Goal: Book appointment/travel/reservation

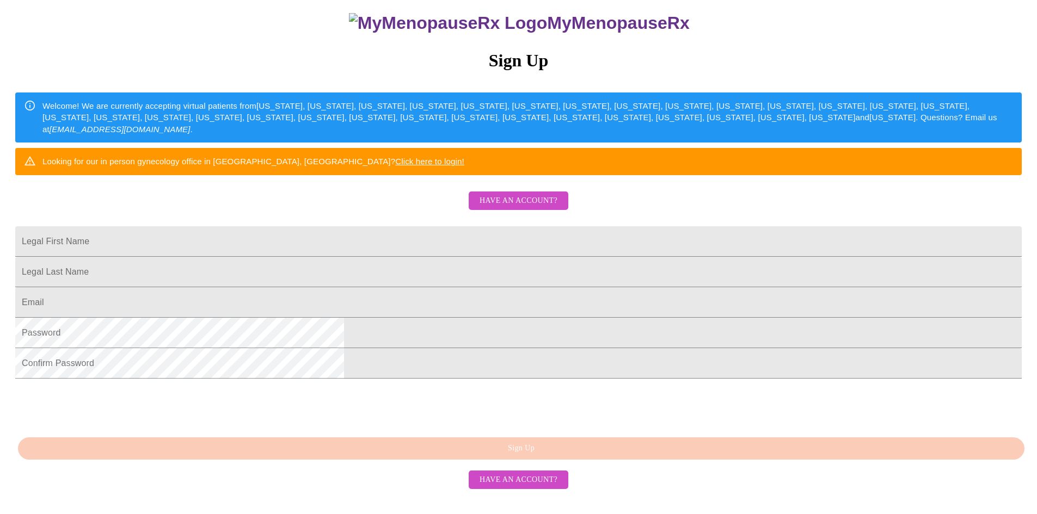
scroll to position [176, 0]
click at [423, 226] on input "Legal First Name" at bounding box center [518, 241] width 1006 height 30
type input "Victoria"
type input "[PERSON_NAME]"
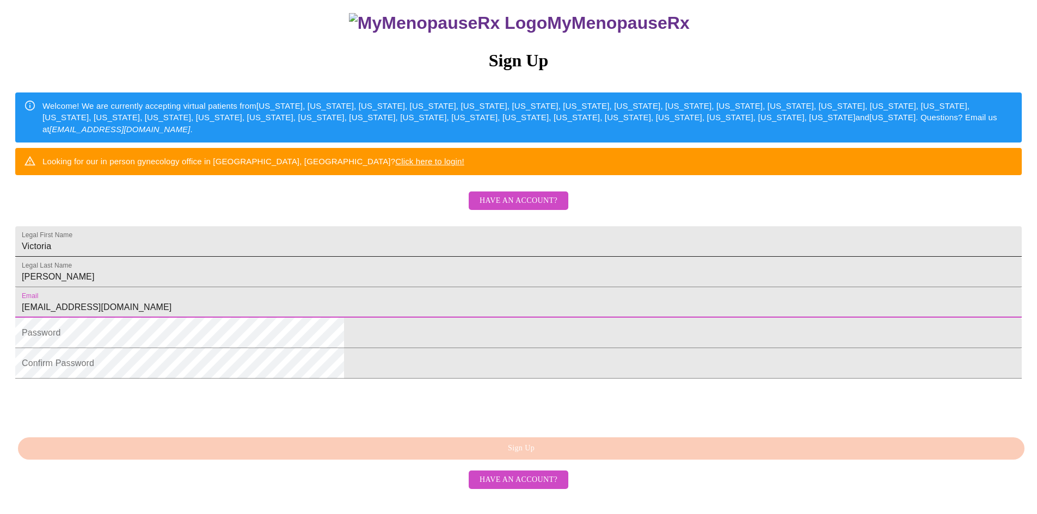
type input "[EMAIL_ADDRESS][DOMAIN_NAME]"
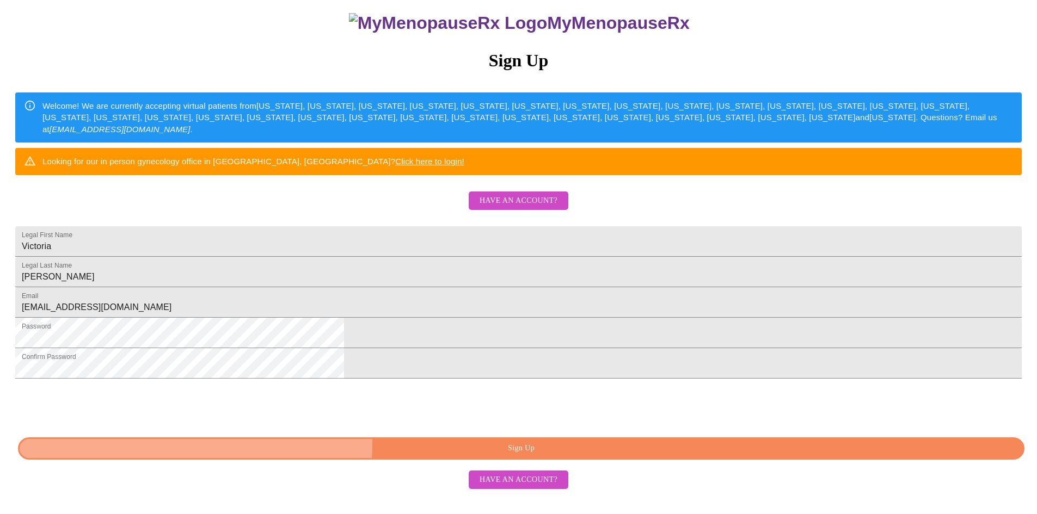
click at [534, 456] on span "Sign Up" at bounding box center [520, 449] width 981 height 14
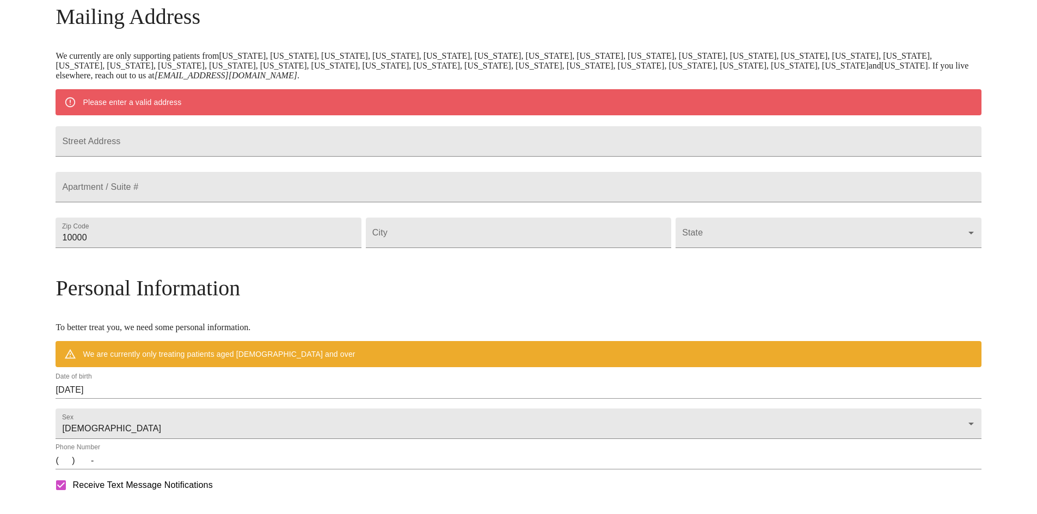
scroll to position [133, 0]
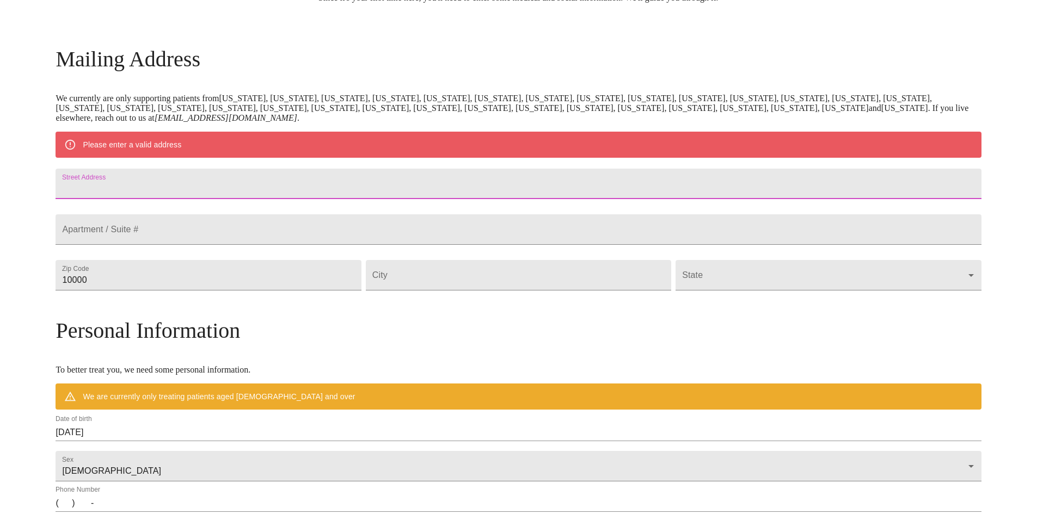
click at [299, 186] on input "Street Address" at bounding box center [518, 184] width 925 height 30
type input "[STREET_ADDRESS][PERSON_NAME]"
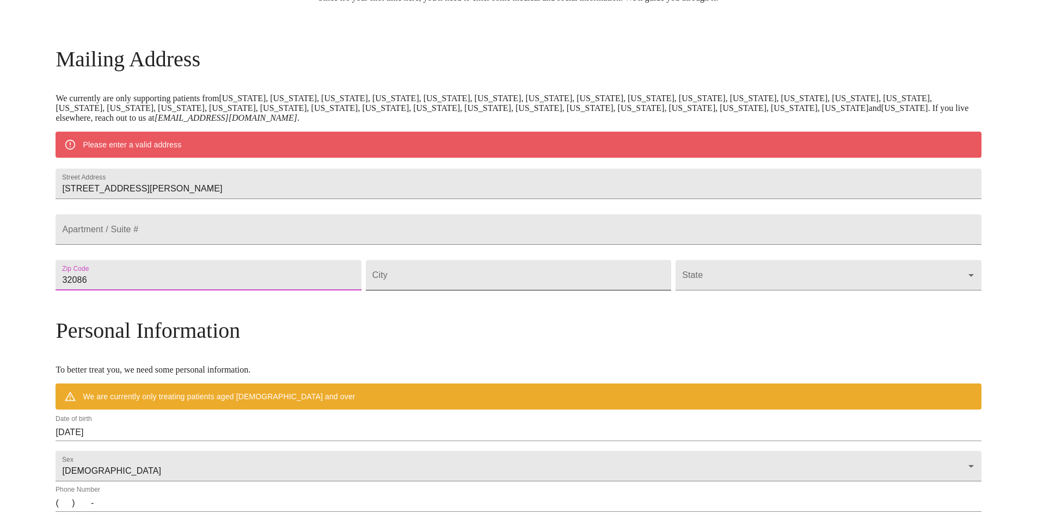
type input "32086"
click at [461, 291] on input "Street Address" at bounding box center [518, 275] width 305 height 30
type input "[GEOGRAPHIC_DATA]"
click at [866, 304] on body "MyMenopauseRx Welcome to MyMenopauseRx Since it's your first time here, you'll …" at bounding box center [518, 295] width 1028 height 849
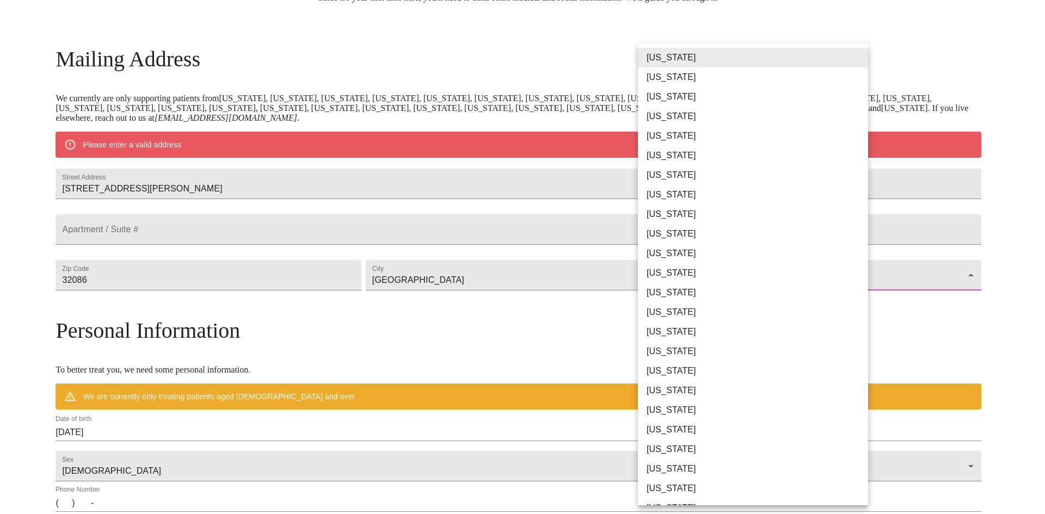
click at [714, 216] on li "[US_STATE]" at bounding box center [757, 215] width 238 height 20
type input "[US_STATE]"
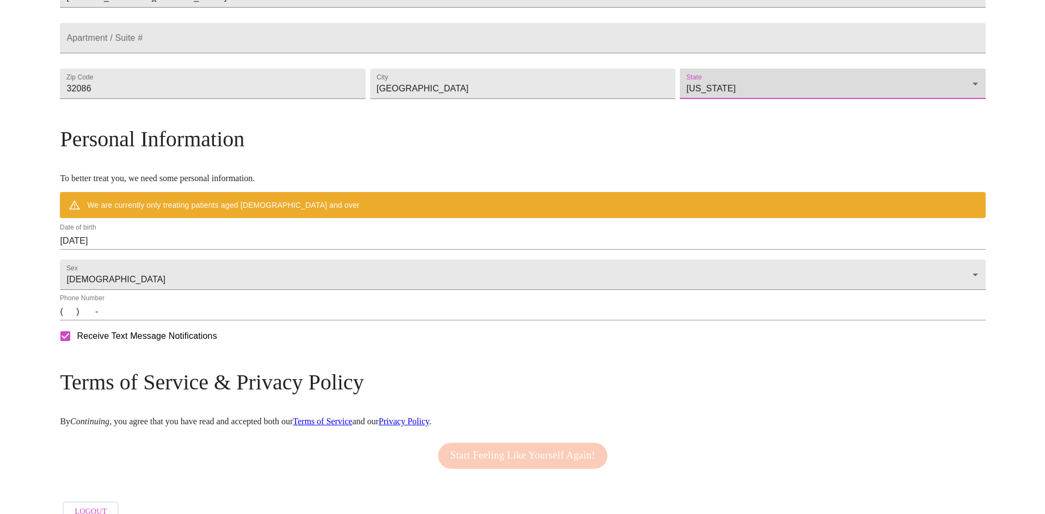
scroll to position [297, 0]
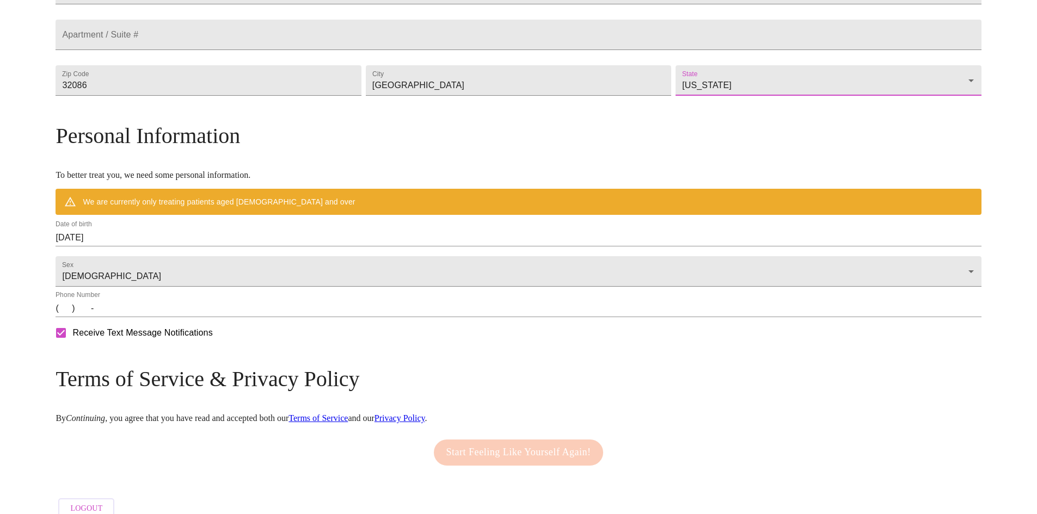
click at [220, 247] on input "[DATE]" at bounding box center [518, 237] width 925 height 17
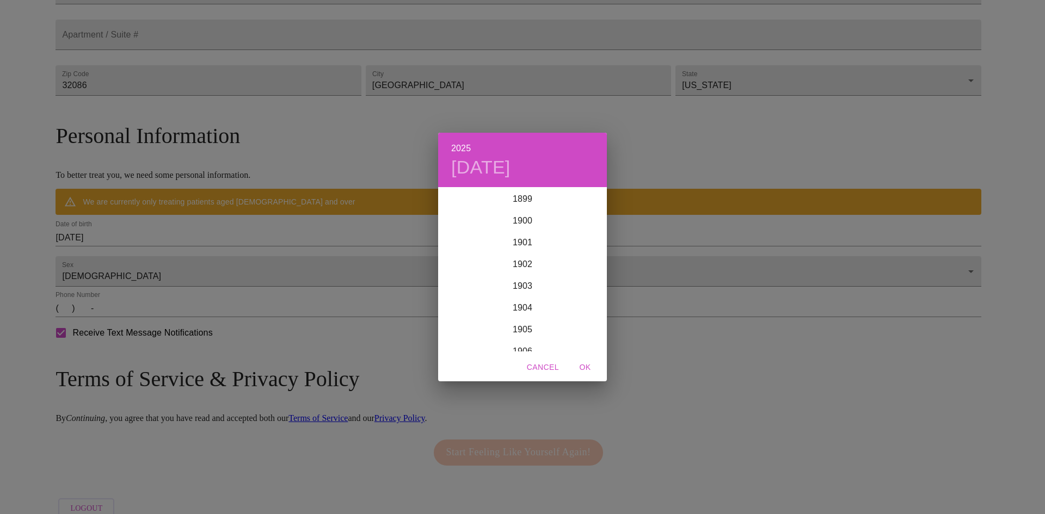
scroll to position [2678, 0]
click at [185, 260] on div "2025 [DATE] 1900 1901 1902 1903 1904 1905 1906 1907 1908 1909 1910 1911 1912 19…" at bounding box center [522, 257] width 1045 height 514
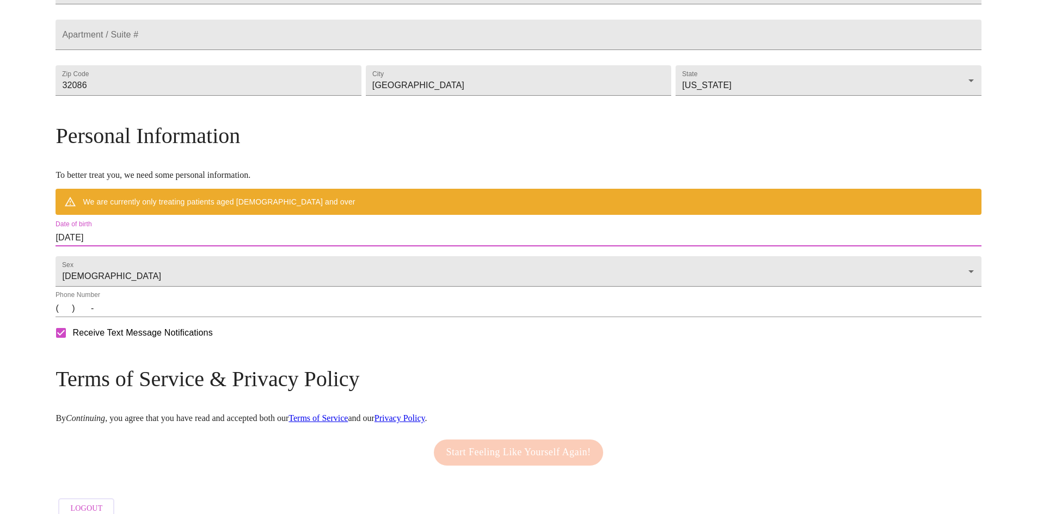
click at [175, 247] on input "[DATE]" at bounding box center [518, 237] width 925 height 17
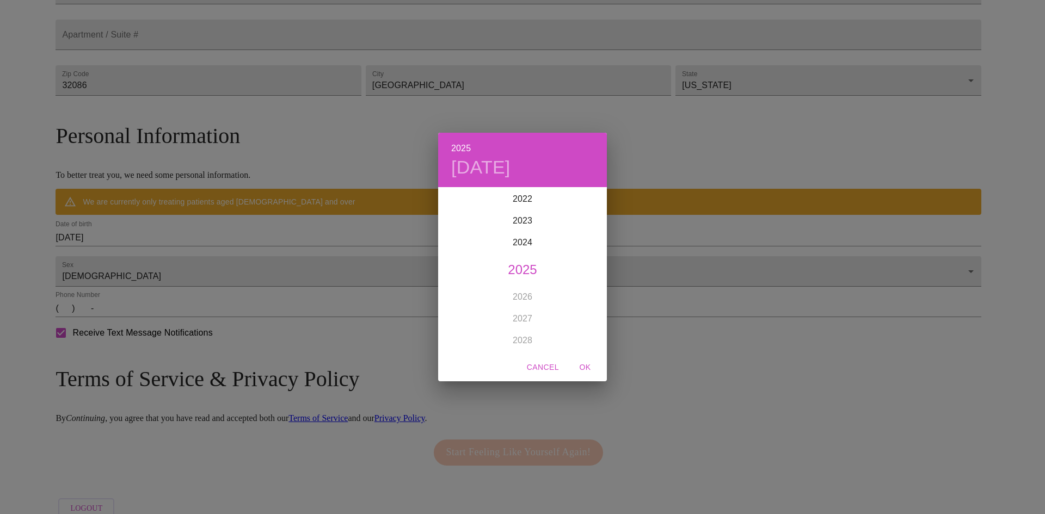
click at [169, 259] on div "2025 [DATE] 1900 1901 1902 1903 1904 1905 1906 1907 1908 1909 1910 1911 1912 19…" at bounding box center [522, 257] width 1045 height 514
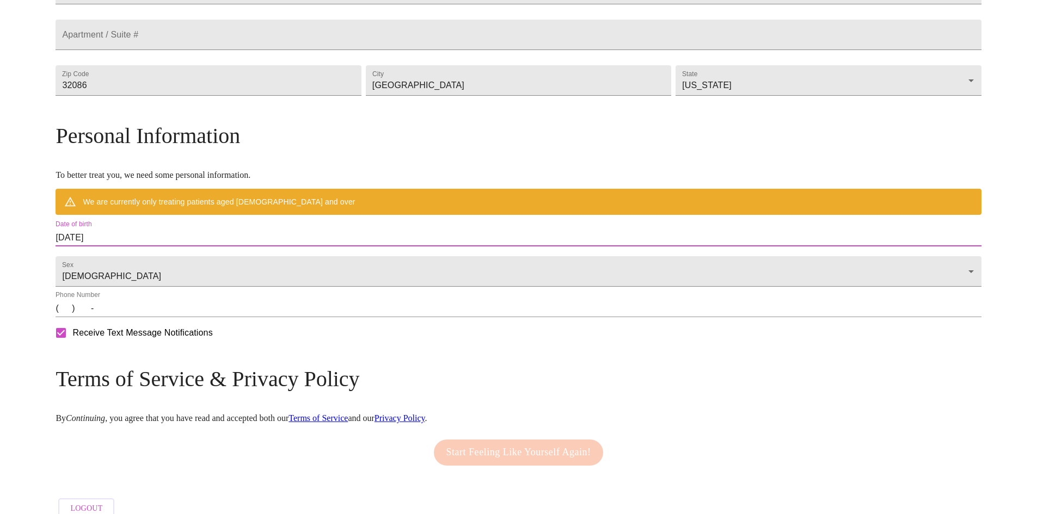
drag, startPoint x: 168, startPoint y: 260, endPoint x: 217, endPoint y: 261, distance: 49.0
click at [217, 247] on input "[DATE]" at bounding box center [518, 237] width 925 height 17
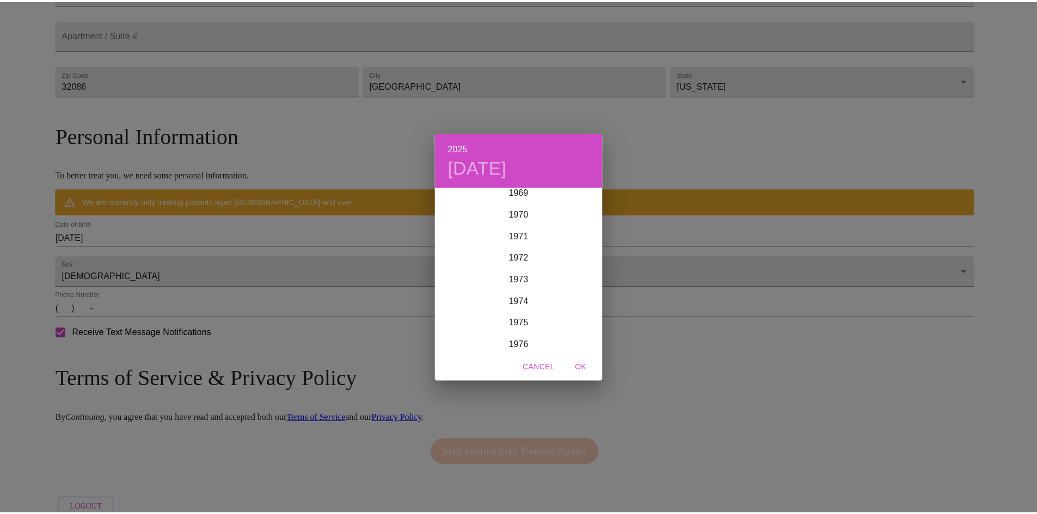
scroll to position [1535, 0]
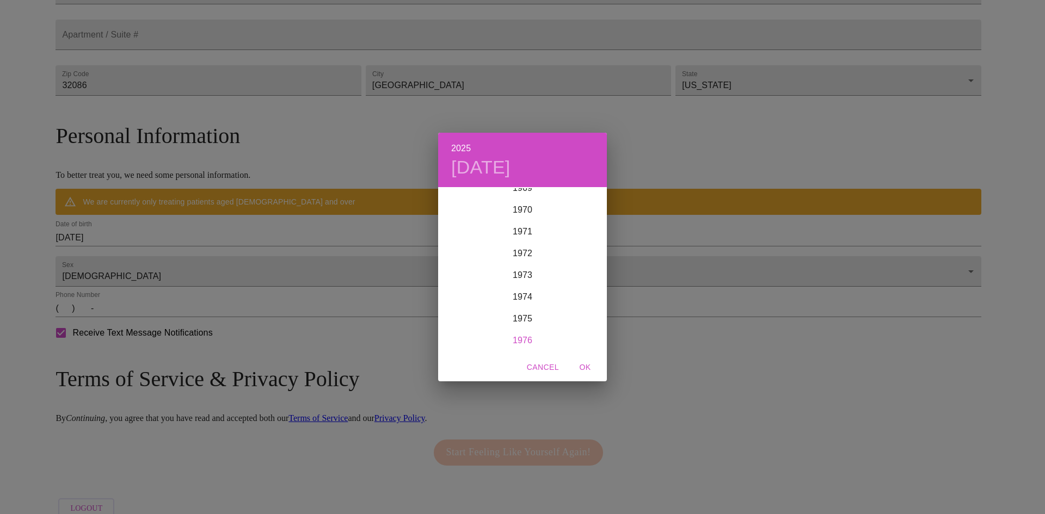
click at [519, 335] on div "1976" at bounding box center [522, 341] width 169 height 22
click at [519, 249] on div "May" at bounding box center [522, 249] width 56 height 41
click at [456, 322] on p "23" at bounding box center [457, 323] width 9 height 11
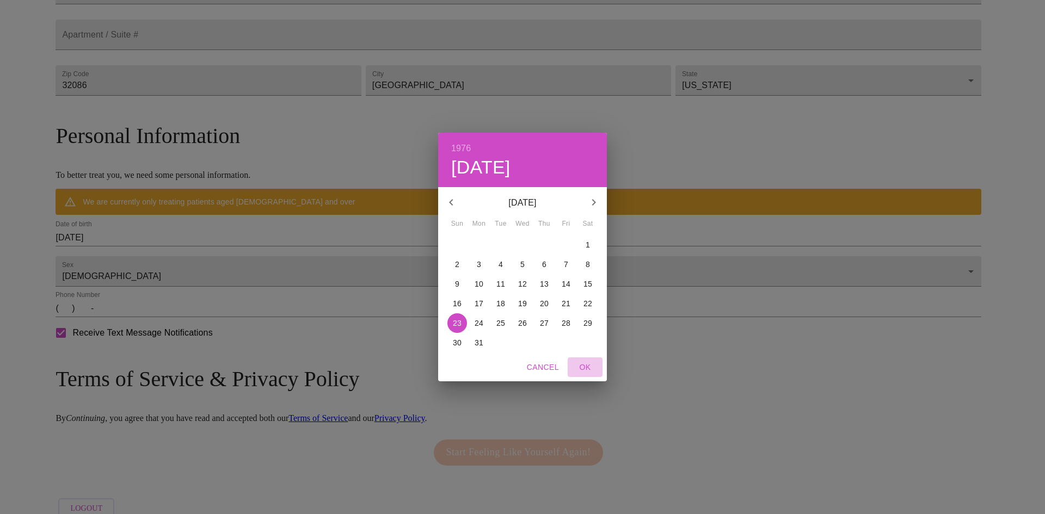
click at [583, 365] on span "OK" at bounding box center [585, 368] width 26 height 14
type input "[DATE]"
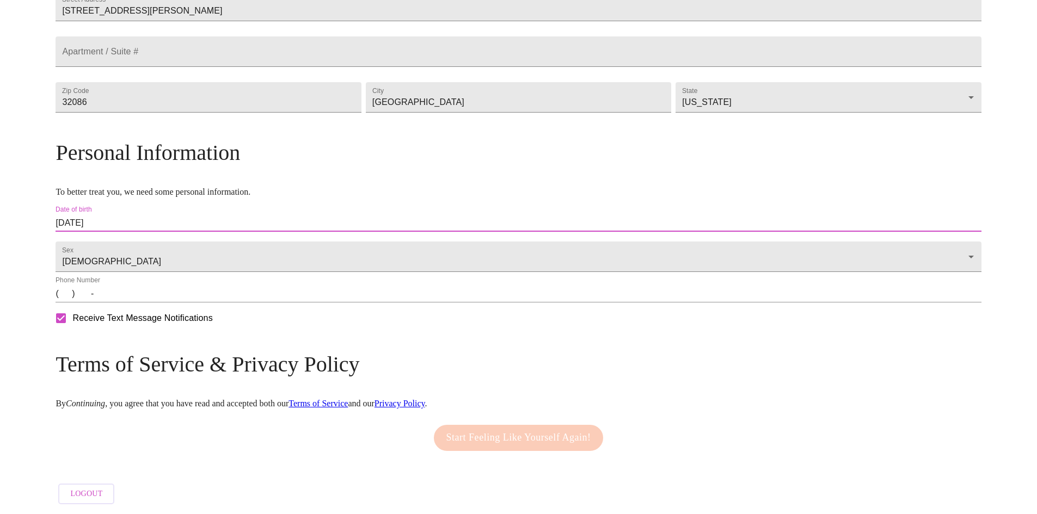
click at [173, 303] on input "(   )    -" at bounding box center [518, 293] width 925 height 17
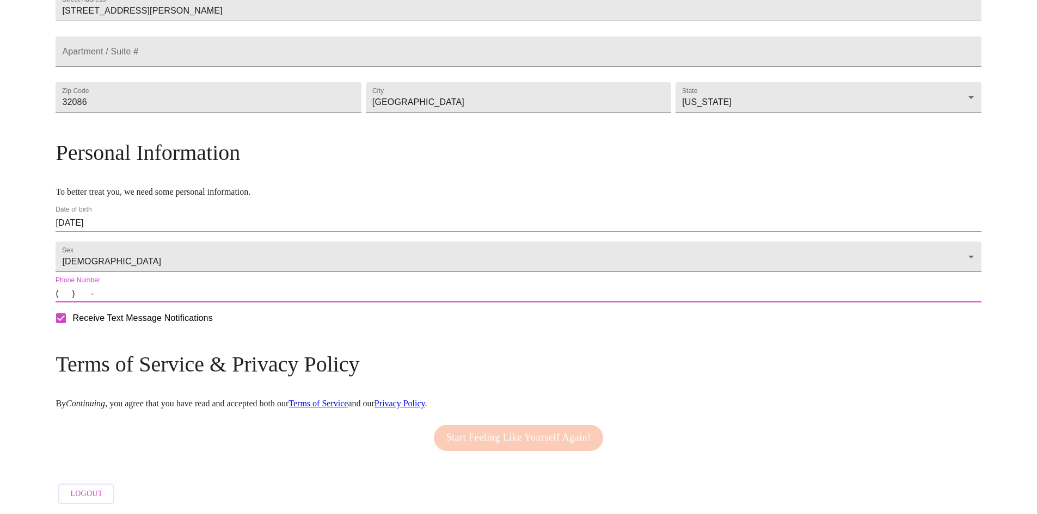
type input "[PHONE_NUMBER]"
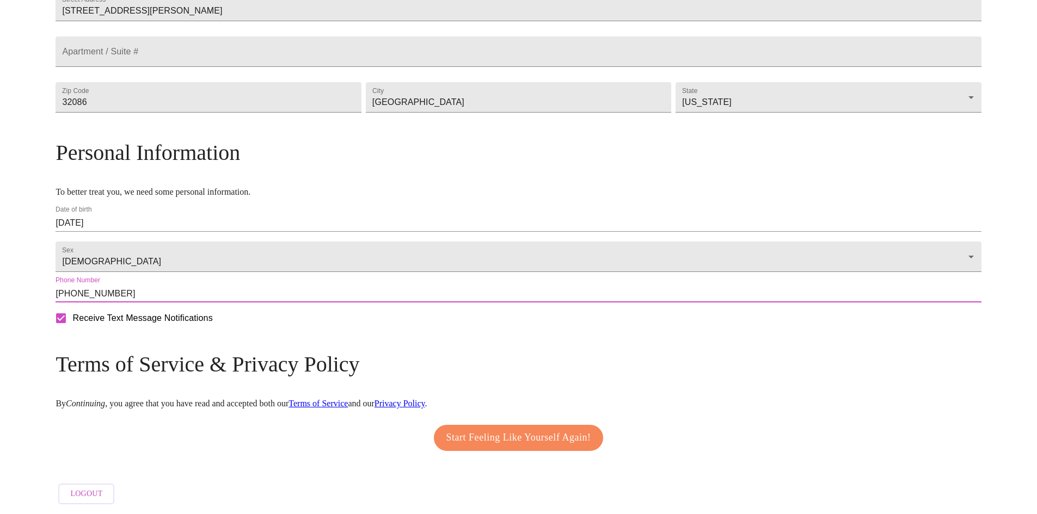
scroll to position [311, 0]
click at [544, 436] on span "Start Feeling Like Yourself Again!" at bounding box center [518, 437] width 145 height 17
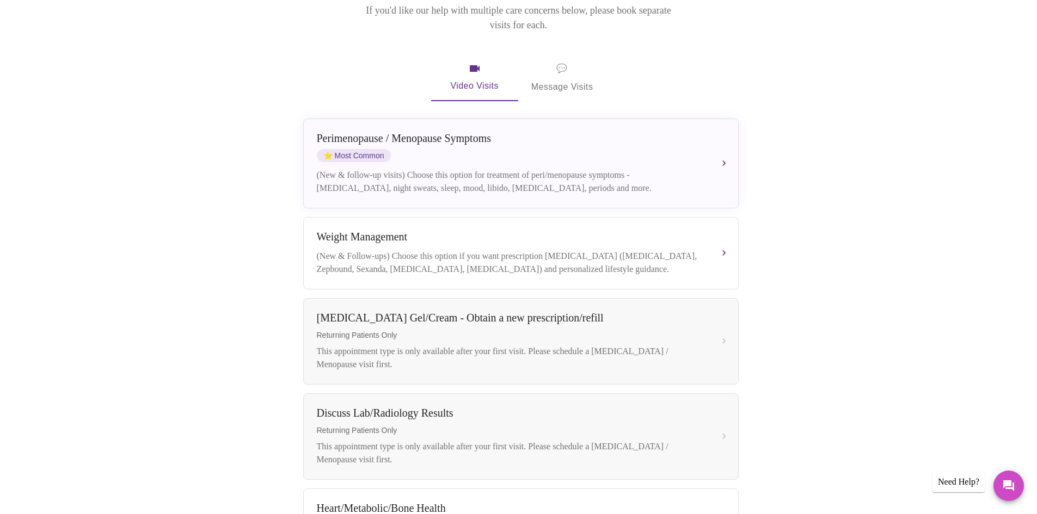
scroll to position [95, 0]
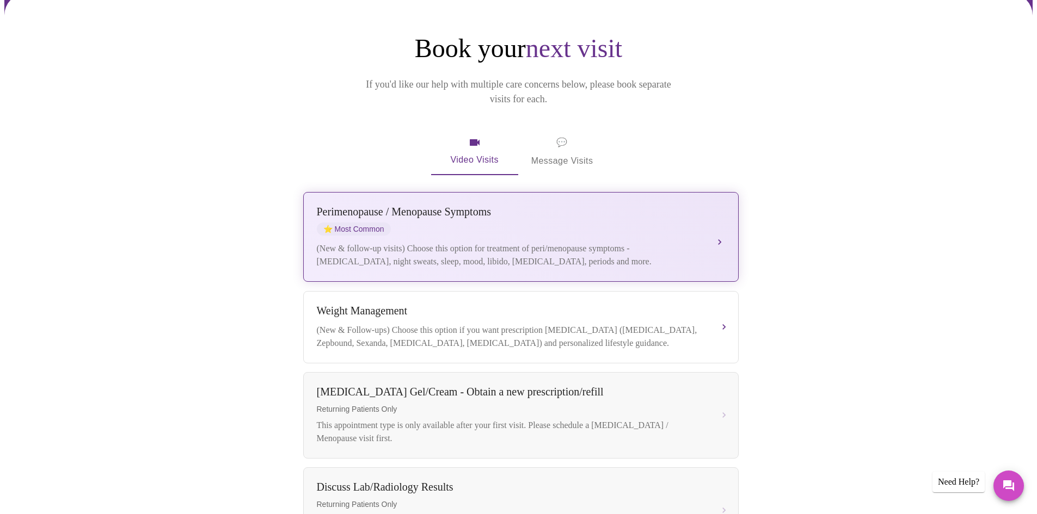
click at [607, 242] on div "(New & follow-up visits) Choose this option for treatment of peri/menopause sym…" at bounding box center [510, 255] width 386 height 26
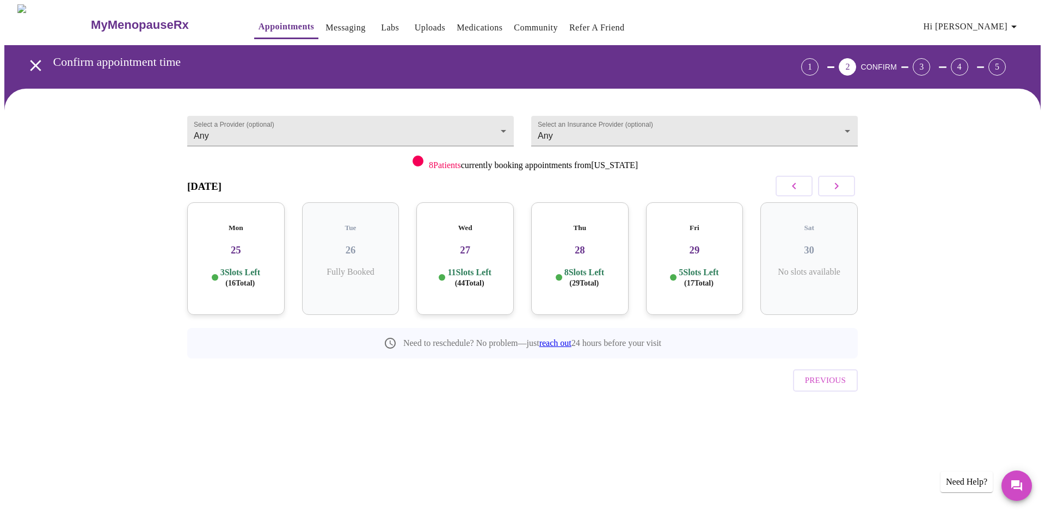
click at [478, 244] on h3 "27" at bounding box center [465, 250] width 80 height 12
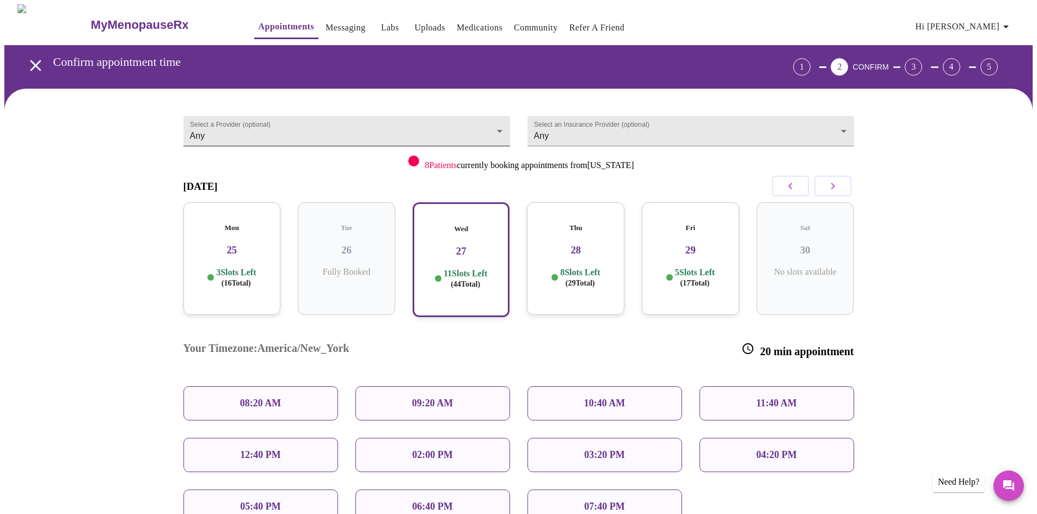
click at [500, 130] on body "MyMenopauseRx Appointments Messaging Labs Uploads Medications Community Refer a…" at bounding box center [518, 329] width 1028 height 651
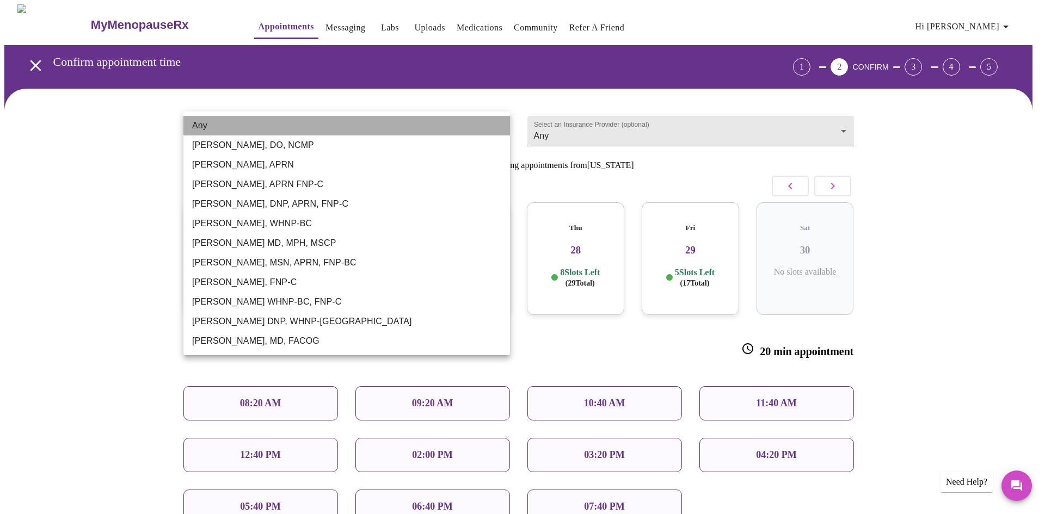
click at [500, 130] on li "Any" at bounding box center [346, 126] width 327 height 20
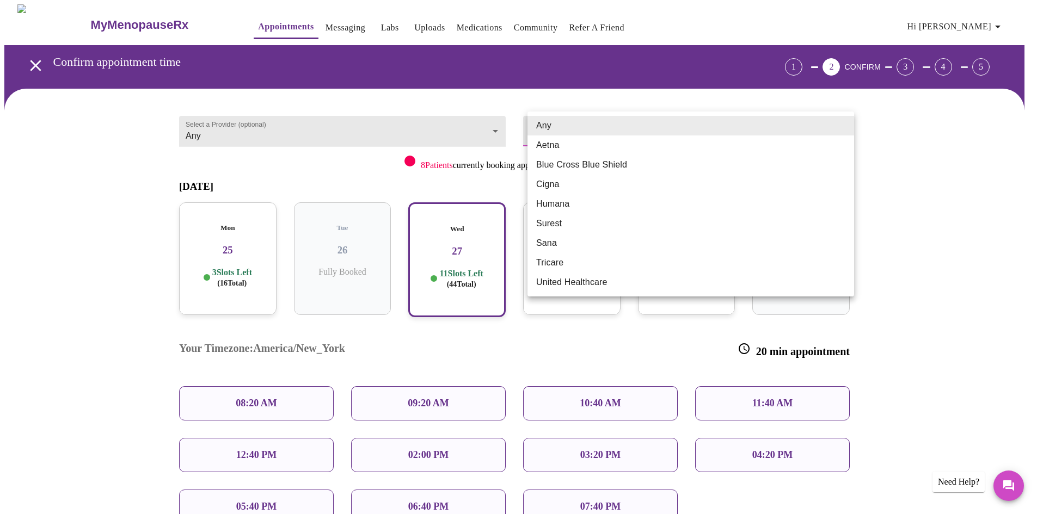
click at [838, 125] on body "MyMenopauseRx Appointments Messaging Labs Uploads Medications Community Refer a…" at bounding box center [518, 329] width 1028 height 651
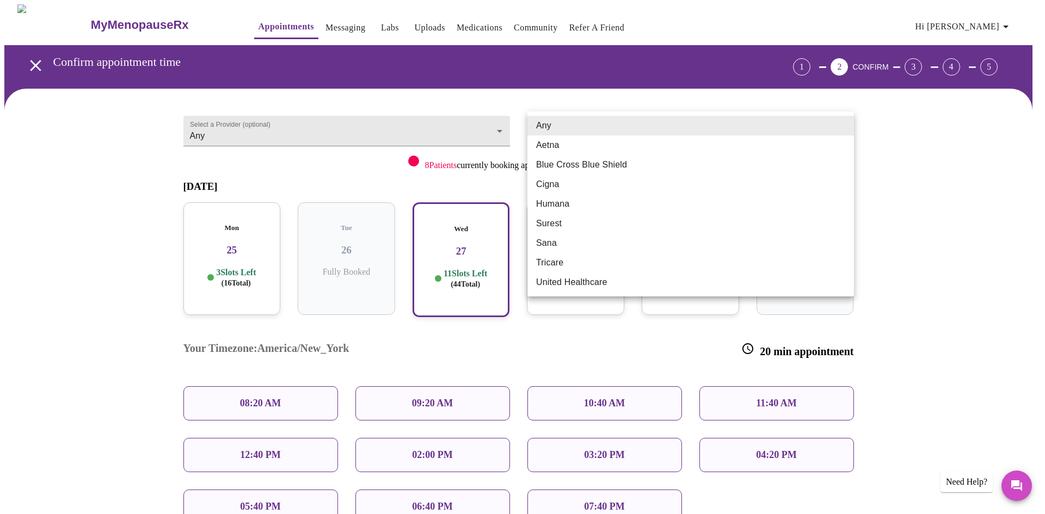
click at [616, 278] on li "United Healthcare" at bounding box center [690, 283] width 327 height 20
type input "United Healthcare"
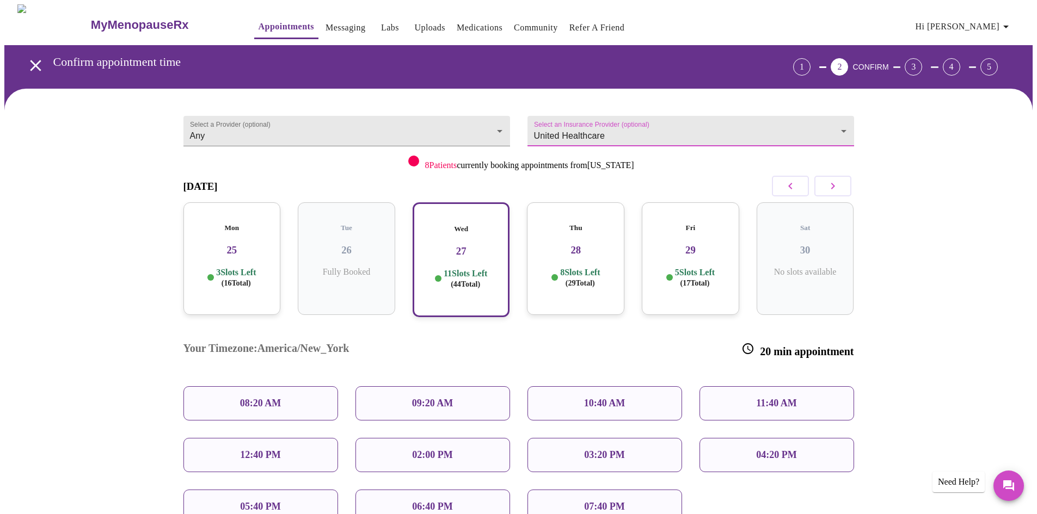
click at [252, 244] on h3 "25" at bounding box center [232, 250] width 80 height 12
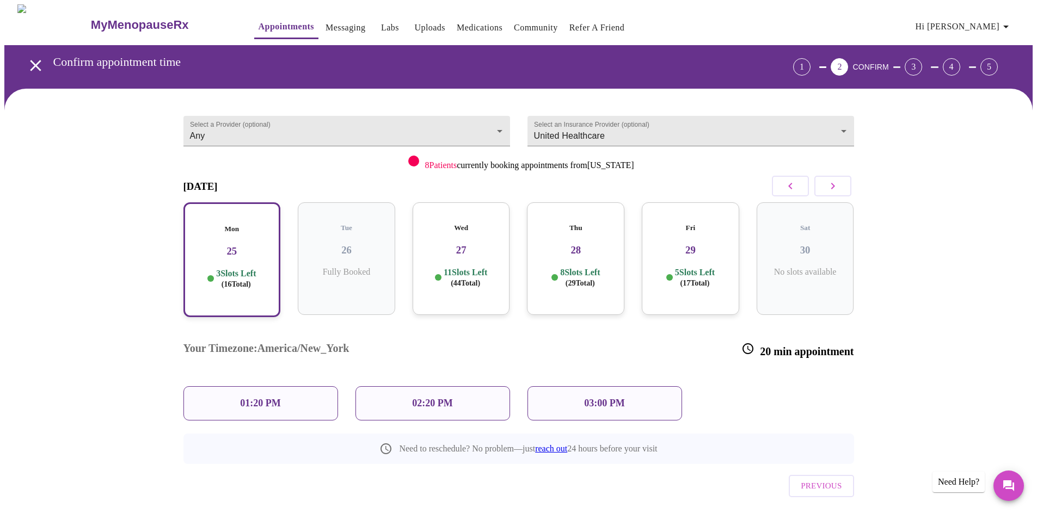
click at [616, 386] on div "03:00 PM" at bounding box center [604, 403] width 155 height 34
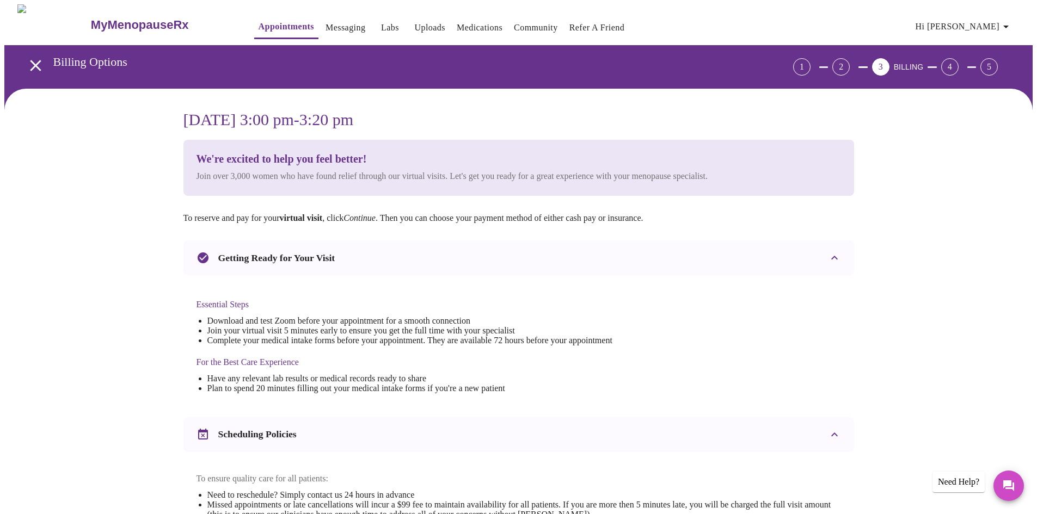
click at [612, 374] on li "Have any relevant lab results or medical records ready to share" at bounding box center [409, 379] width 405 height 10
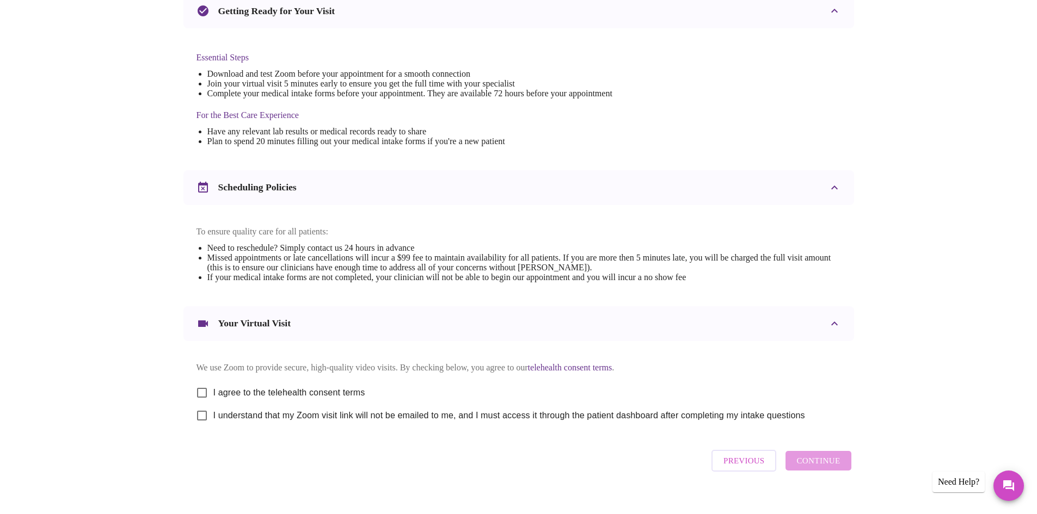
scroll to position [275, 0]
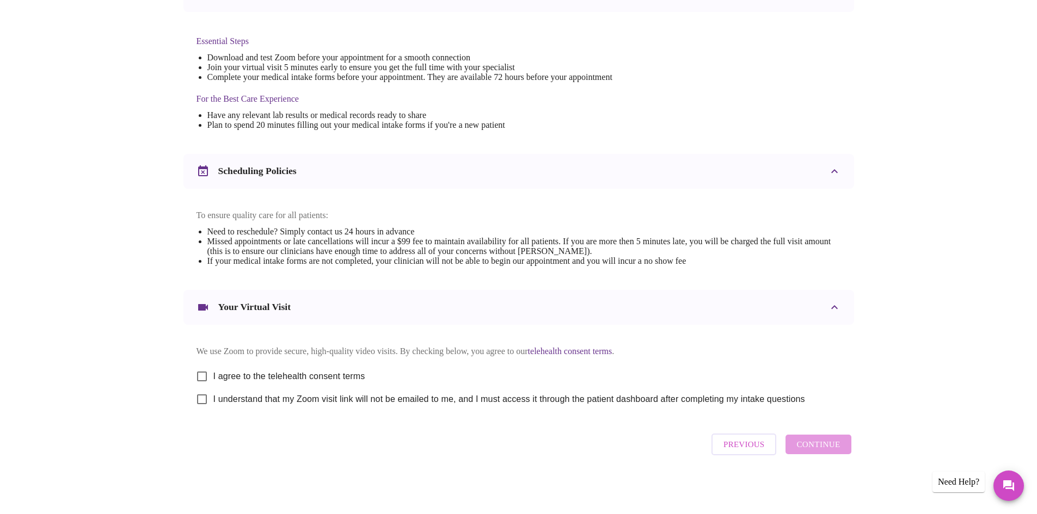
click at [202, 369] on input "I agree to the telehealth consent terms" at bounding box center [201, 376] width 23 height 23
checkbox input "true"
click at [204, 399] on input "I understand that my Zoom visit link will not be emailed to me, and I must acce…" at bounding box center [201, 399] width 23 height 23
checkbox input "true"
click at [807, 452] on span "Continue" at bounding box center [818, 445] width 44 height 14
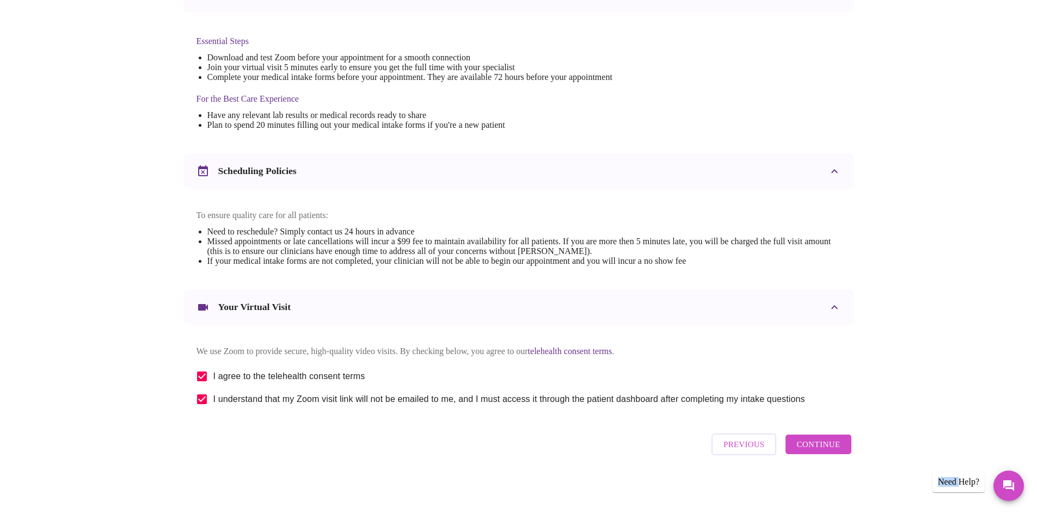
click at [807, 452] on div "[DATE] 3:00 pm - 3:20 pm We're excited to help you feel better! Join over 3,000…" at bounding box center [518, 167] width 1028 height 685
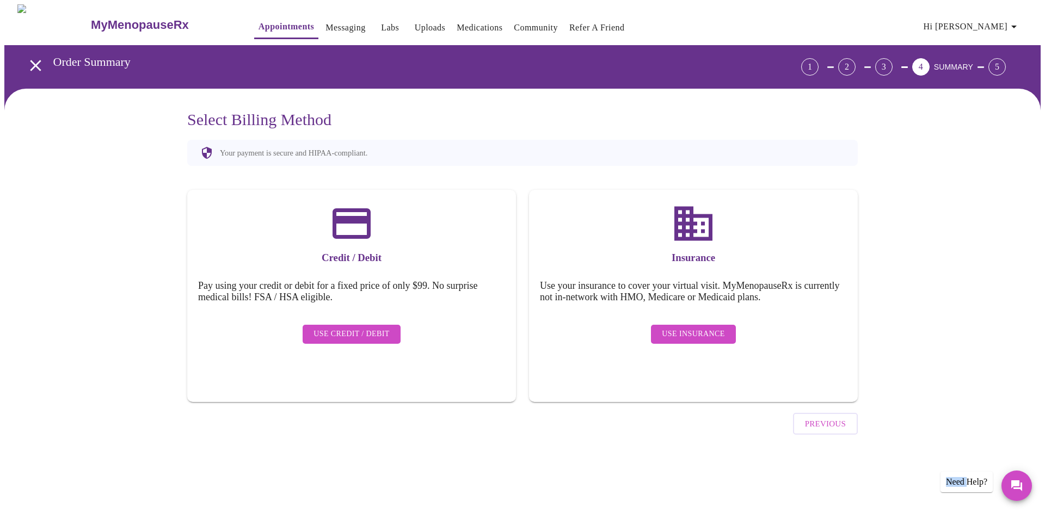
click at [700, 328] on span "Use Insurance" at bounding box center [693, 335] width 63 height 14
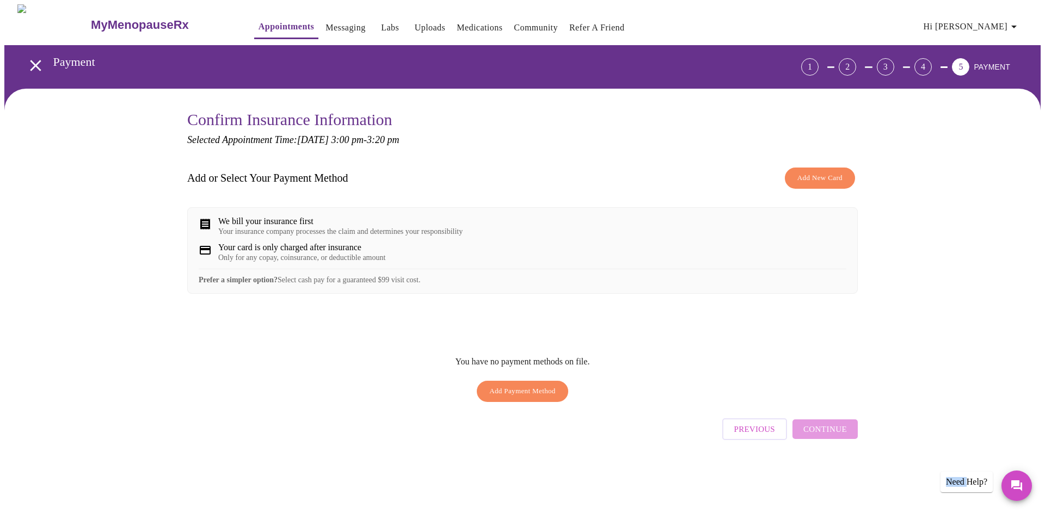
click at [791, 179] on button "Add New Card" at bounding box center [820, 178] width 70 height 21
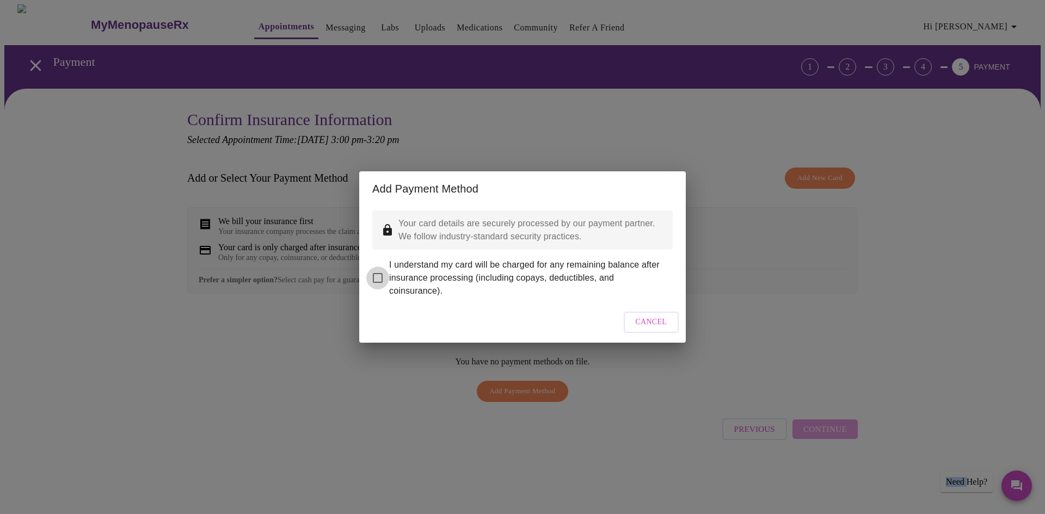
click at [377, 271] on input "I understand my card will be charged for any remaining balance after insurance …" at bounding box center [377, 278] width 23 height 23
checkbox input "true"
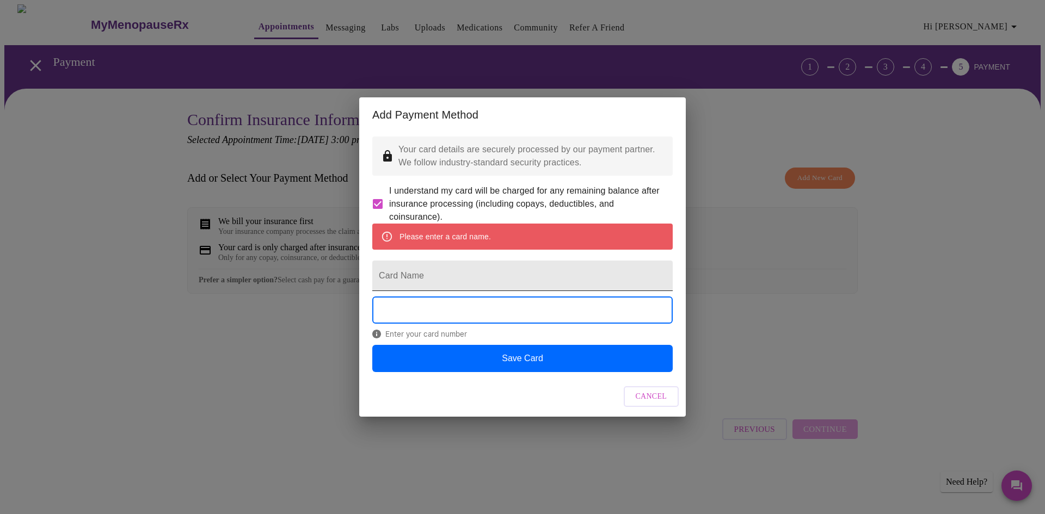
click at [503, 280] on input "Card Name" at bounding box center [522, 276] width 300 height 30
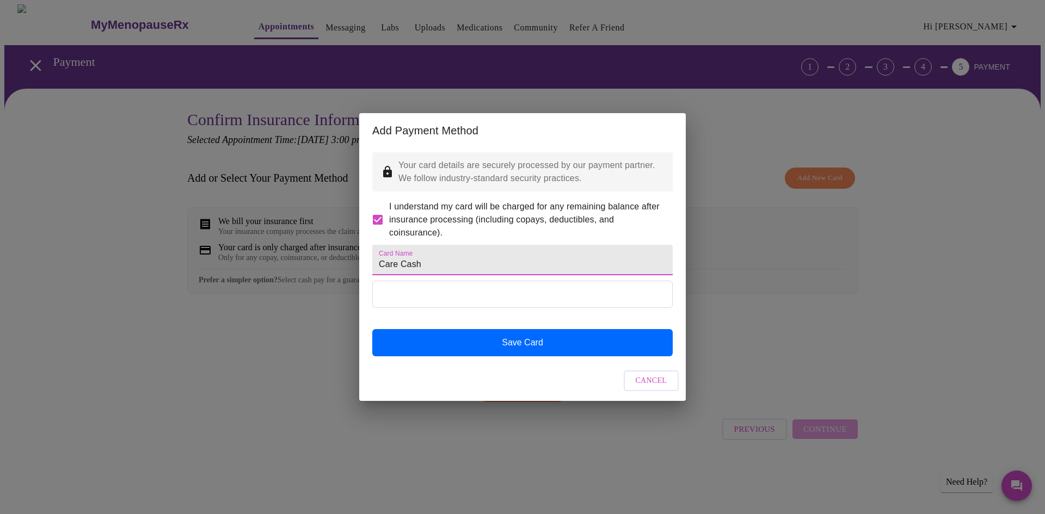
type input "Care Cash"
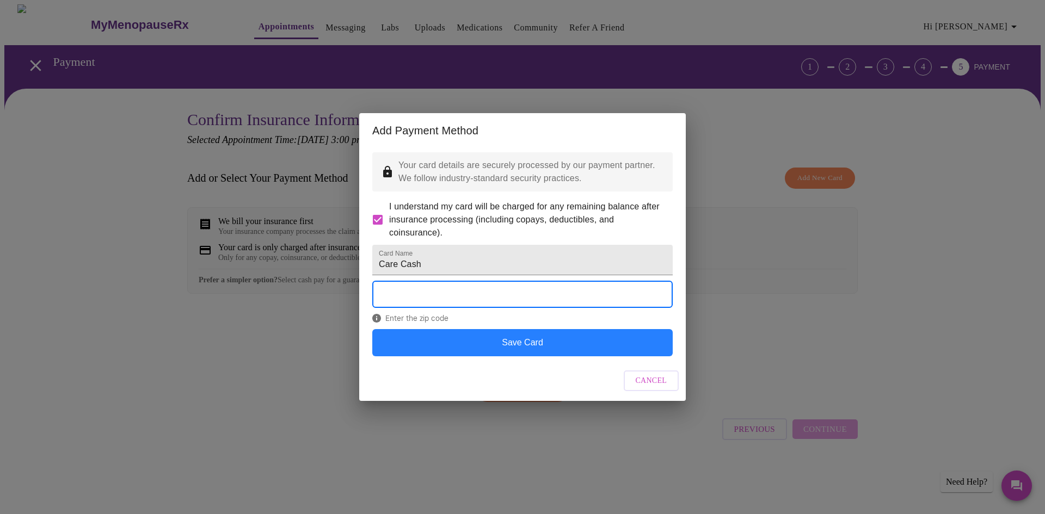
click at [506, 356] on button "Save Card" at bounding box center [522, 342] width 300 height 27
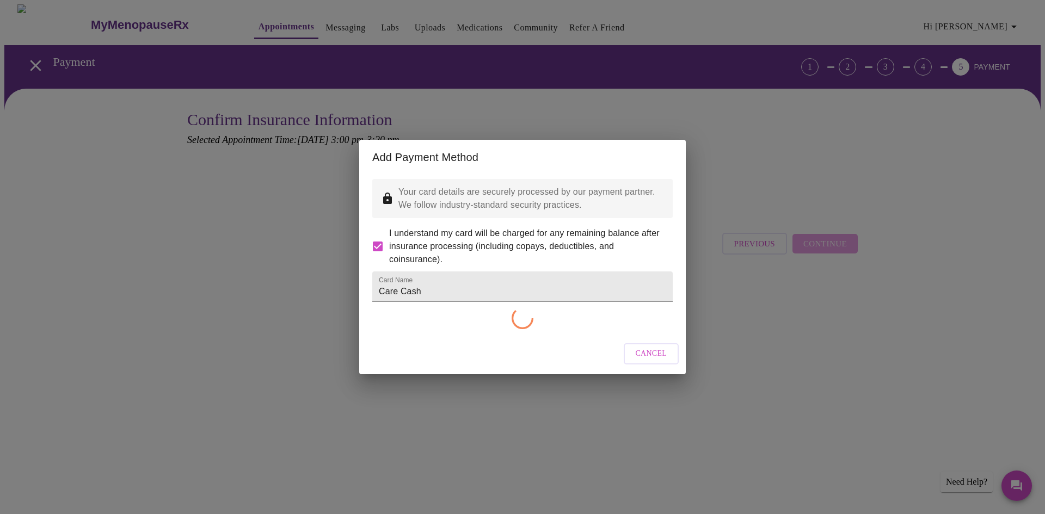
checkbox input "false"
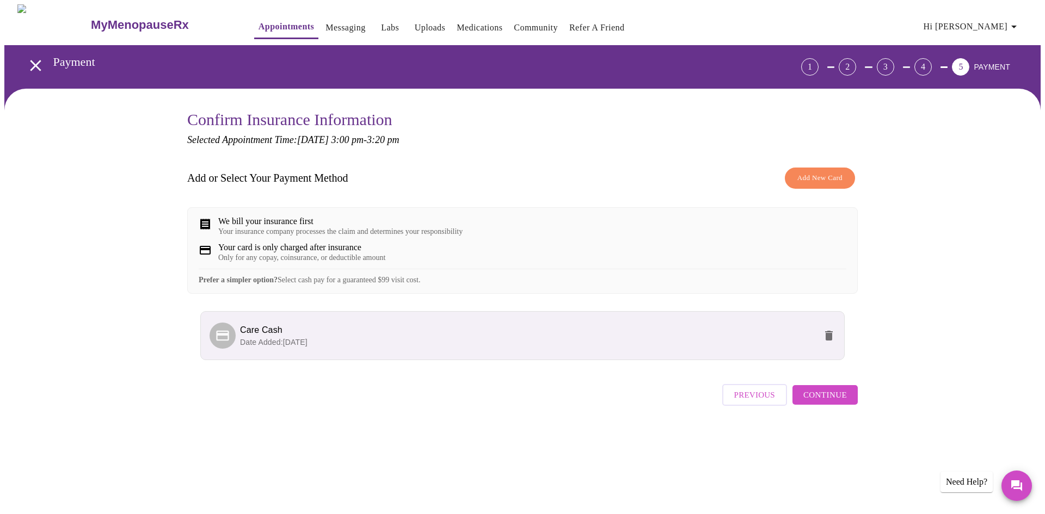
click at [839, 402] on span "Continue" at bounding box center [825, 395] width 44 height 14
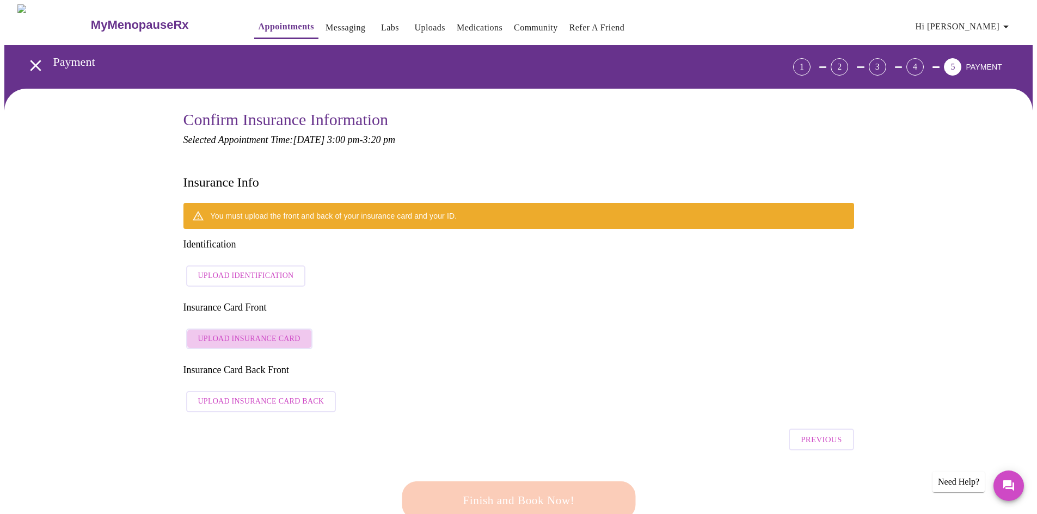
click at [279, 333] on span "Upload Insurance Card" at bounding box center [249, 340] width 102 height 14
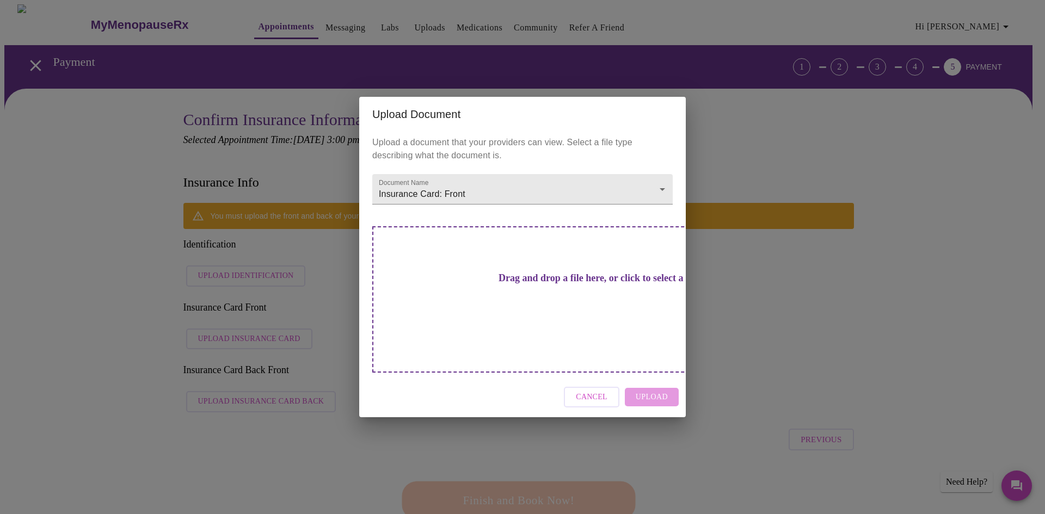
click at [553, 284] on h3 "Drag and drop a file here, or click to select a file" at bounding box center [598, 278] width 300 height 11
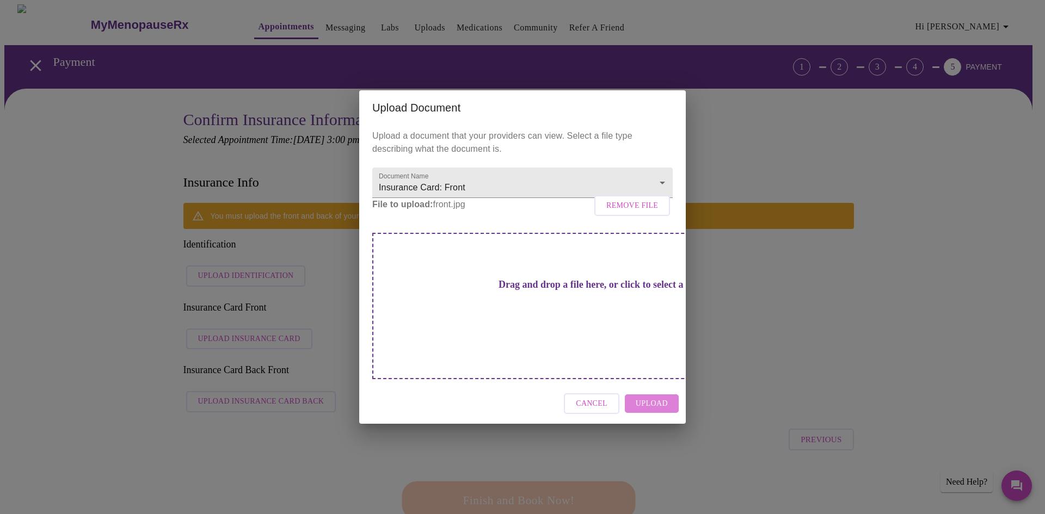
click at [653, 397] on span "Upload" at bounding box center [652, 404] width 32 height 14
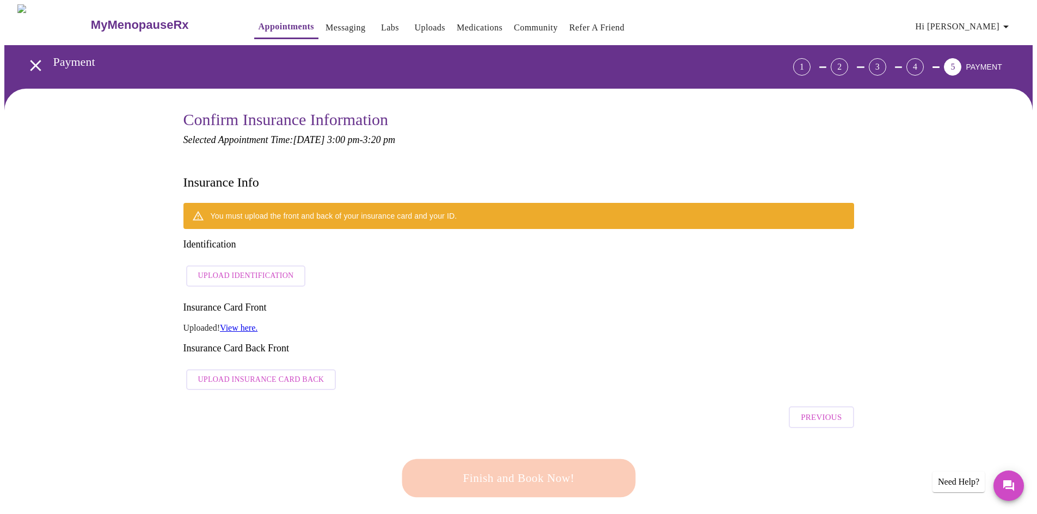
click at [249, 323] on link "View here." at bounding box center [239, 327] width 38 height 9
click at [278, 373] on span "Upload Insurance Card Back" at bounding box center [261, 380] width 126 height 14
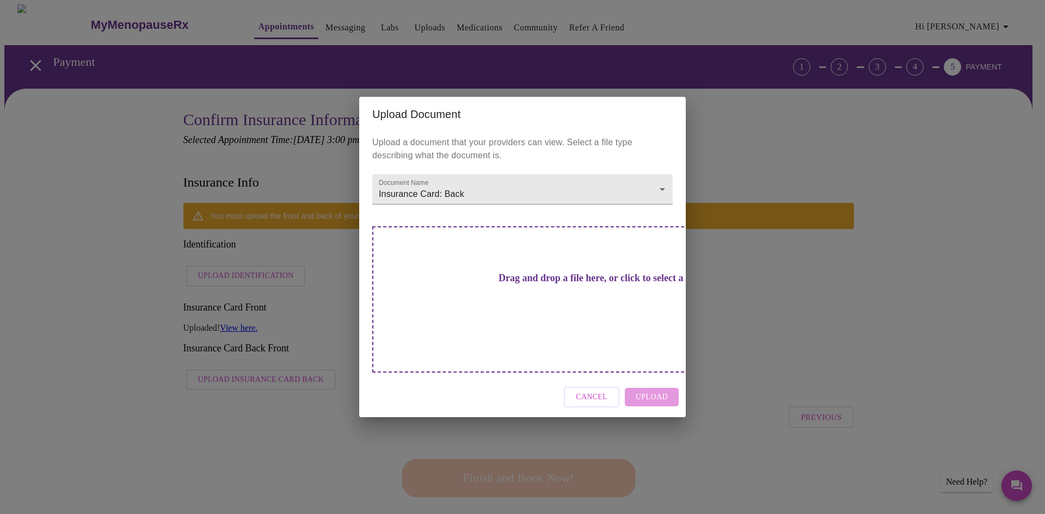
click at [495, 284] on h3 "Drag and drop a file here, or click to select a file" at bounding box center [598, 278] width 300 height 11
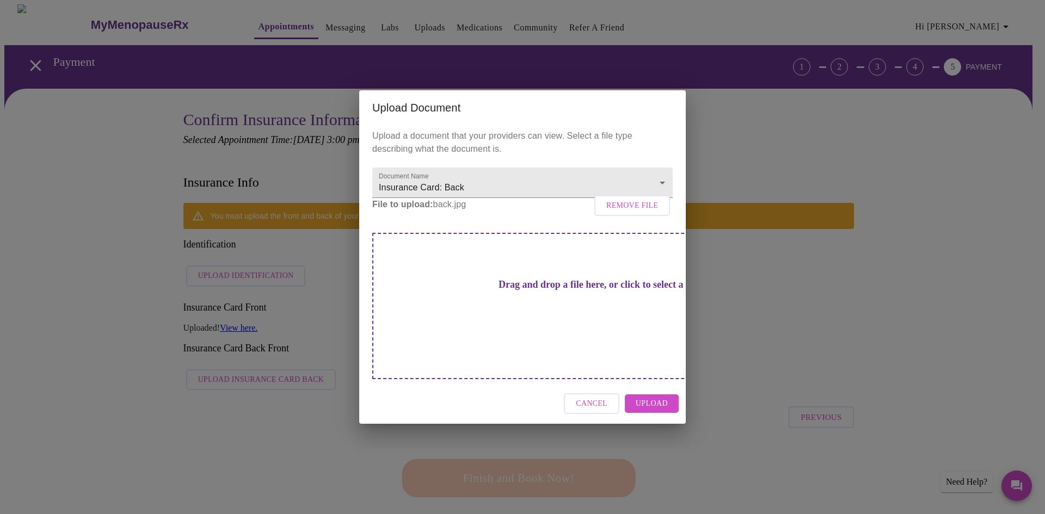
click at [650, 397] on span "Upload" at bounding box center [652, 404] width 32 height 14
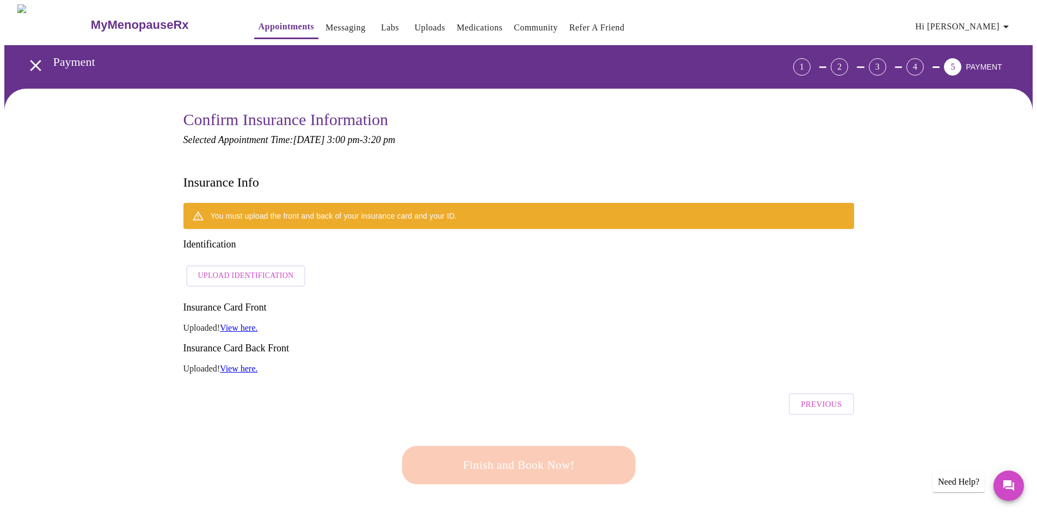
click at [254, 269] on span "Upload Identification" at bounding box center [246, 276] width 96 height 14
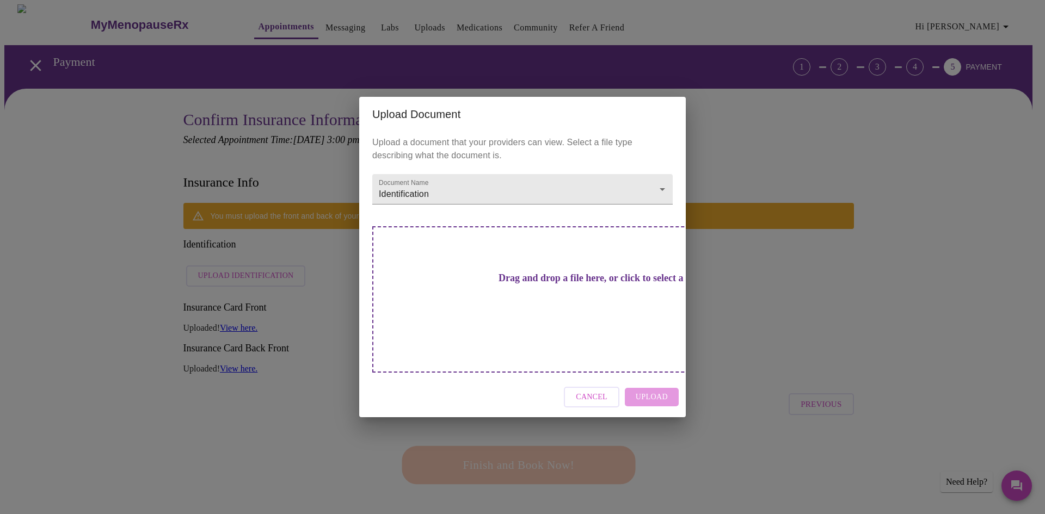
click at [382, 266] on div "Drag and drop a file here, or click to select a file" at bounding box center [598, 299] width 453 height 146
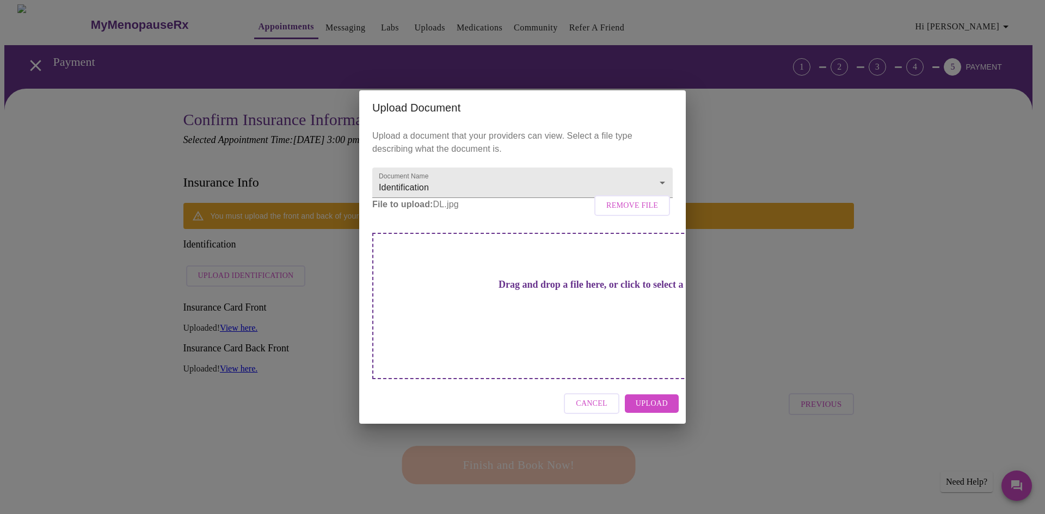
click at [656, 397] on span "Upload" at bounding box center [652, 404] width 32 height 14
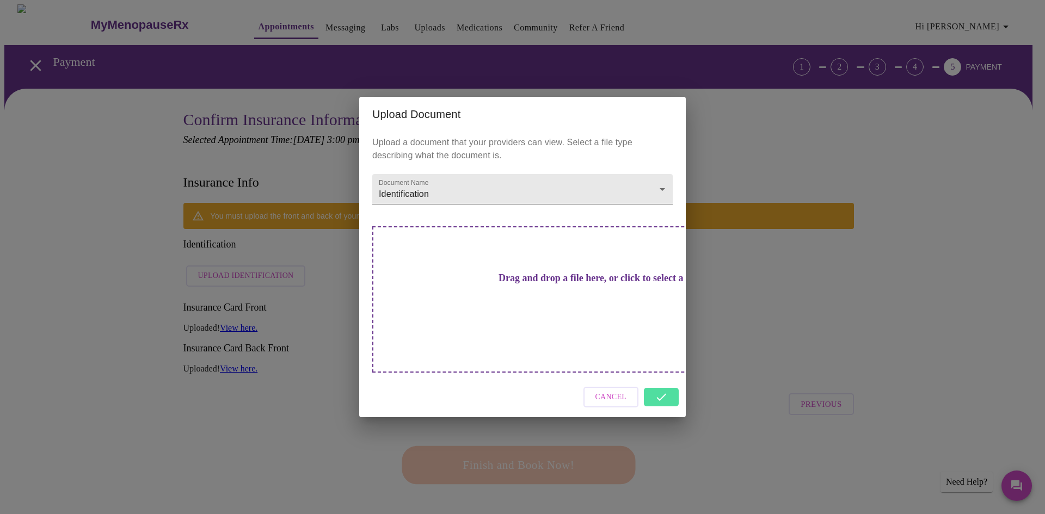
click at [660, 380] on div "Cancel" at bounding box center [522, 397] width 327 height 41
click at [661, 377] on div "Cancel" at bounding box center [522, 397] width 327 height 41
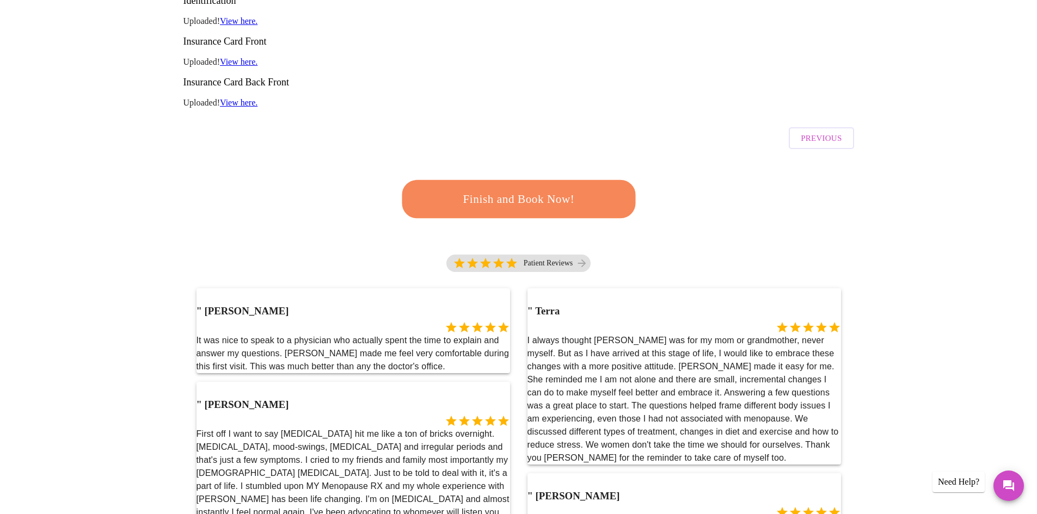
scroll to position [54, 0]
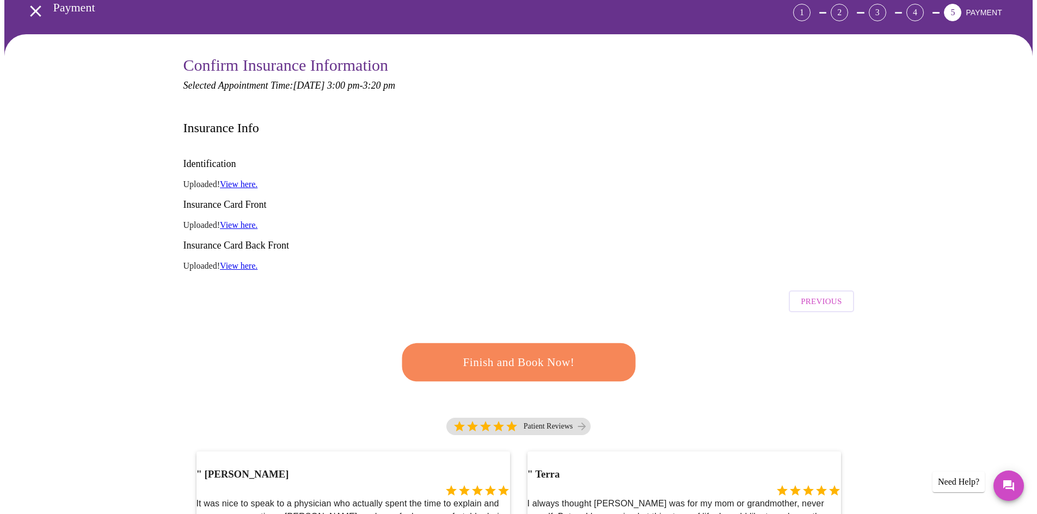
click at [540, 353] on span "Finish and Book Now!" at bounding box center [518, 363] width 201 height 20
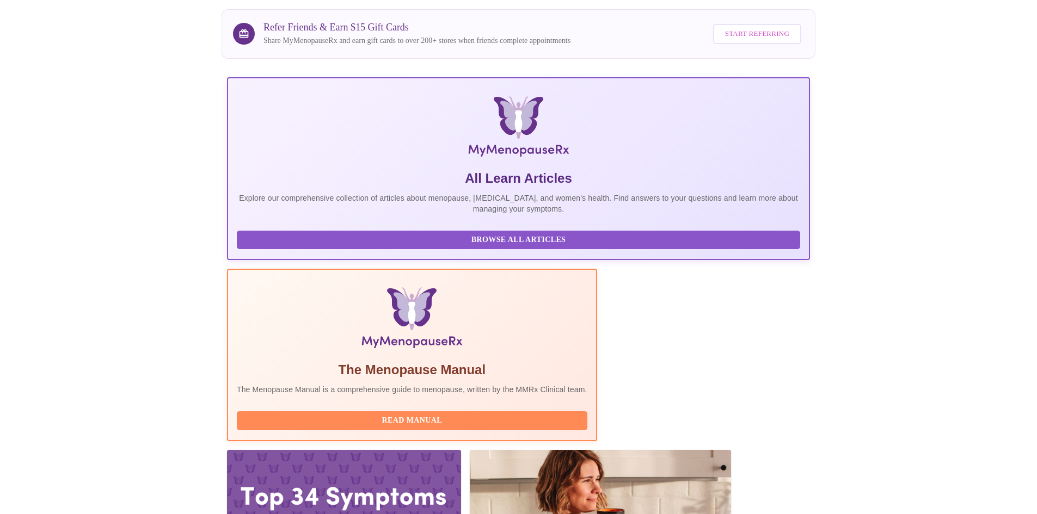
scroll to position [82, 0]
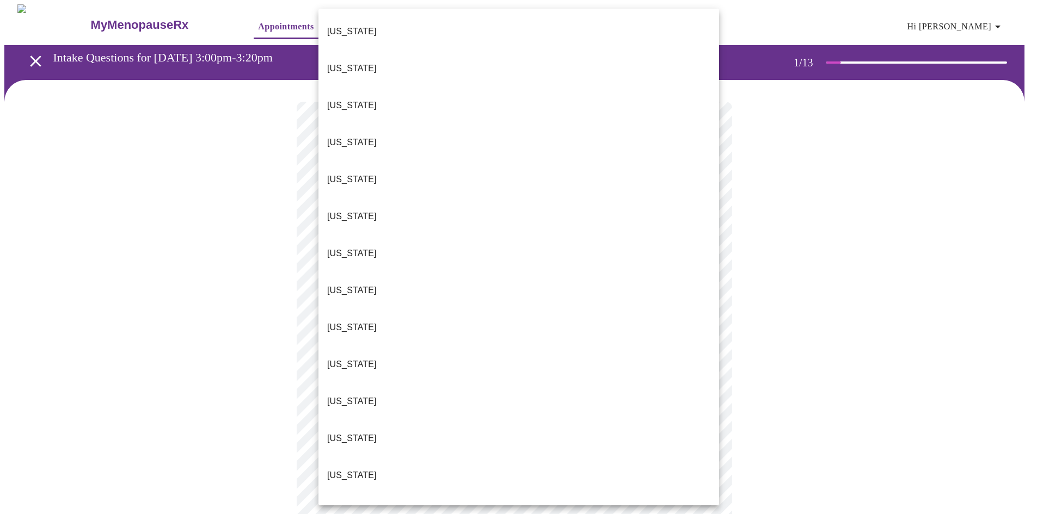
click at [703, 240] on body "MyMenopauseRx Appointments Messaging Labs Uploads Medications Community Refer a…" at bounding box center [518, 504] width 1028 height 1001
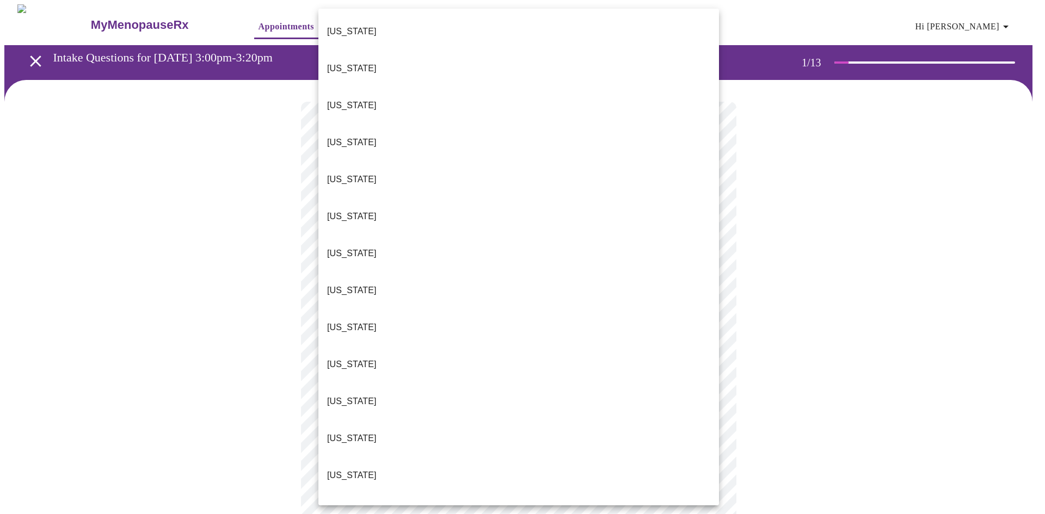
click at [381, 309] on li "[US_STATE]" at bounding box center [518, 327] width 401 height 37
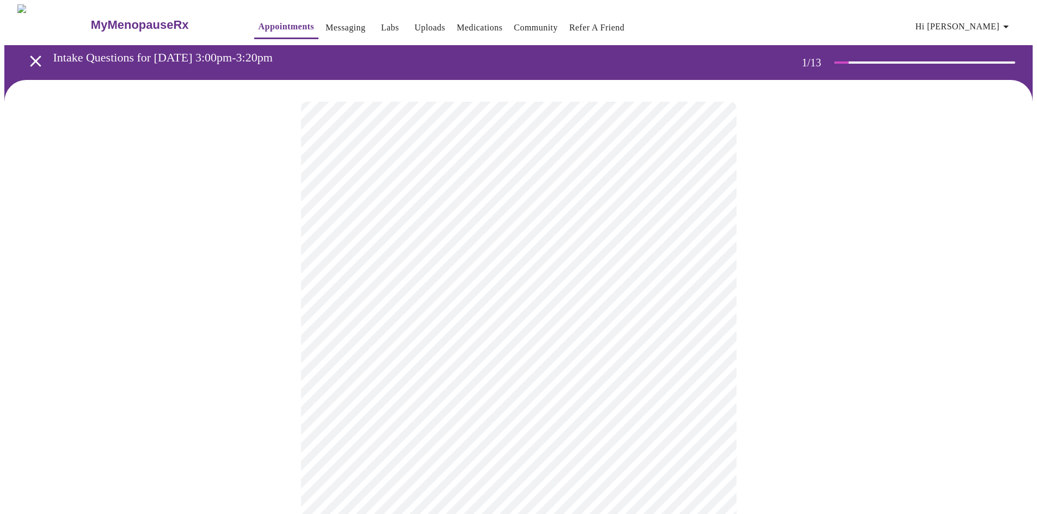
click at [691, 319] on body "MyMenopauseRx Appointments Messaging Labs Uploads Medications Community Refer a…" at bounding box center [518, 501] width 1028 height 994
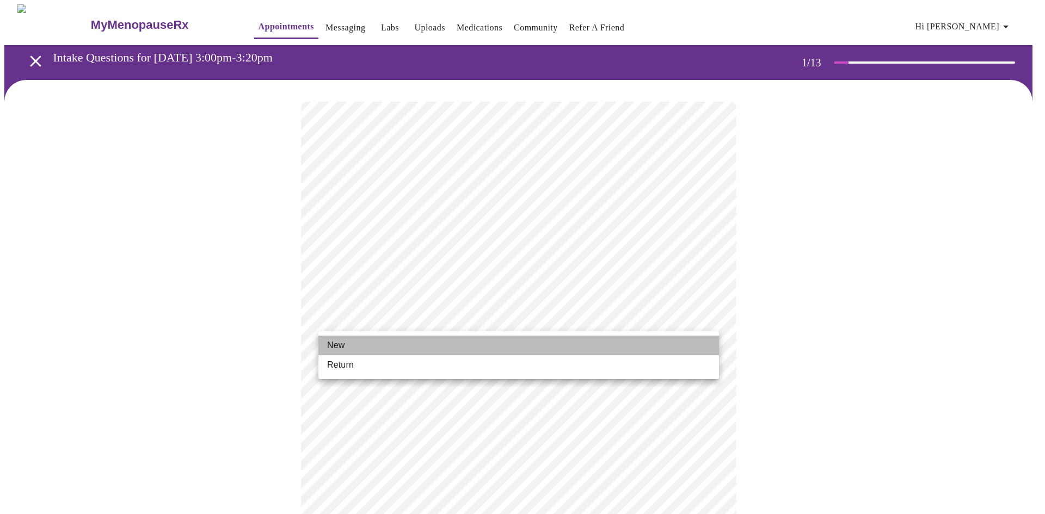
click at [634, 345] on li "New" at bounding box center [518, 346] width 401 height 20
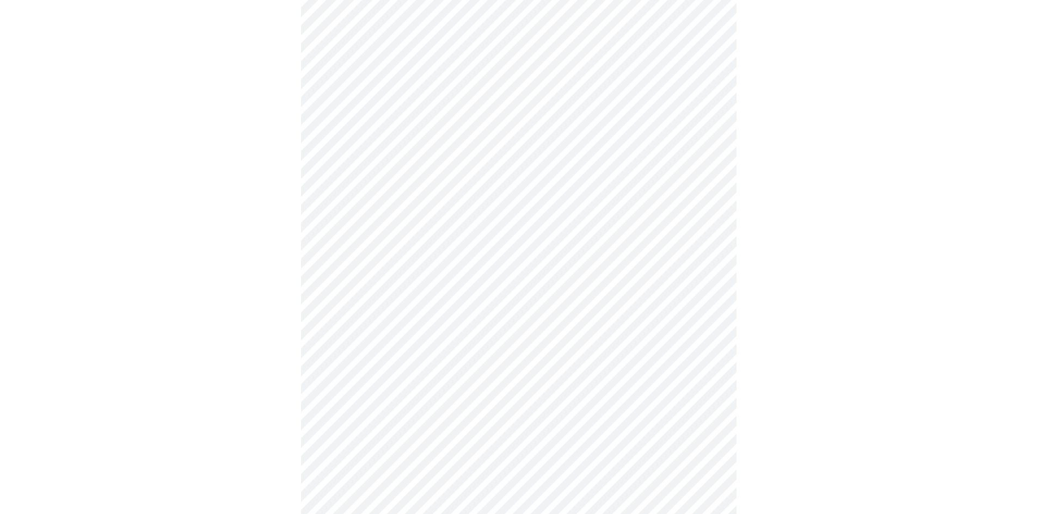
scroll to position [435, 0]
click at [711, 395] on body "MyMenopauseRx Appointments Messaging Labs Uploads Medications Community Refer a…" at bounding box center [518, 58] width 1028 height 979
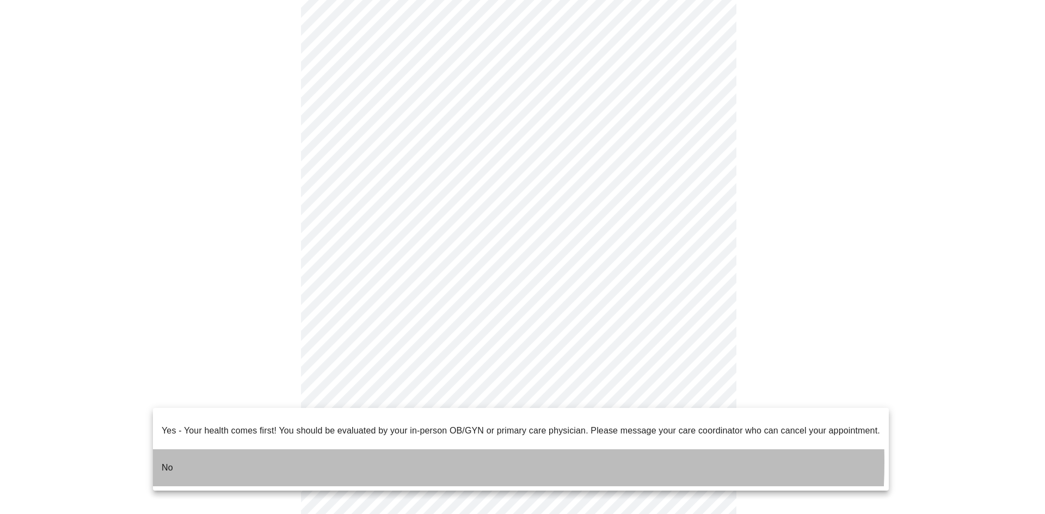
click at [385, 454] on li "No" at bounding box center [521, 468] width 736 height 37
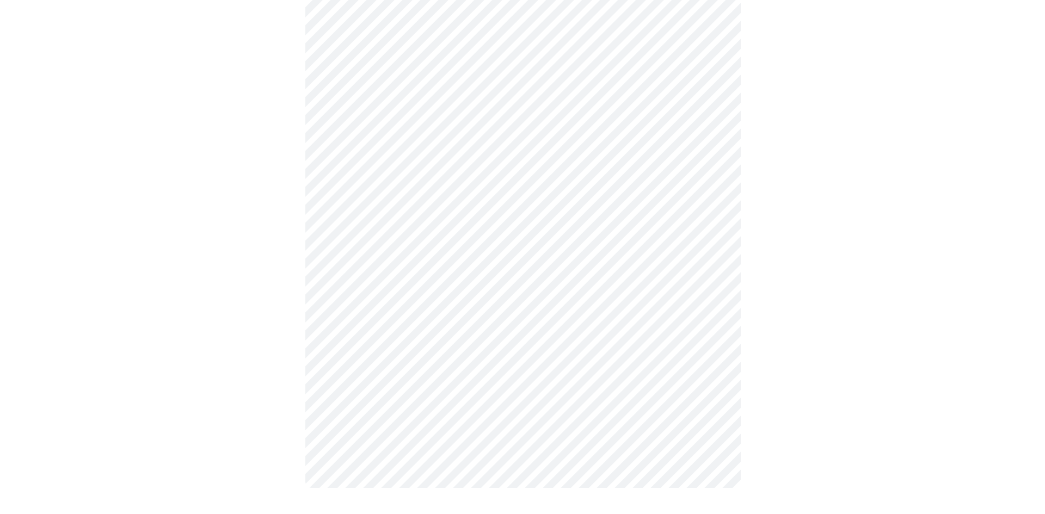
scroll to position [0, 0]
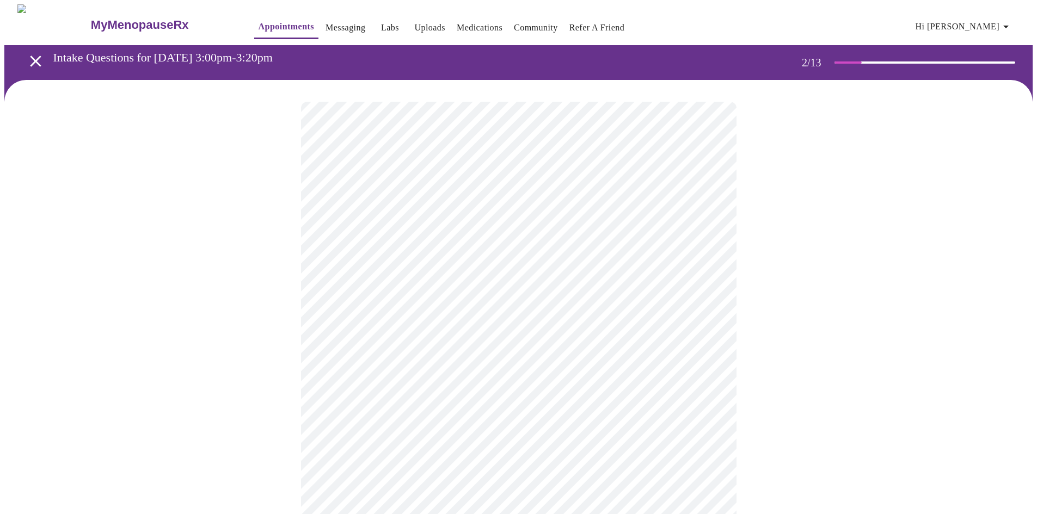
click at [708, 218] on body "MyMenopauseRx Appointments Messaging Labs Uploads Medications Community Refer a…" at bounding box center [518, 331] width 1028 height 654
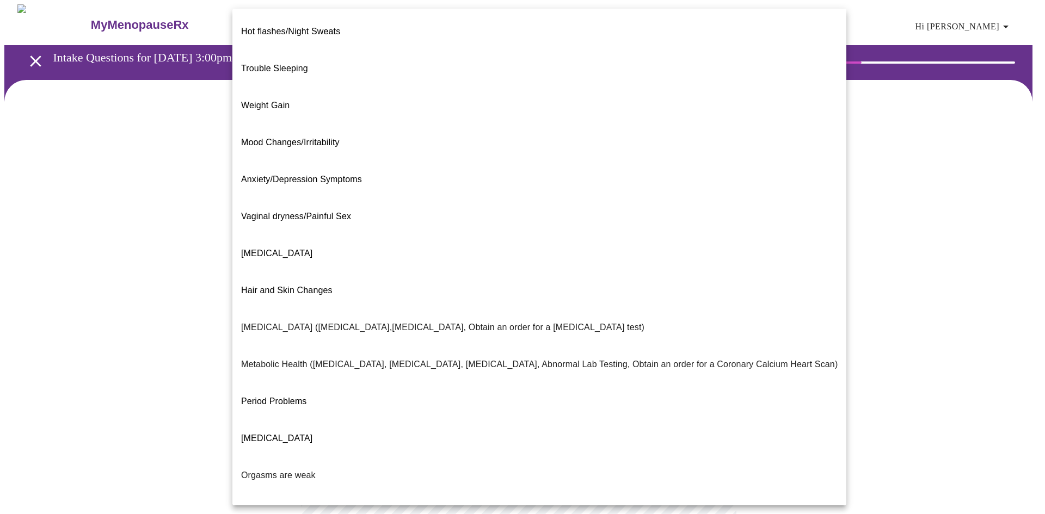
click at [361, 32] on li "Hot flashes/Night Sweats" at bounding box center [539, 31] width 614 height 37
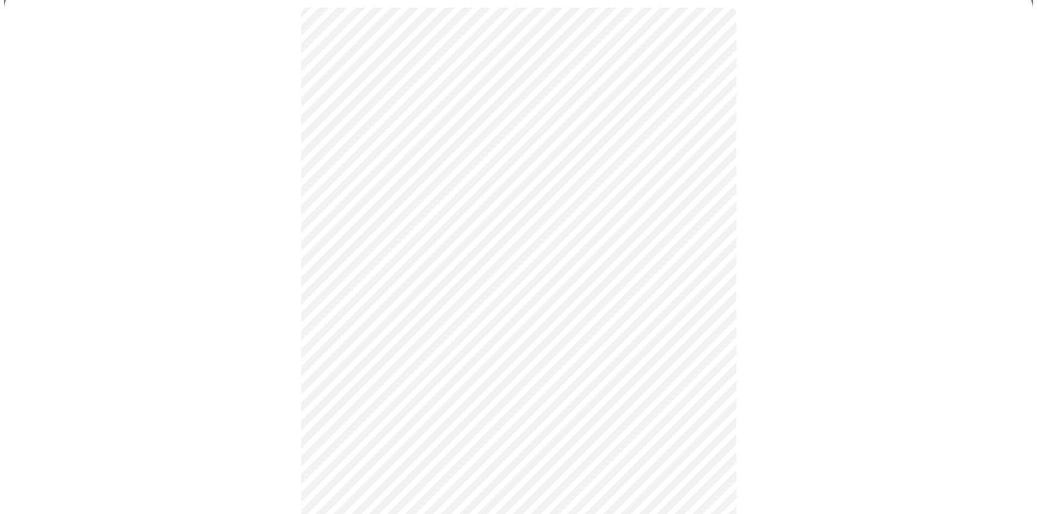
scroll to position [109, 0]
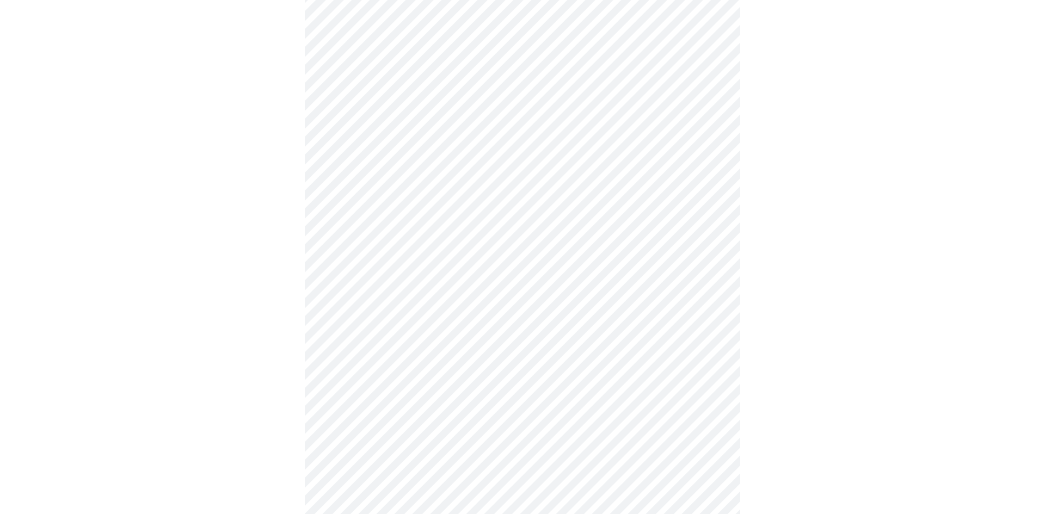
click at [697, 220] on body "MyMenopauseRx Appointments Messaging Labs Uploads Medications Community Refer a…" at bounding box center [522, 219] width 1036 height 648
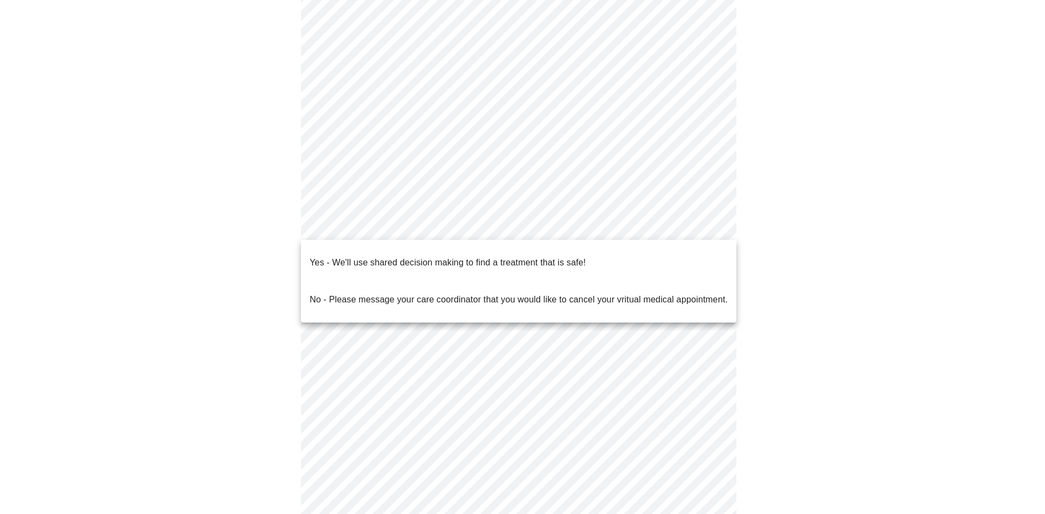
click at [806, 237] on div at bounding box center [522, 257] width 1045 height 514
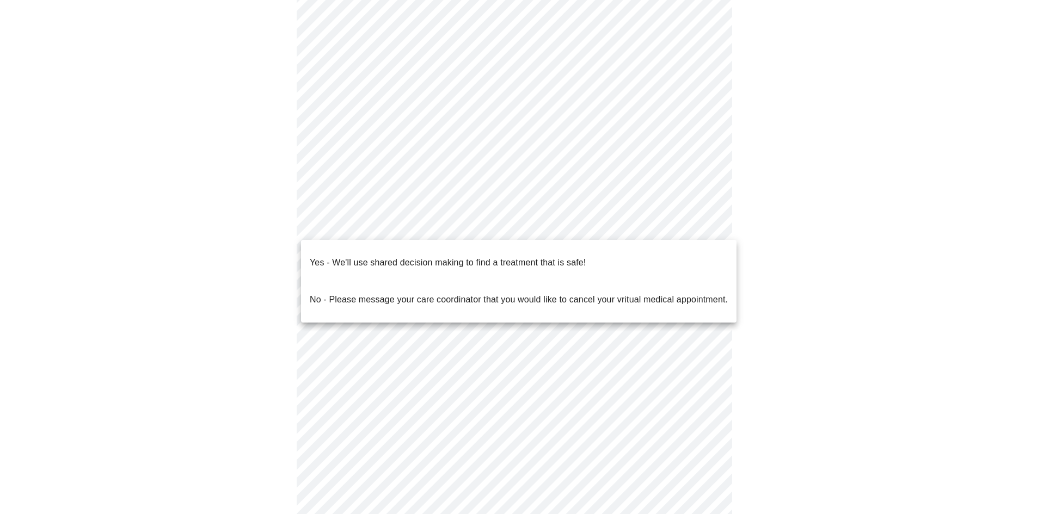
click at [694, 228] on body "MyMenopauseRx Appointments Messaging Labs Uploads Medications Community Refer a…" at bounding box center [518, 219] width 1028 height 648
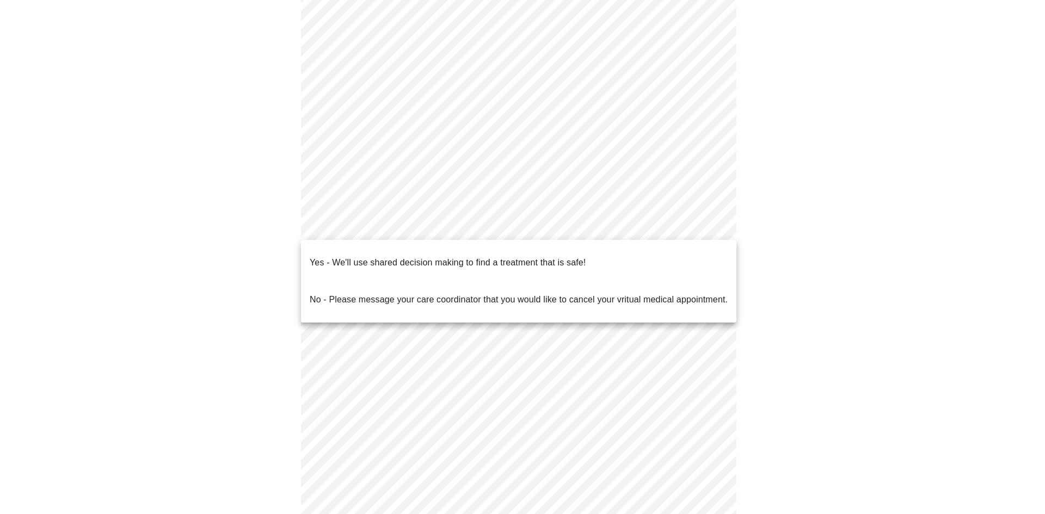
click at [570, 261] on span "Yes - We'll use shared decision making to find a treatment that is safe!" at bounding box center [448, 263] width 276 height 30
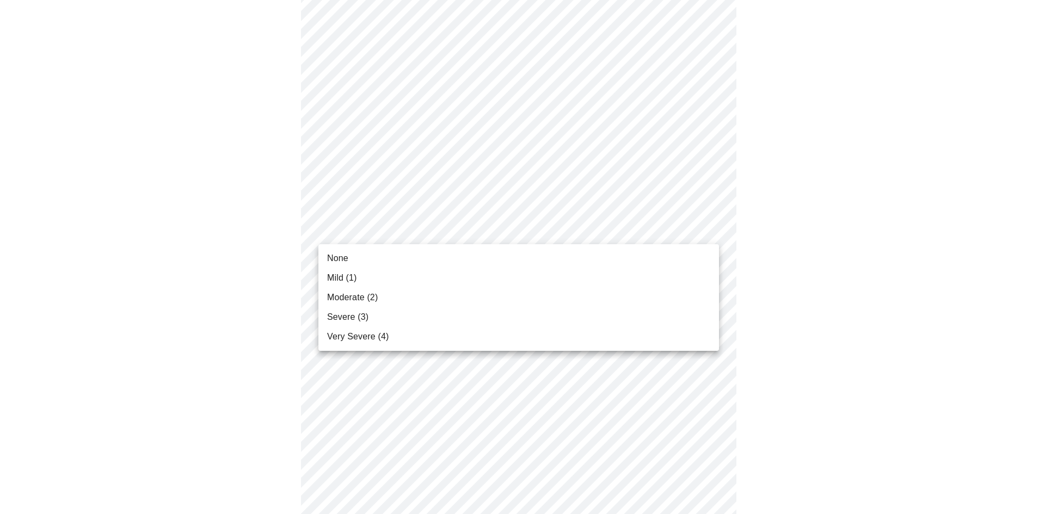
click at [582, 282] on li "Mild (1)" at bounding box center [518, 278] width 401 height 20
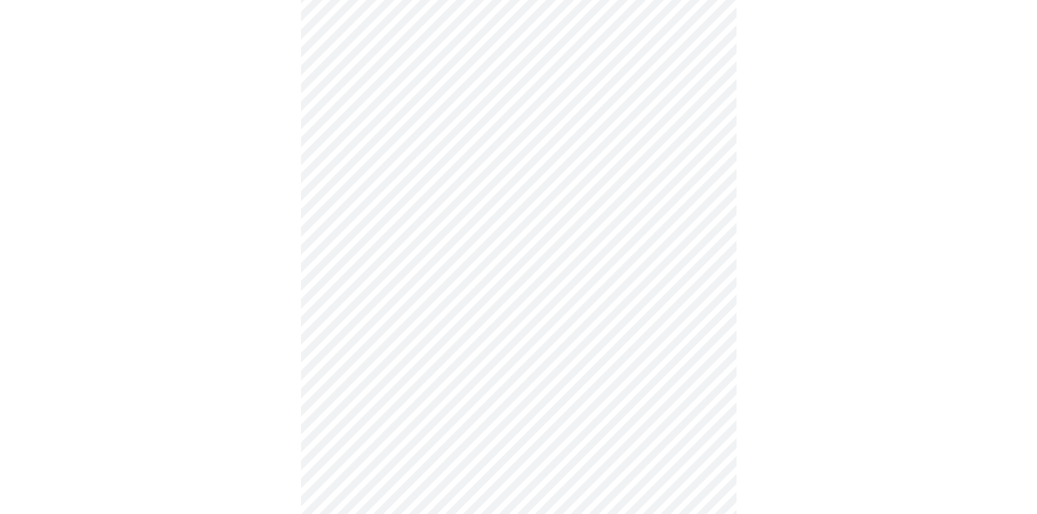
scroll to position [163, 0]
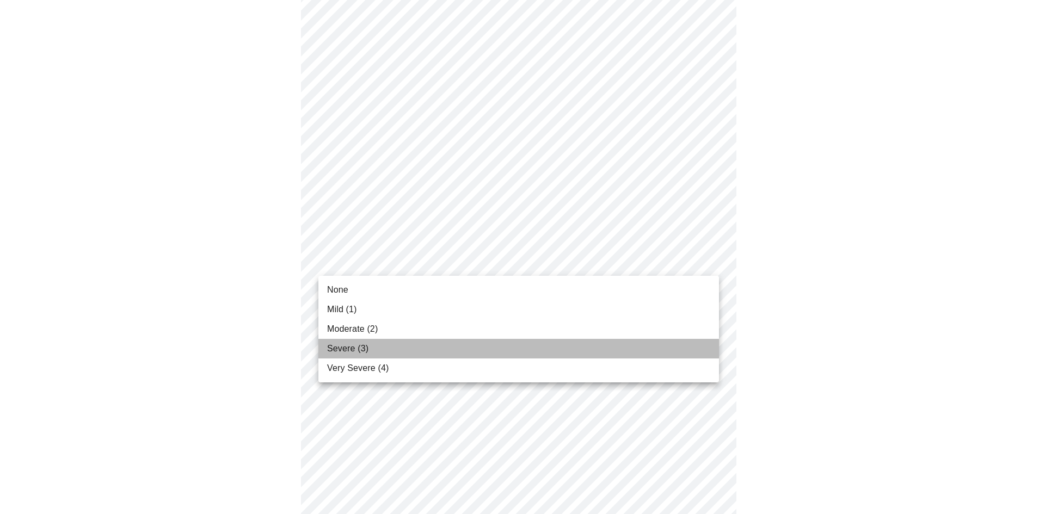
click at [619, 355] on li "Severe (3)" at bounding box center [518, 349] width 401 height 20
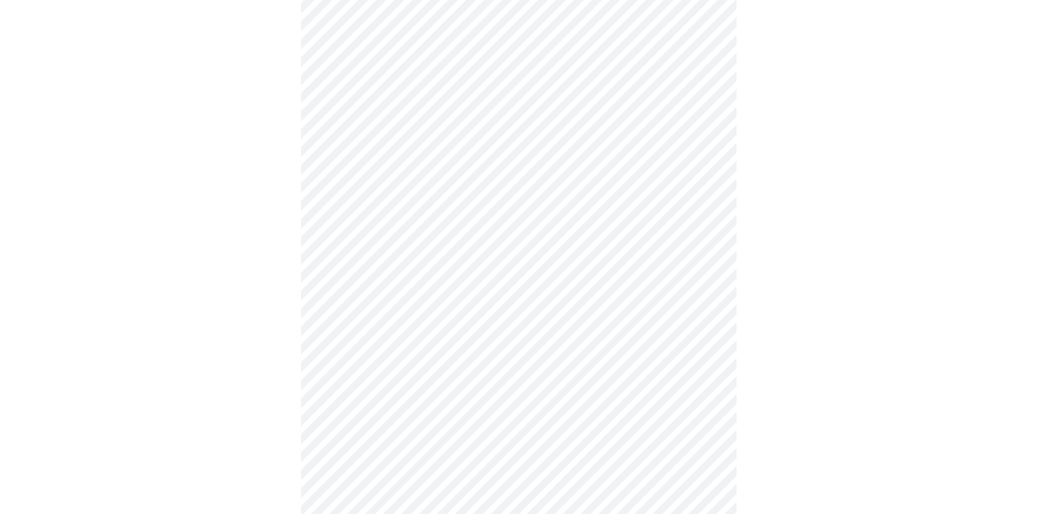
scroll to position [272, 0]
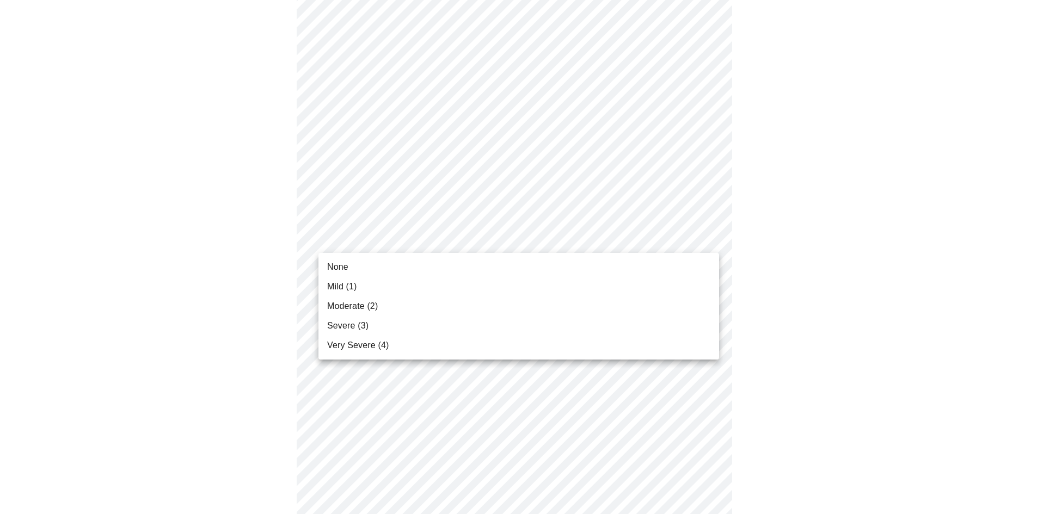
click at [697, 234] on body "MyMenopauseRx Appointments Messaging Labs Uploads Medications Community Refer a…" at bounding box center [518, 440] width 1028 height 1417
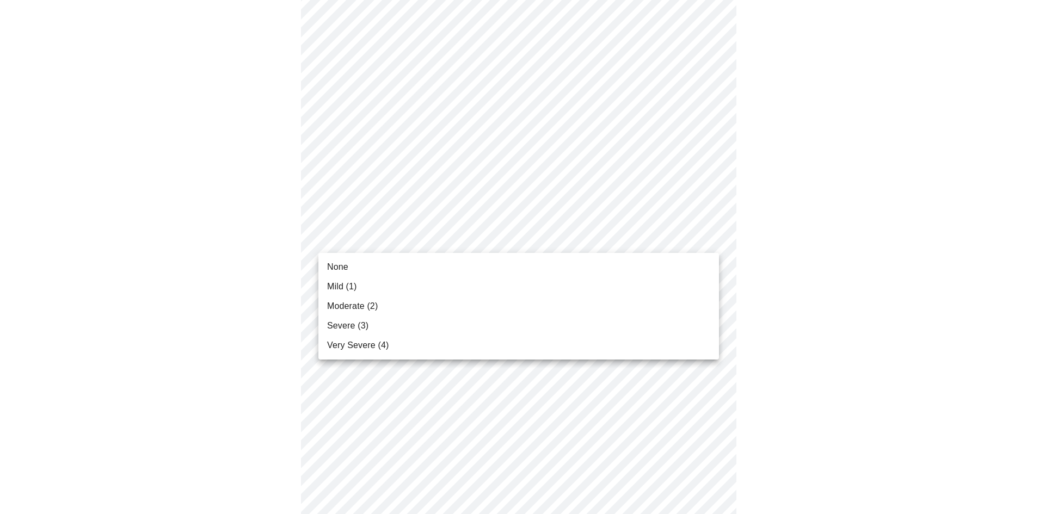
click at [647, 321] on li "Severe (3)" at bounding box center [518, 326] width 401 height 20
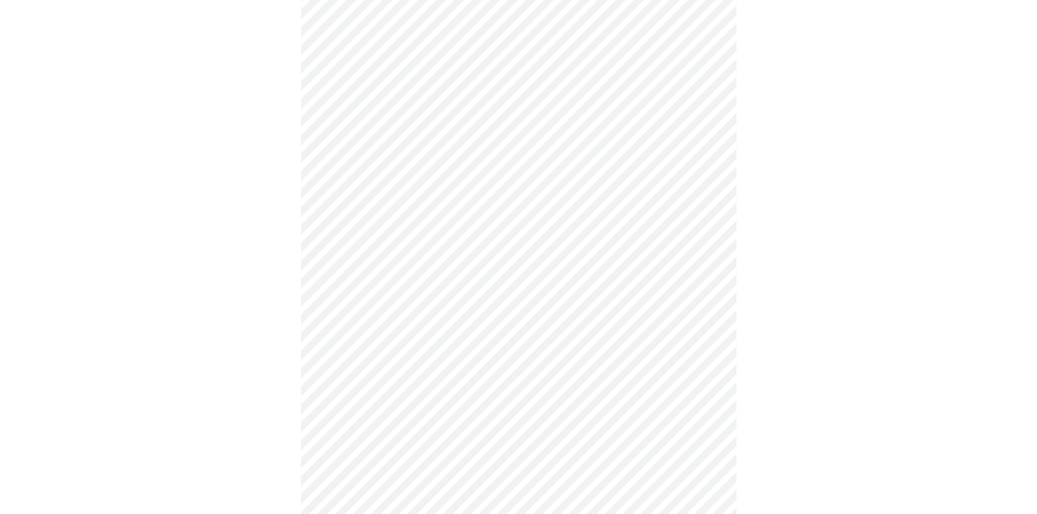
scroll to position [327, 0]
click at [706, 261] on body "MyMenopauseRx Appointments Messaging Labs Uploads Medications Community Refer a…" at bounding box center [518, 379] width 1028 height 1402
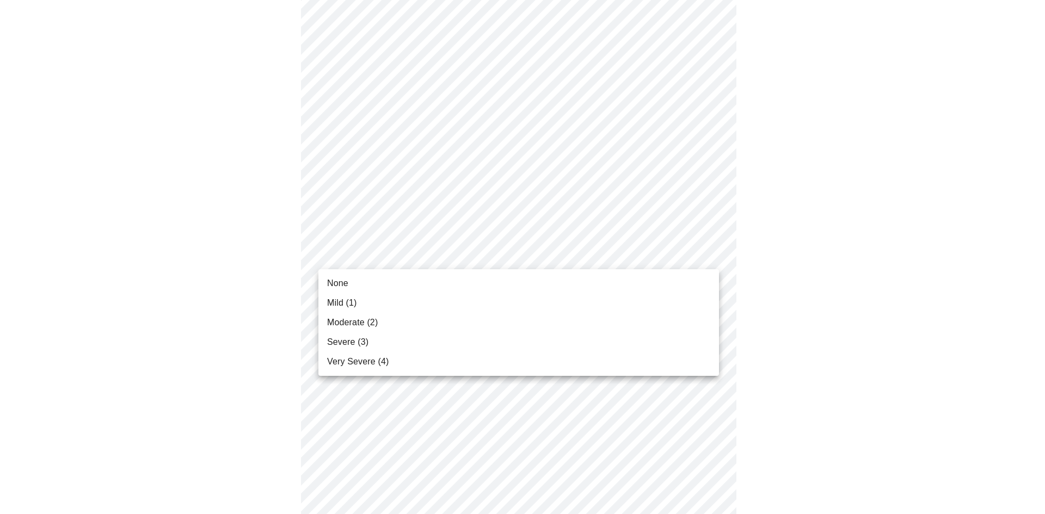
click at [646, 345] on li "Severe (3)" at bounding box center [518, 343] width 401 height 20
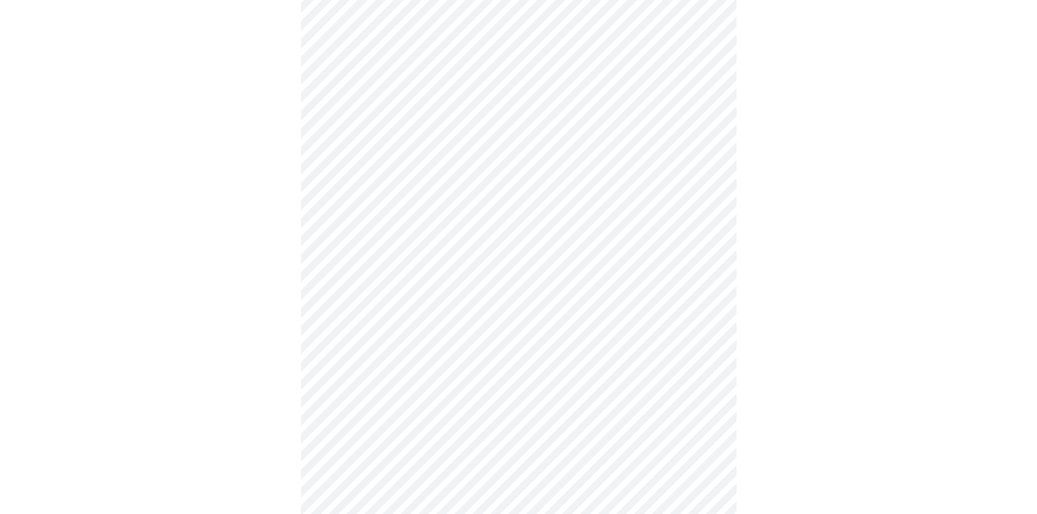
scroll to position [435, 0]
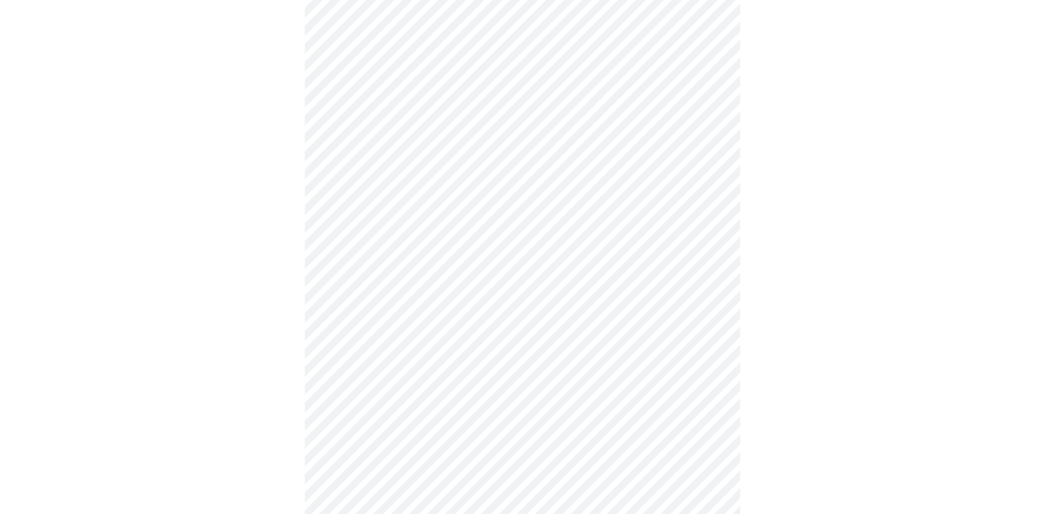
click at [709, 210] on body "MyMenopauseRx Appointments Messaging Labs Uploads Medications Community Refer a…" at bounding box center [522, 262] width 1036 height 1387
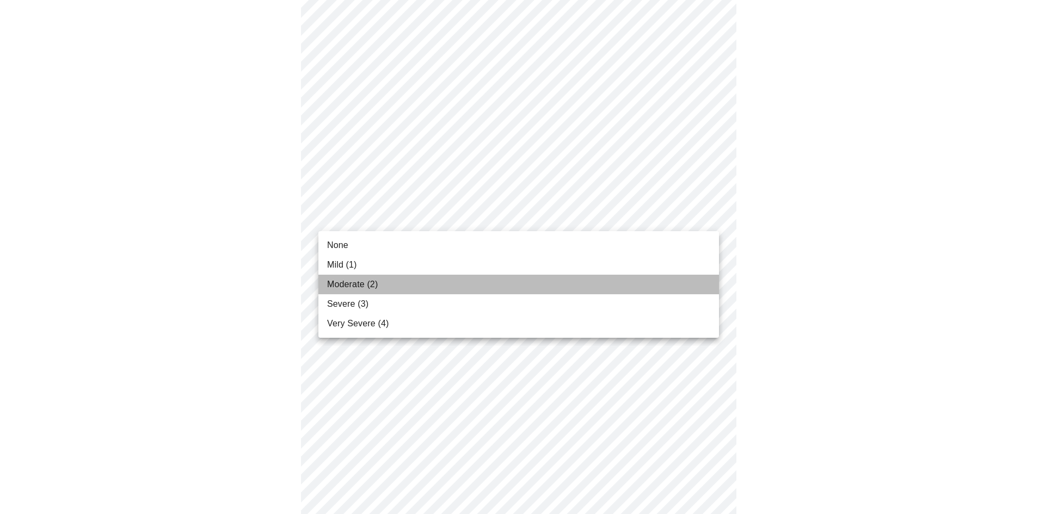
click at [649, 278] on li "Moderate (2)" at bounding box center [518, 285] width 401 height 20
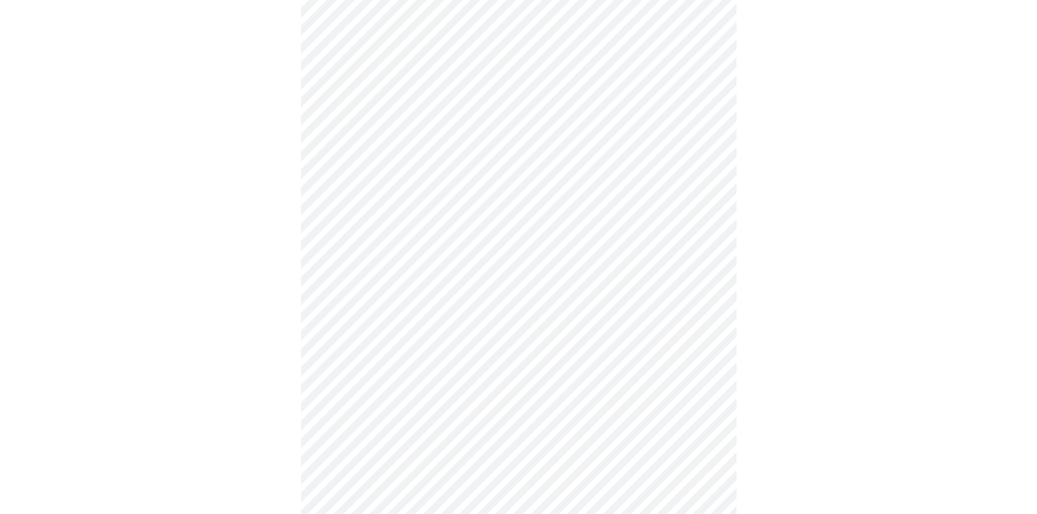
scroll to position [490, 0]
click at [703, 247] on body "MyMenopauseRx Appointments Messaging Labs Uploads Medications Community Refer a…" at bounding box center [518, 201] width 1028 height 1372
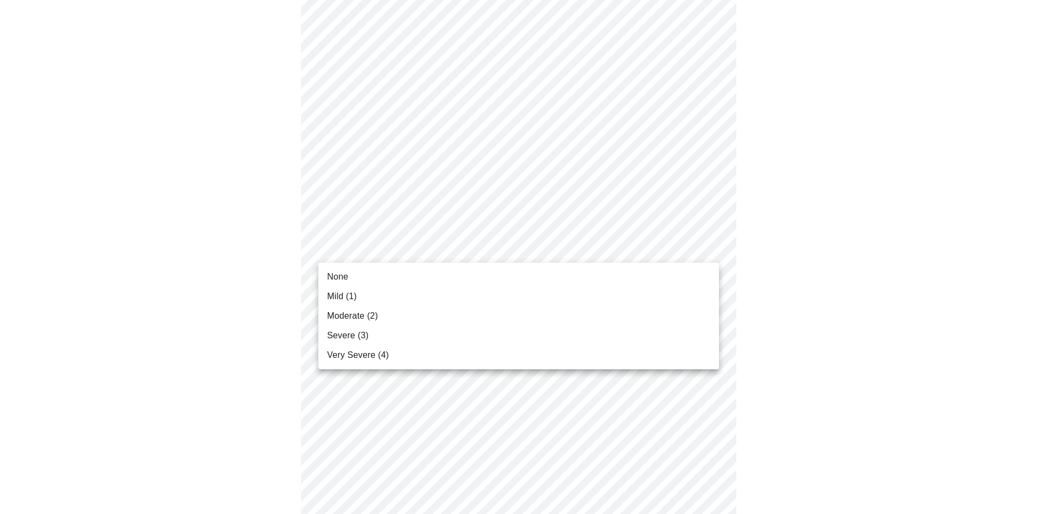
click at [648, 316] on li "Moderate (2)" at bounding box center [518, 316] width 401 height 20
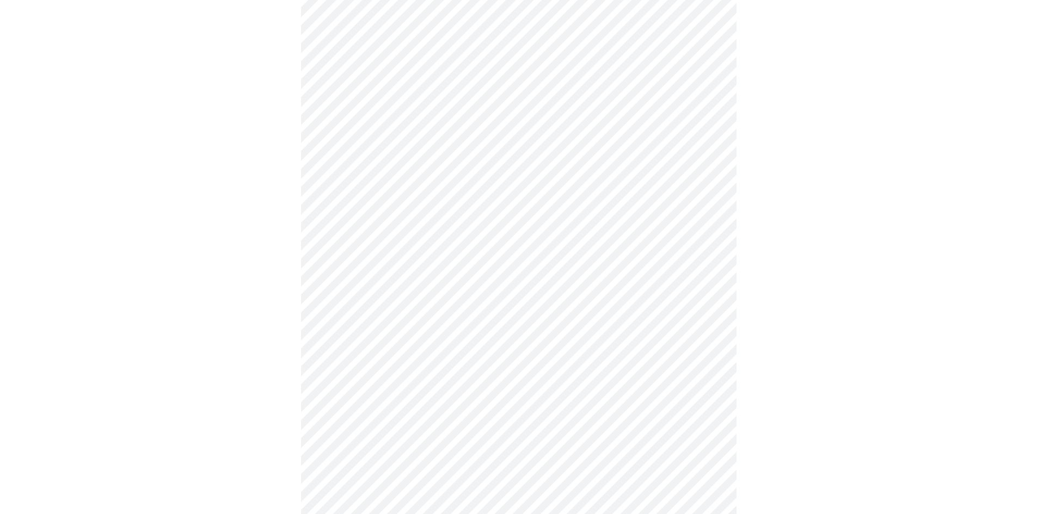
scroll to position [544, 0]
click at [711, 280] on body "MyMenopauseRx Appointments Messaging Labs Uploads Medications Community Refer a…" at bounding box center [518, 138] width 1028 height 1356
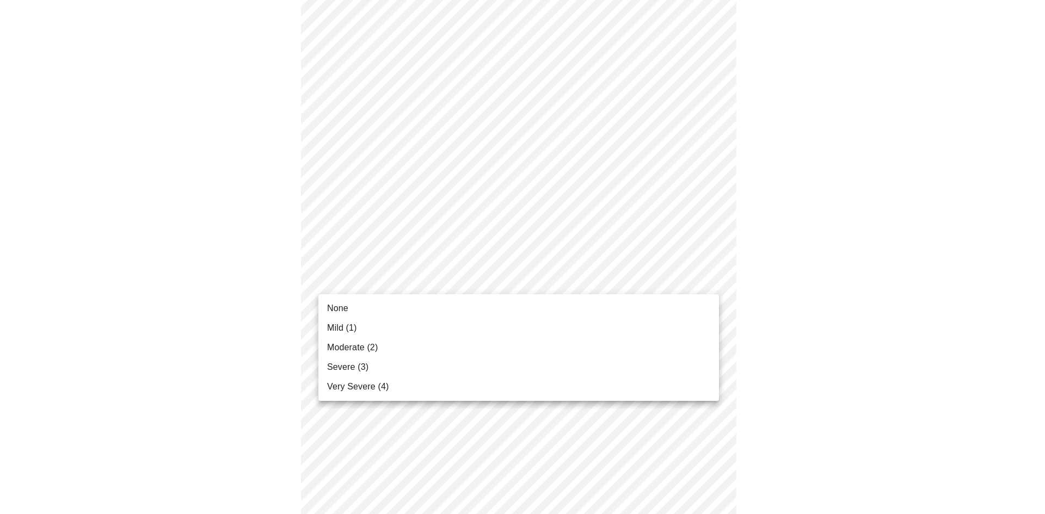
click at [657, 349] on li "Moderate (2)" at bounding box center [518, 348] width 401 height 20
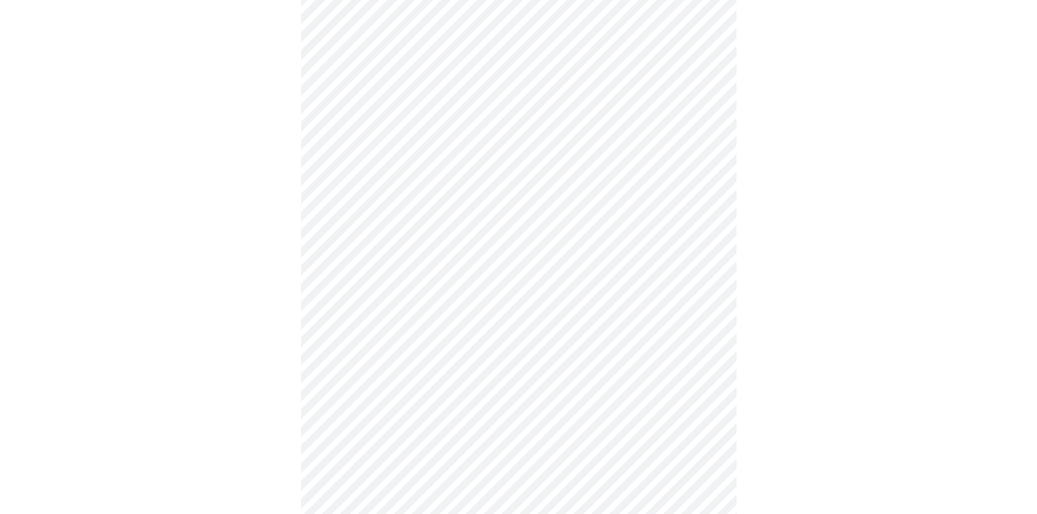
scroll to position [653, 0]
click at [708, 254] on body "MyMenopauseRx Appointments Messaging Labs Uploads Medications Community Refer a…" at bounding box center [518, 21] width 1028 height 1341
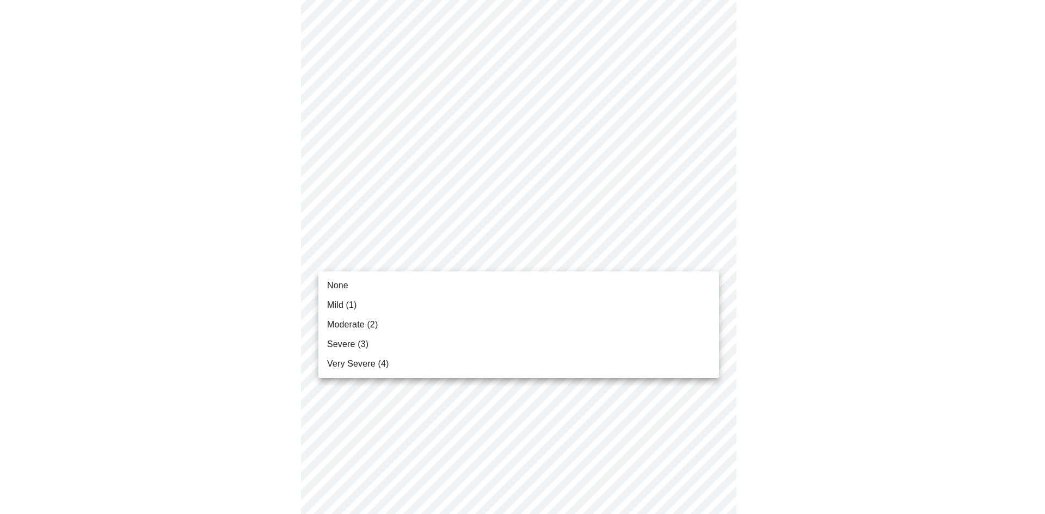
click at [653, 313] on li "Mild (1)" at bounding box center [518, 306] width 401 height 20
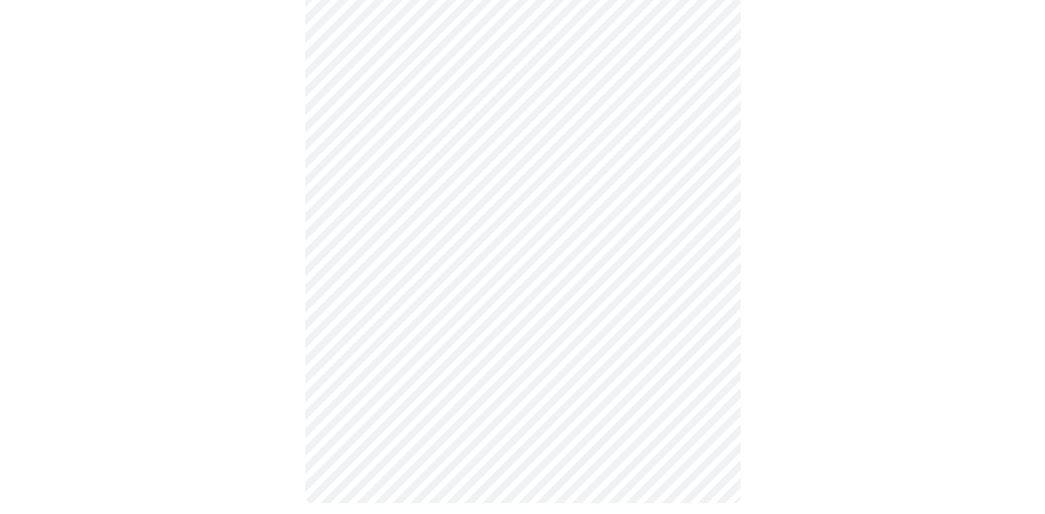
scroll to position [812, 0]
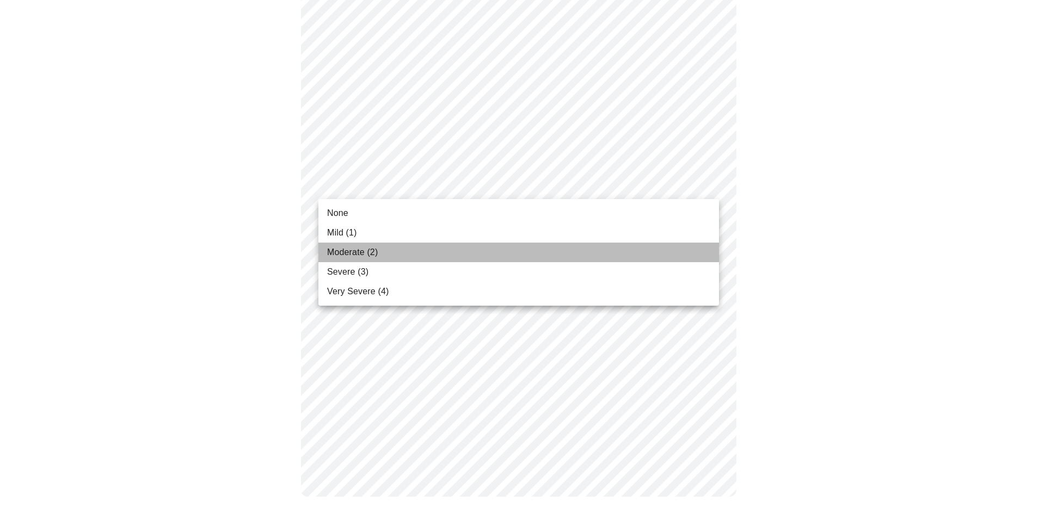
click at [654, 258] on li "Moderate (2)" at bounding box center [518, 253] width 401 height 20
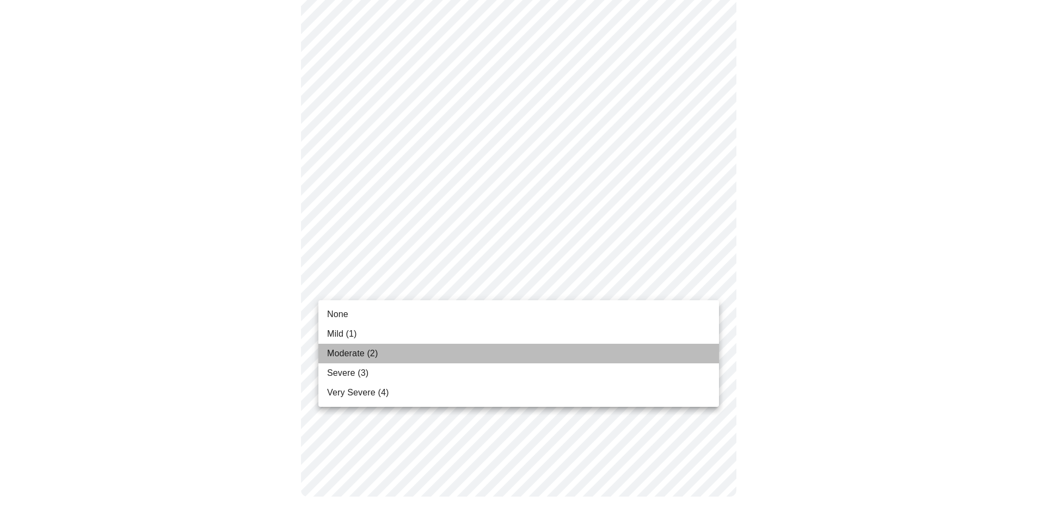
click at [658, 353] on li "Moderate (2)" at bounding box center [518, 354] width 401 height 20
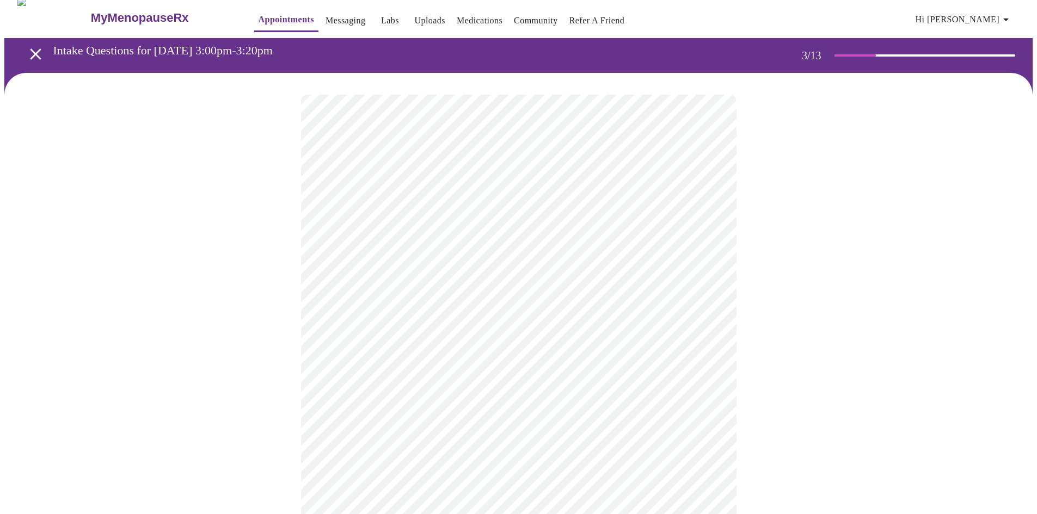
scroll to position [0, 0]
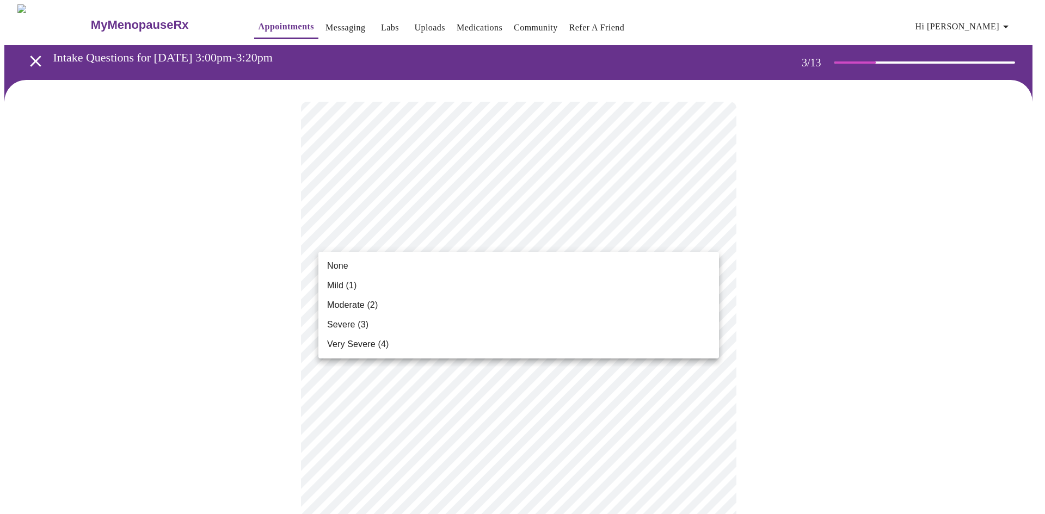
click at [635, 306] on li "Moderate (2)" at bounding box center [518, 306] width 401 height 20
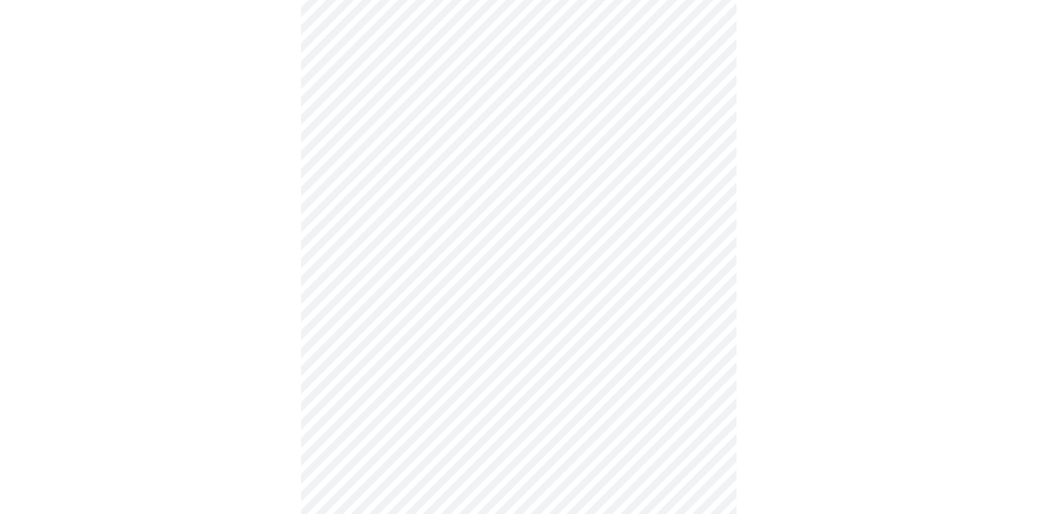
scroll to position [272, 0]
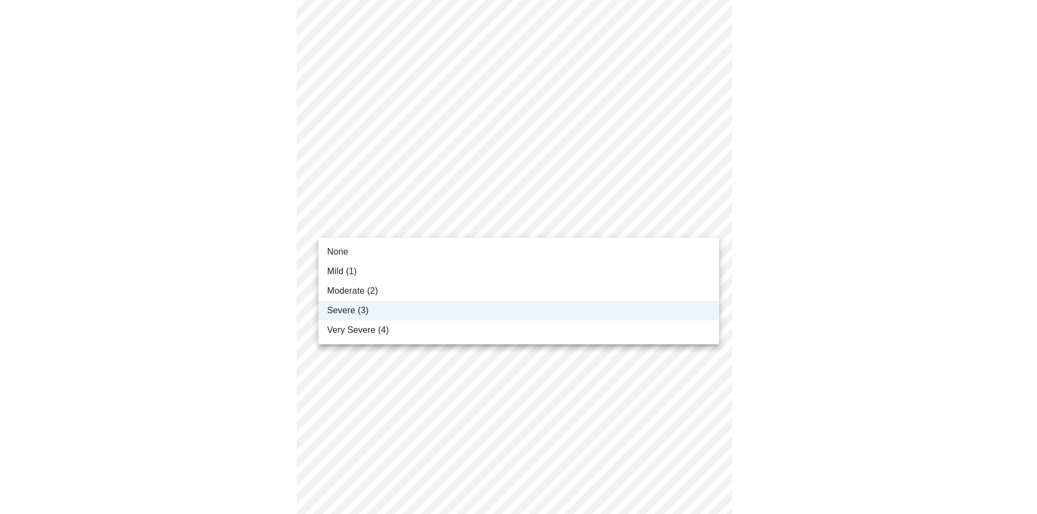
click at [706, 224] on body "MyMenopauseRx Appointments Messaging Labs Uploads Medications Community Refer a…" at bounding box center [518, 372] width 1028 height 1281
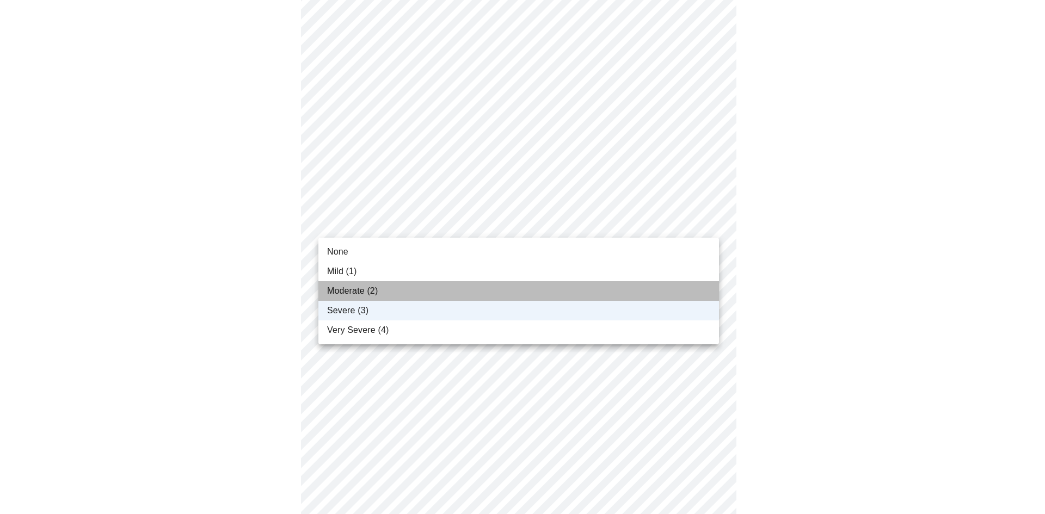
click at [611, 295] on li "Moderate (2)" at bounding box center [518, 291] width 401 height 20
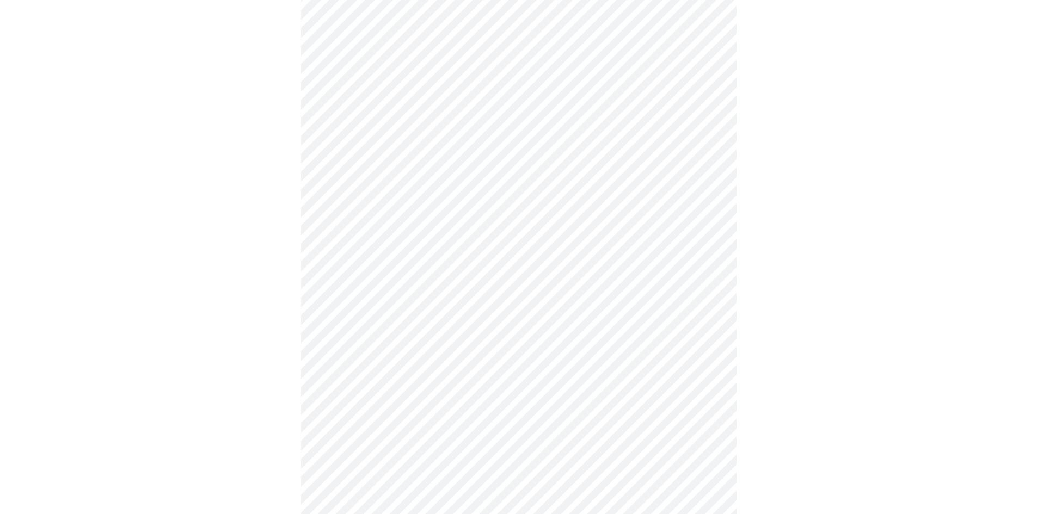
scroll to position [435, 0]
click at [704, 211] on body "MyMenopauseRx Appointments Messaging Labs Uploads Medications Community Refer a…" at bounding box center [518, 96] width 1028 height 1054
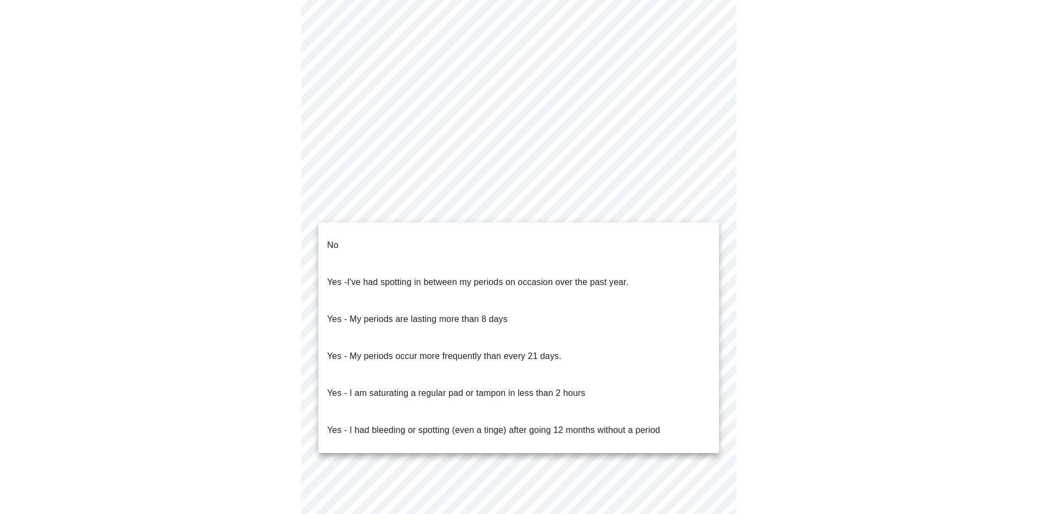
click at [639, 238] on li "No" at bounding box center [518, 245] width 401 height 37
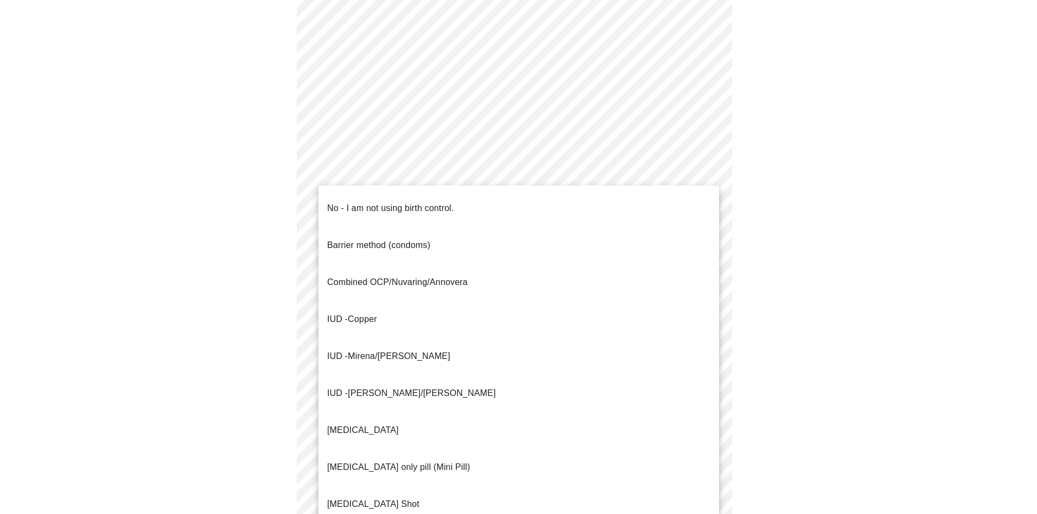
click at [706, 289] on body "MyMenopauseRx Appointments Messaging Labs Uploads Medications Community Refer a…" at bounding box center [518, 92] width 1028 height 1047
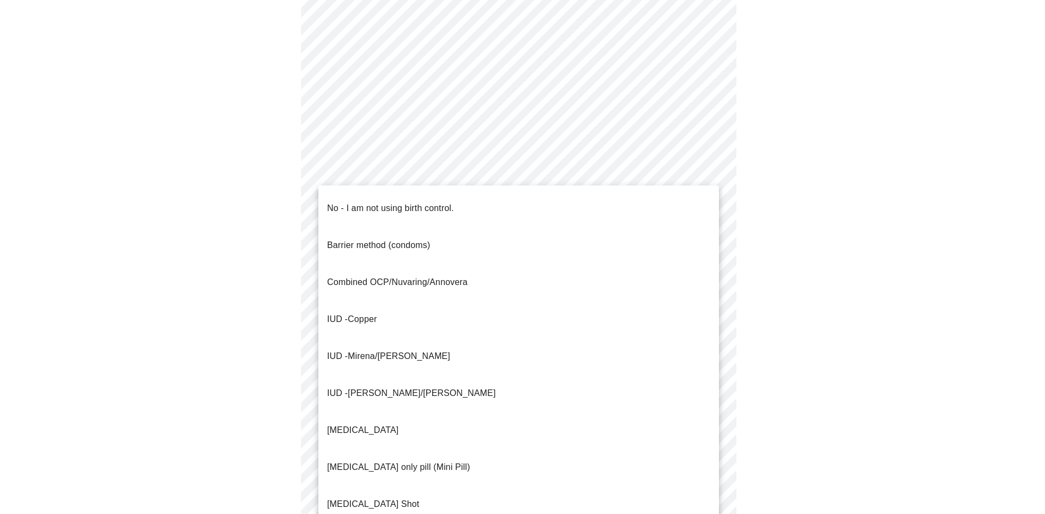
click at [475, 204] on li "No - I am not using birth control." at bounding box center [518, 208] width 401 height 37
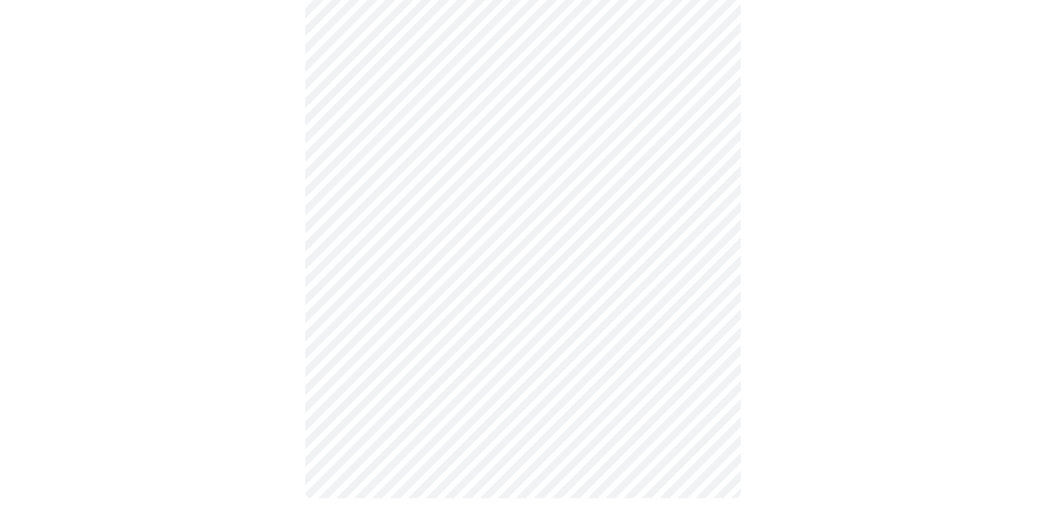
scroll to position [526, 0]
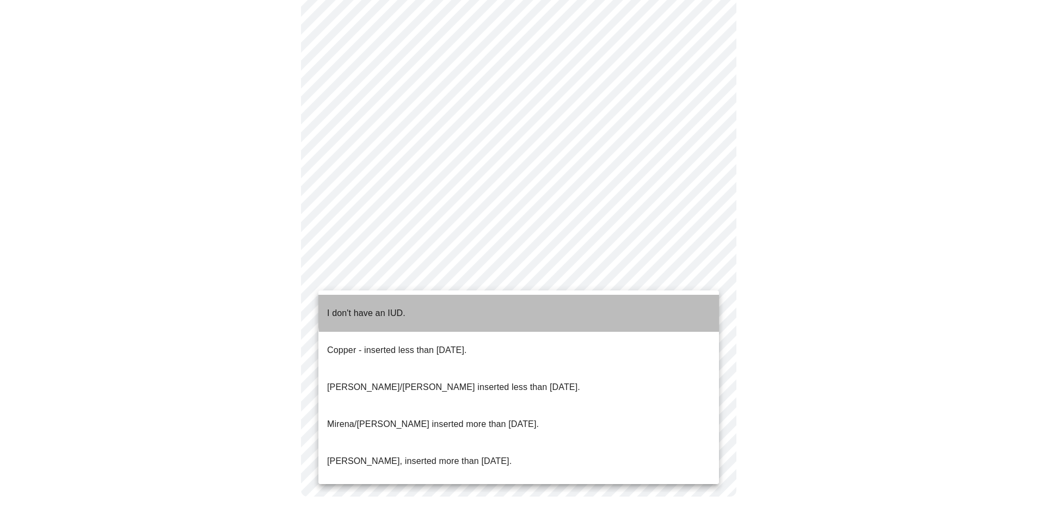
click at [564, 304] on li "I don't have an IUD." at bounding box center [518, 313] width 401 height 37
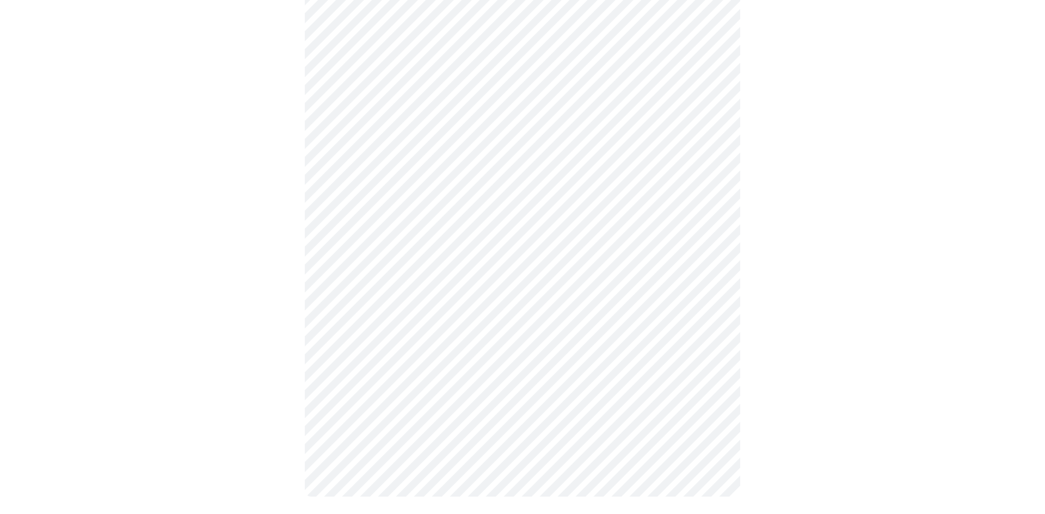
click at [699, 358] on body "MyMenopauseRx Appointments Messaging Labs Uploads Medications Community Refer a…" at bounding box center [522, 2] width 1036 height 1034
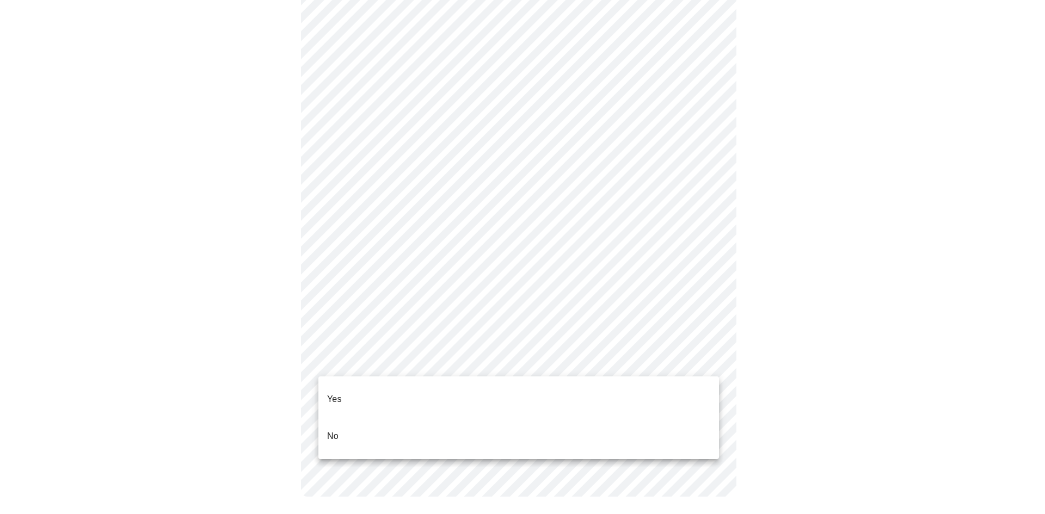
click at [608, 390] on li "Yes" at bounding box center [518, 399] width 401 height 37
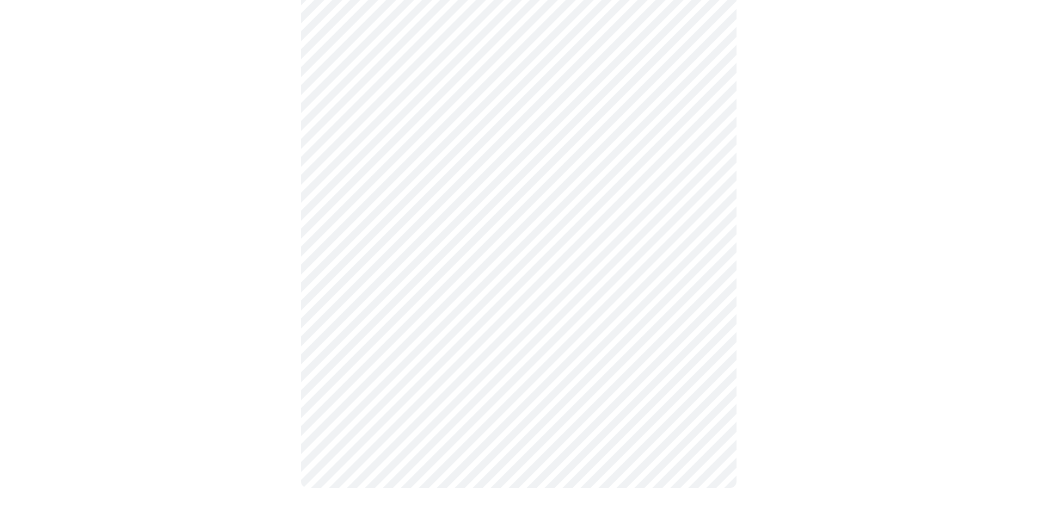
scroll to position [0, 0]
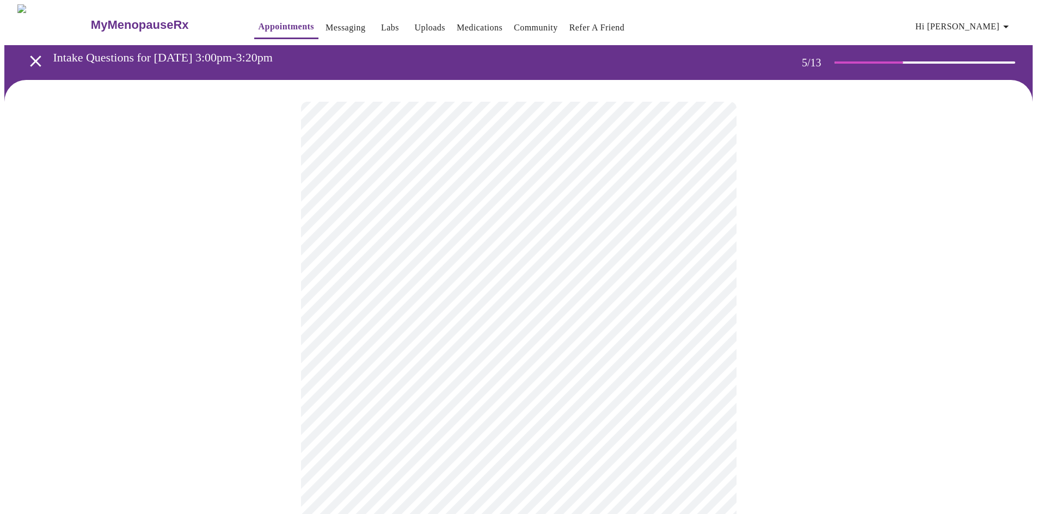
click at [702, 281] on body "MyMenopauseRx Appointments Messaging Labs Uploads Medications Community Refer a…" at bounding box center [518, 445] width 1028 height 882
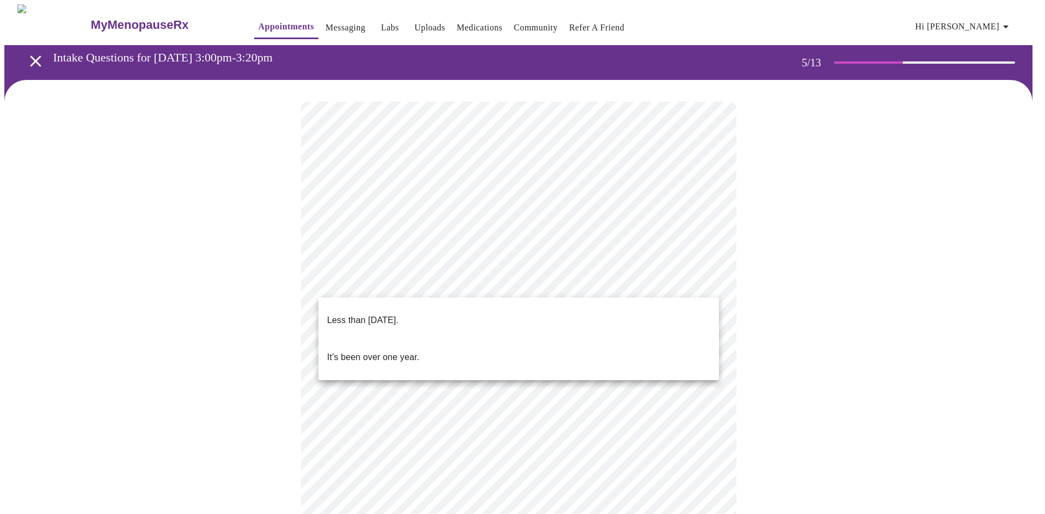
click at [589, 307] on li "Less than [DATE]." at bounding box center [518, 320] width 401 height 37
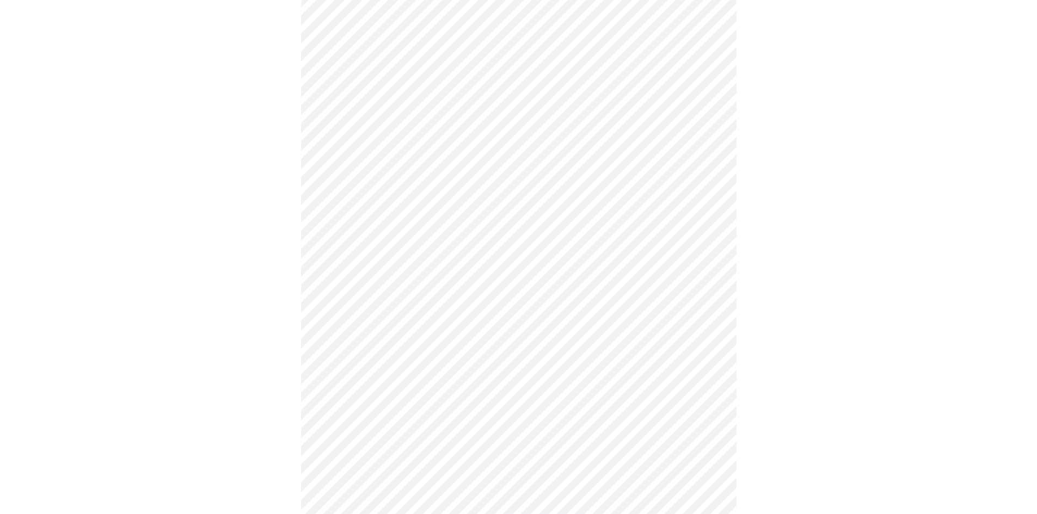
scroll to position [109, 0]
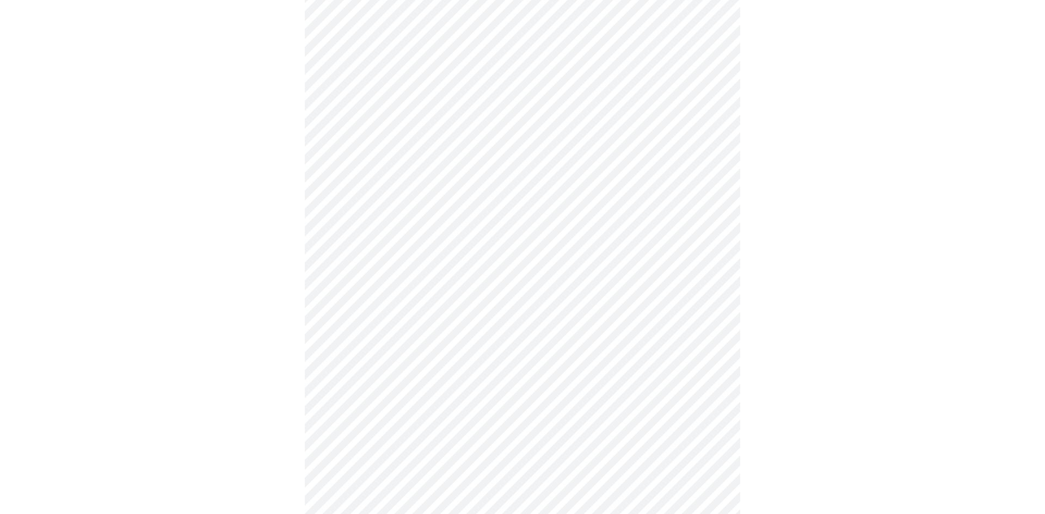
click at [708, 270] on body "MyMenopauseRx Appointments Messaging Labs Uploads Medications Community Refer a…" at bounding box center [522, 332] width 1036 height 875
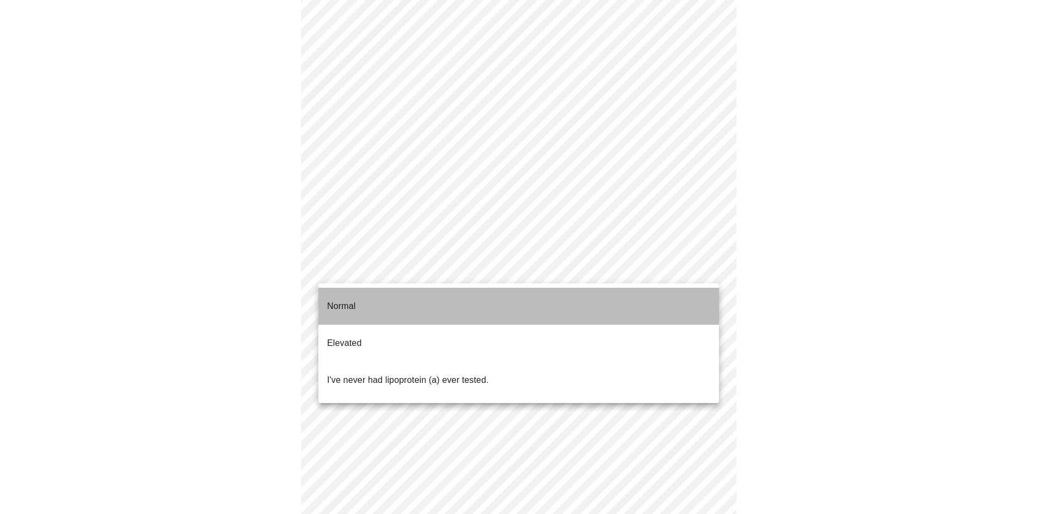
click at [667, 298] on li "Normal" at bounding box center [518, 306] width 401 height 37
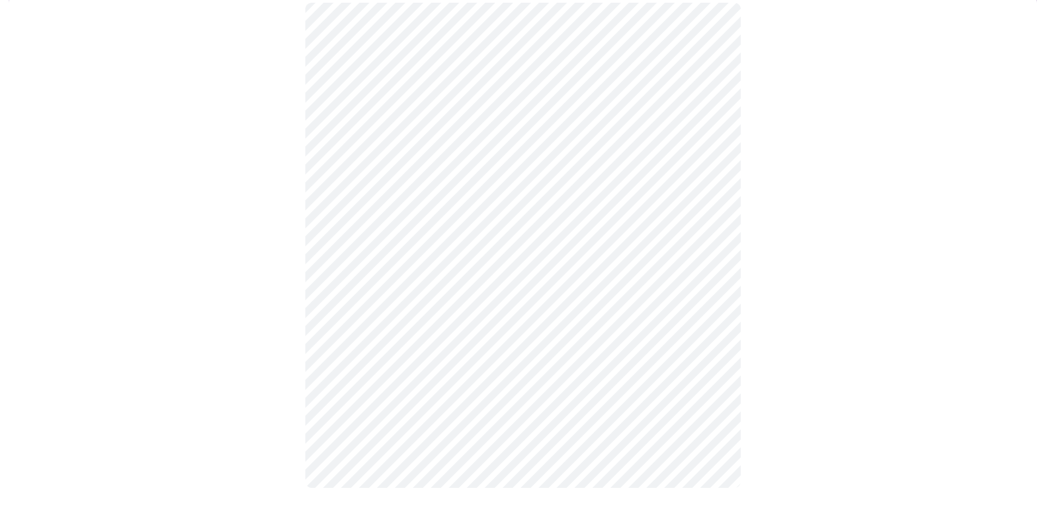
scroll to position [0, 0]
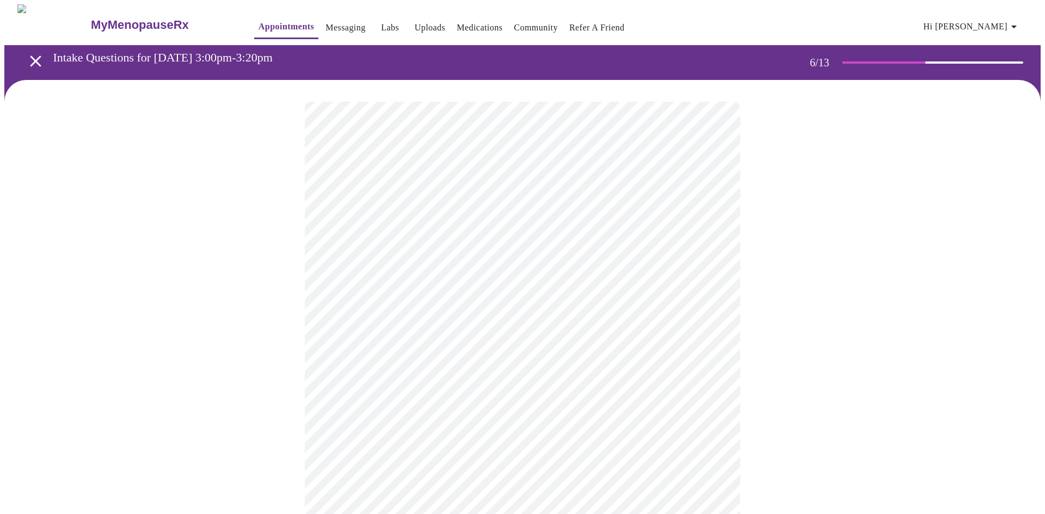
click at [709, 314] on body "MyMenopauseRx Appointments Messaging Labs Uploads Medications Community Refer a…" at bounding box center [522, 294] width 1036 height 581
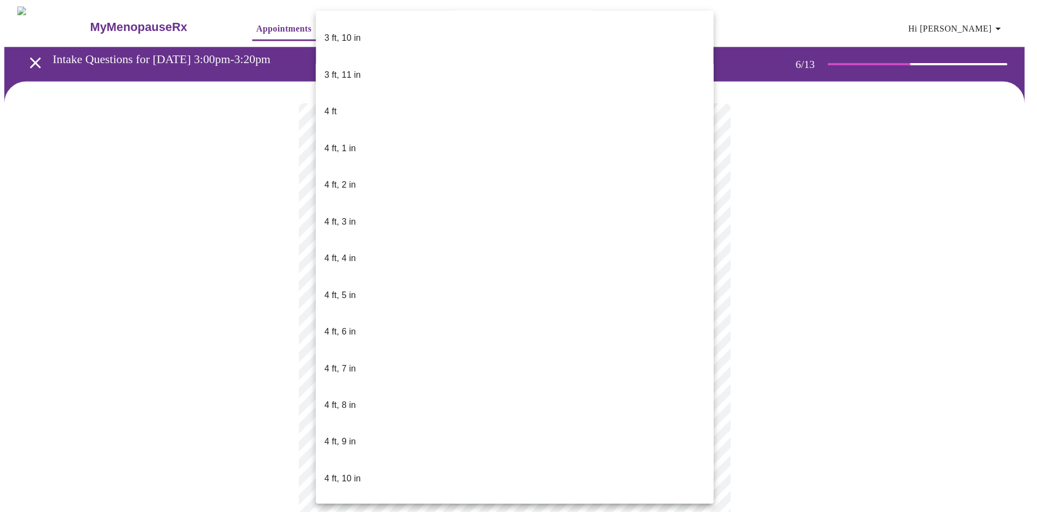
scroll to position [435, 0]
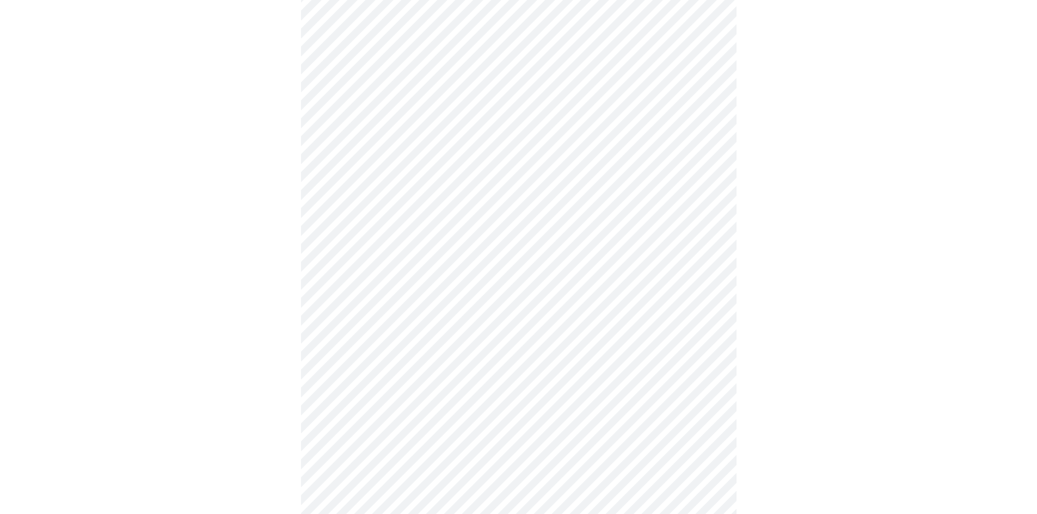
scroll to position [2776, 0]
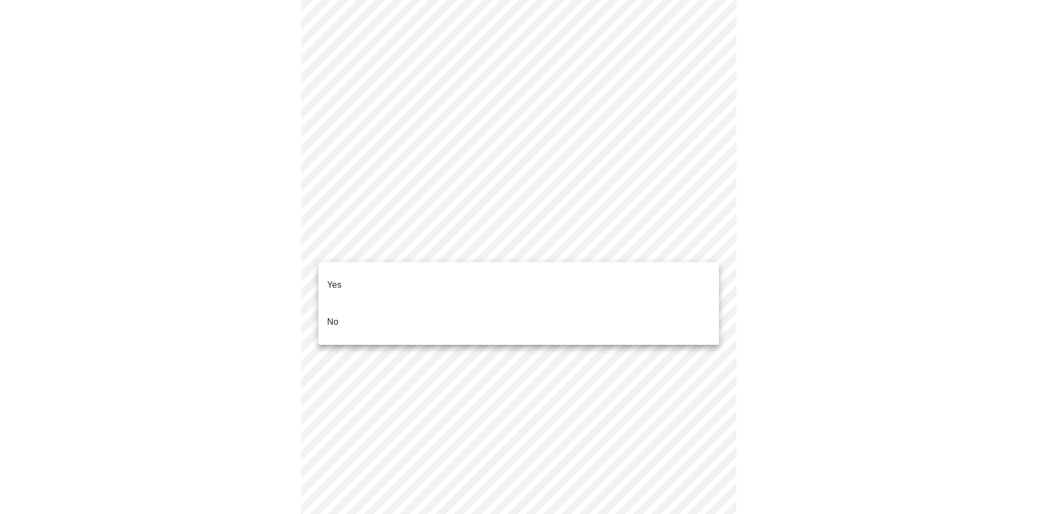
click at [619, 304] on li "No" at bounding box center [518, 322] width 401 height 37
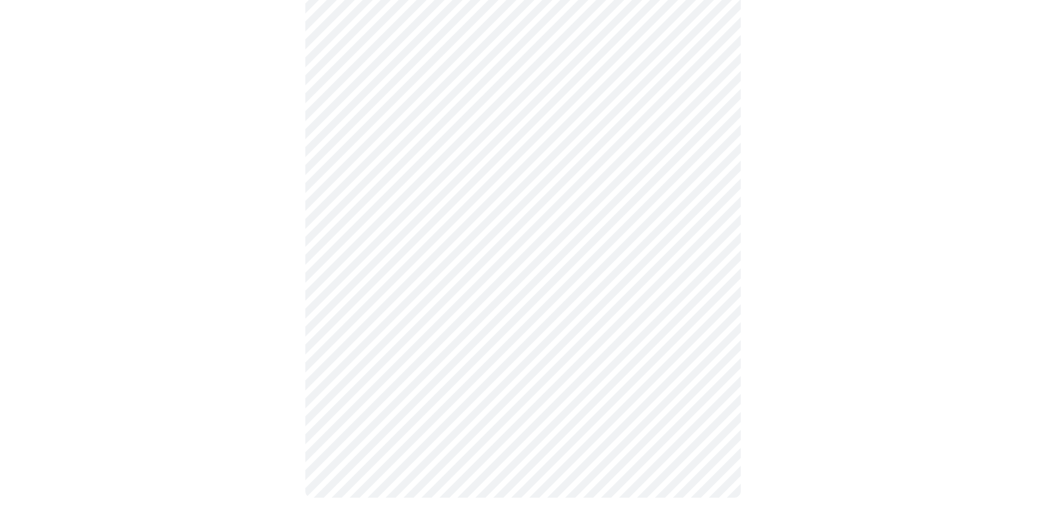
scroll to position [549, 0]
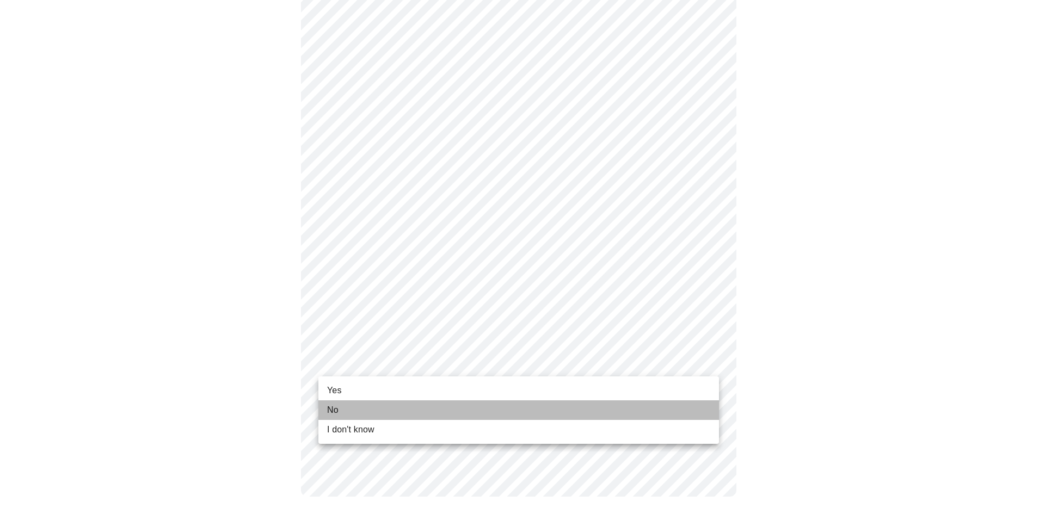
click at [470, 404] on li "No" at bounding box center [518, 411] width 401 height 20
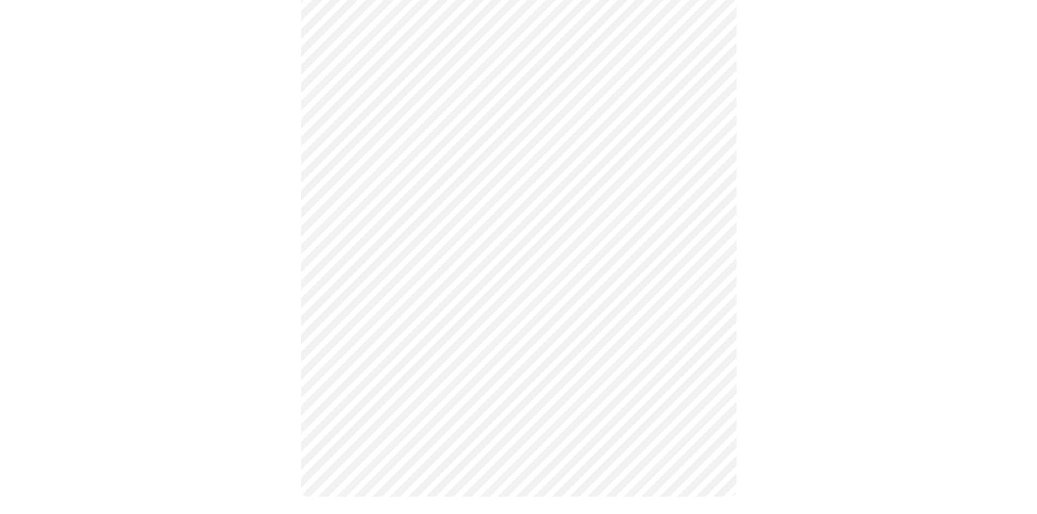
scroll to position [0, 0]
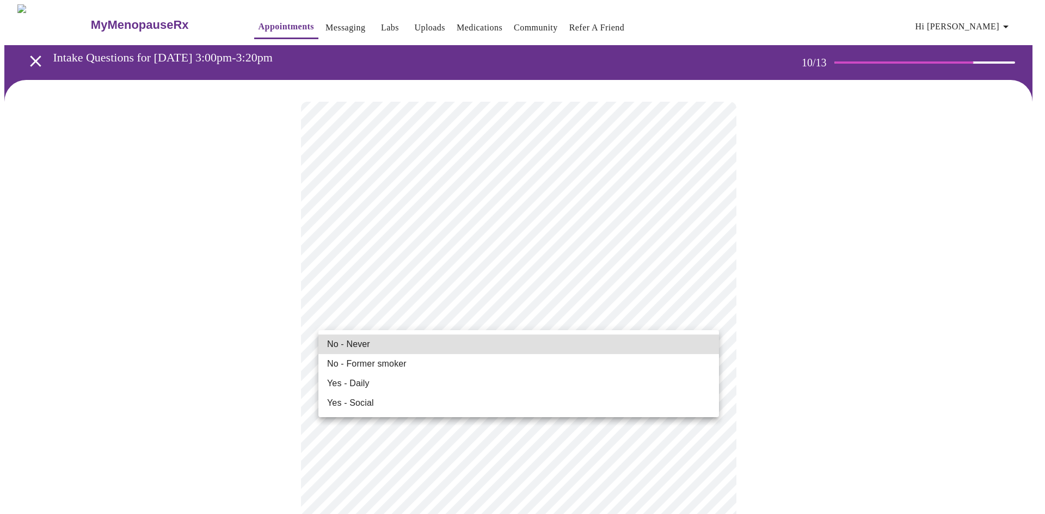
click at [506, 403] on li "Yes - Social" at bounding box center [518, 404] width 401 height 20
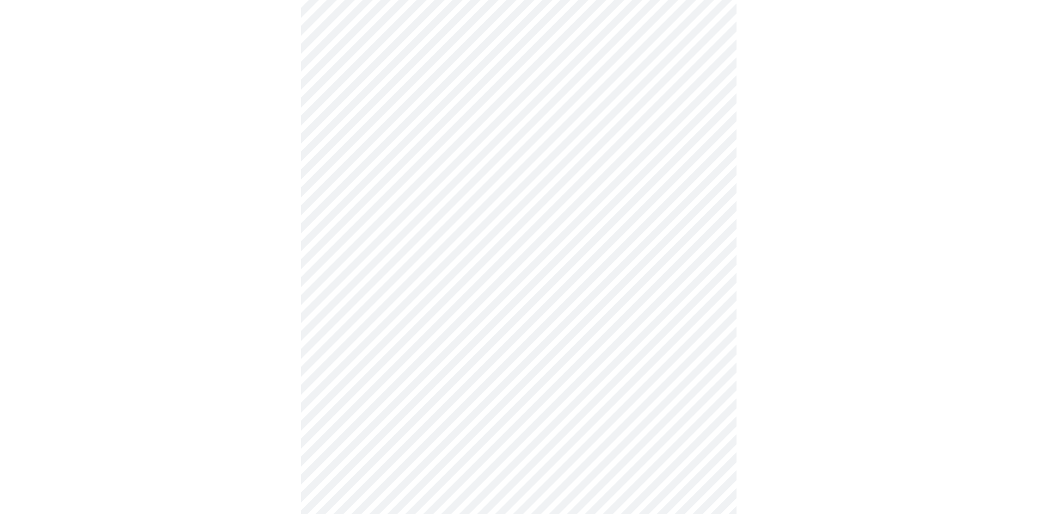
scroll to position [816, 0]
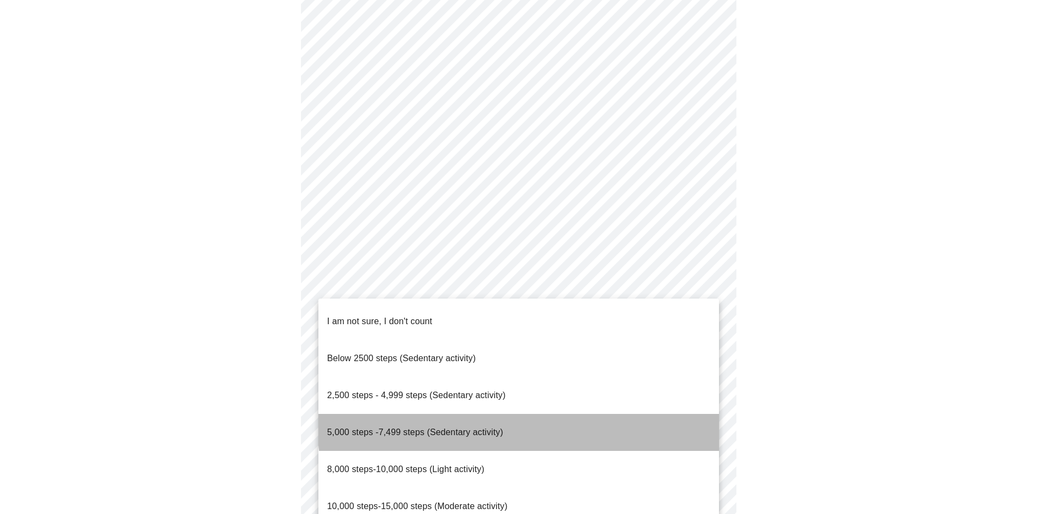
click at [525, 414] on li "5,000 steps -7,499 steps (Sedentary activity)" at bounding box center [518, 432] width 401 height 37
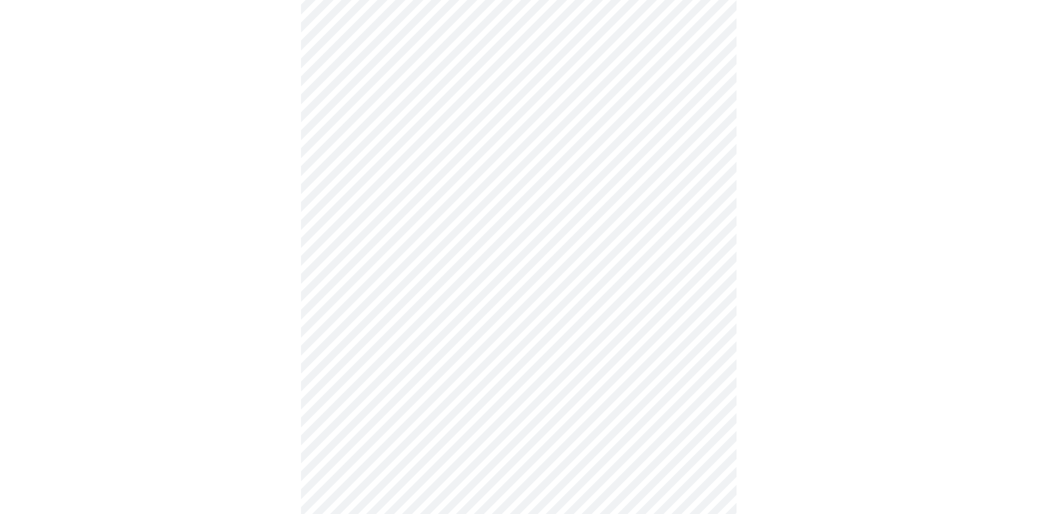
scroll to position [871, 0]
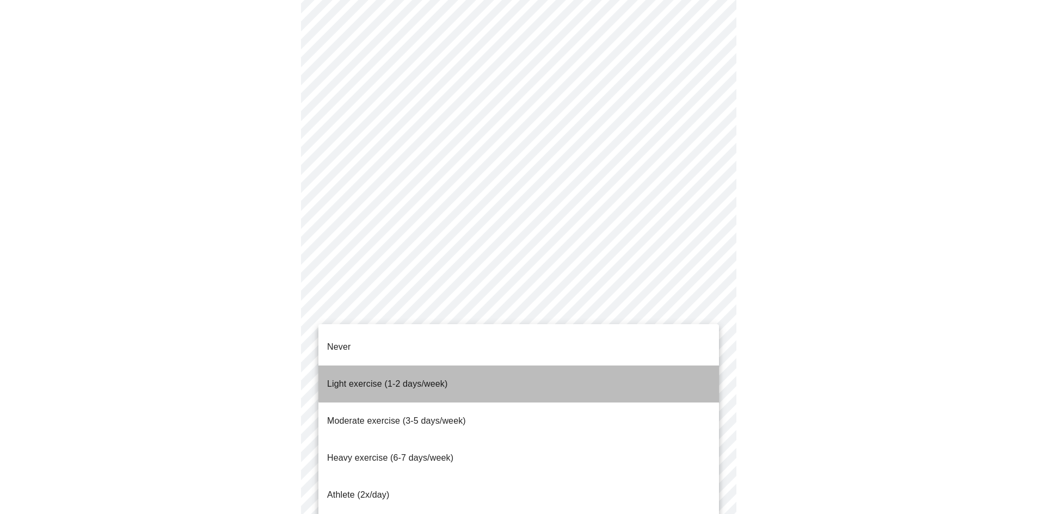
click at [550, 366] on li "Light exercise (1-2 days/week)" at bounding box center [518, 384] width 401 height 37
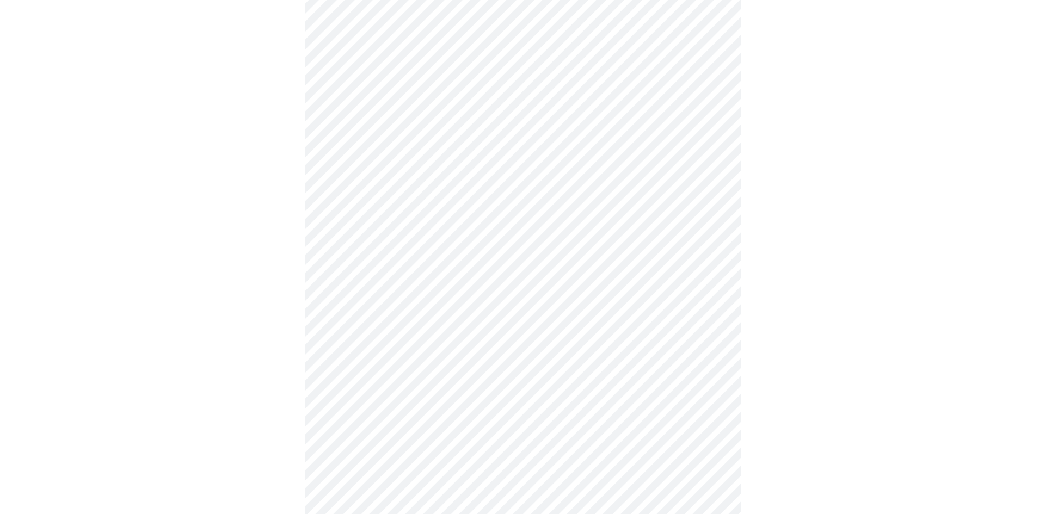
scroll to position [899, 0]
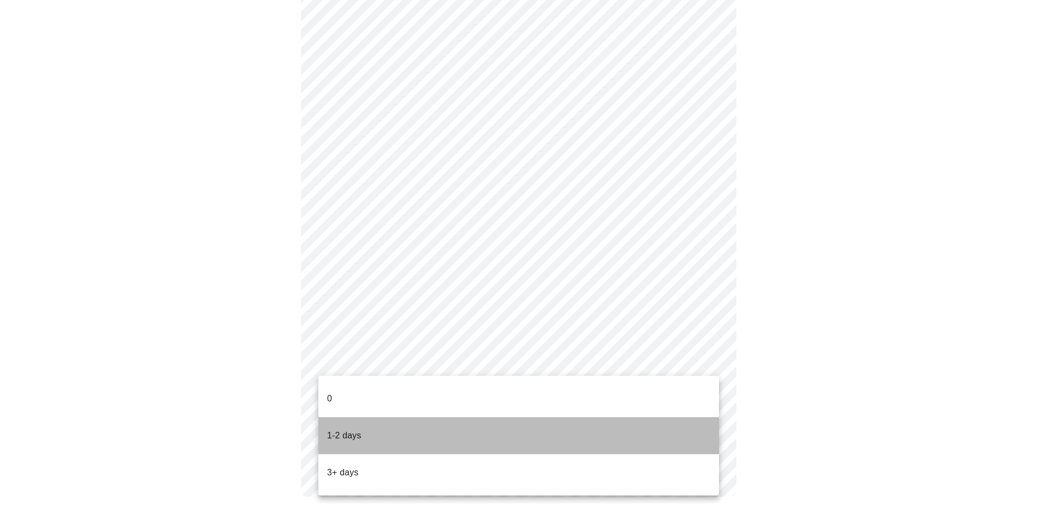
click at [599, 419] on li "1-2 days" at bounding box center [518, 435] width 401 height 37
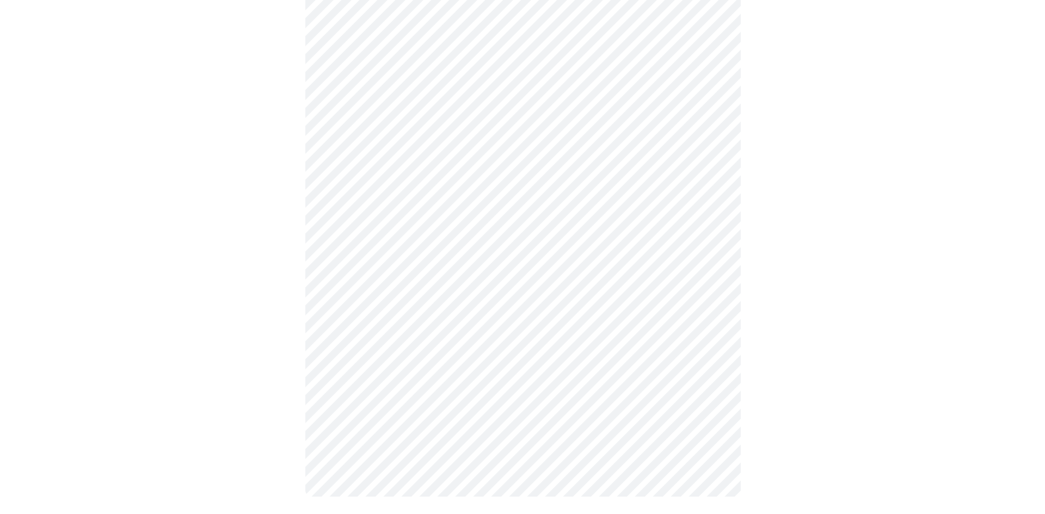
scroll to position [0, 0]
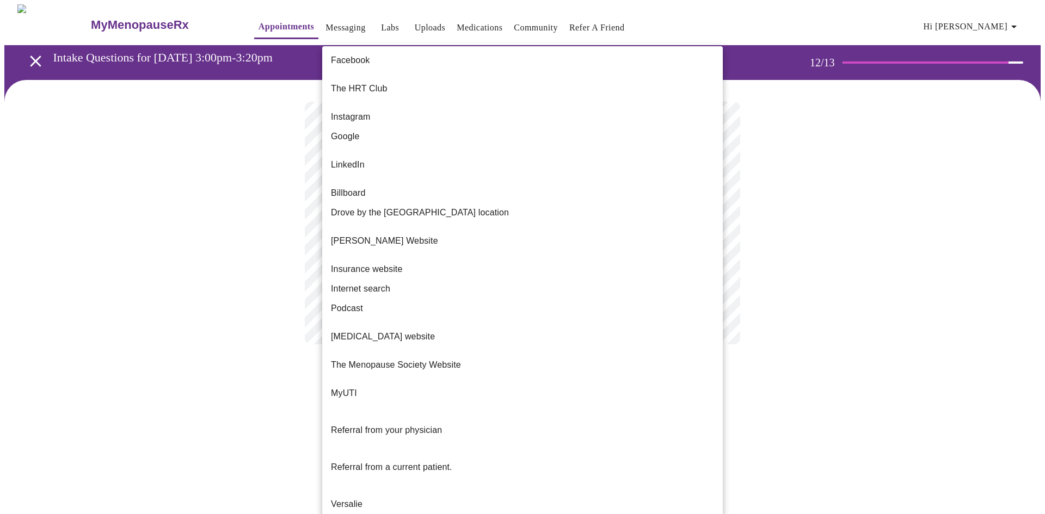
click at [712, 222] on body "MyMenopauseRx Appointments Messaging Labs Uploads Medications Community Refer a…" at bounding box center [522, 185] width 1036 height 362
click at [402, 279] on li "Internet search" at bounding box center [522, 289] width 401 height 20
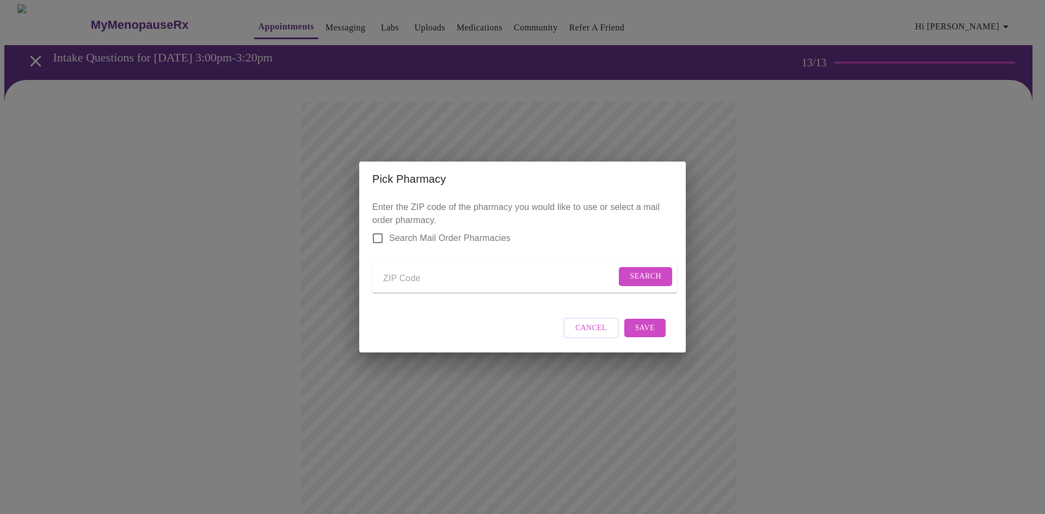
click at [399, 201] on p "Enter the ZIP code of the pharmacy you would like to use or select a mail order…" at bounding box center [522, 251] width 300 height 101
click at [407, 276] on input "Send a message to your care team" at bounding box center [499, 278] width 233 height 17
type input "32086"
click at [645, 270] on span "Search" at bounding box center [646, 277] width 32 height 14
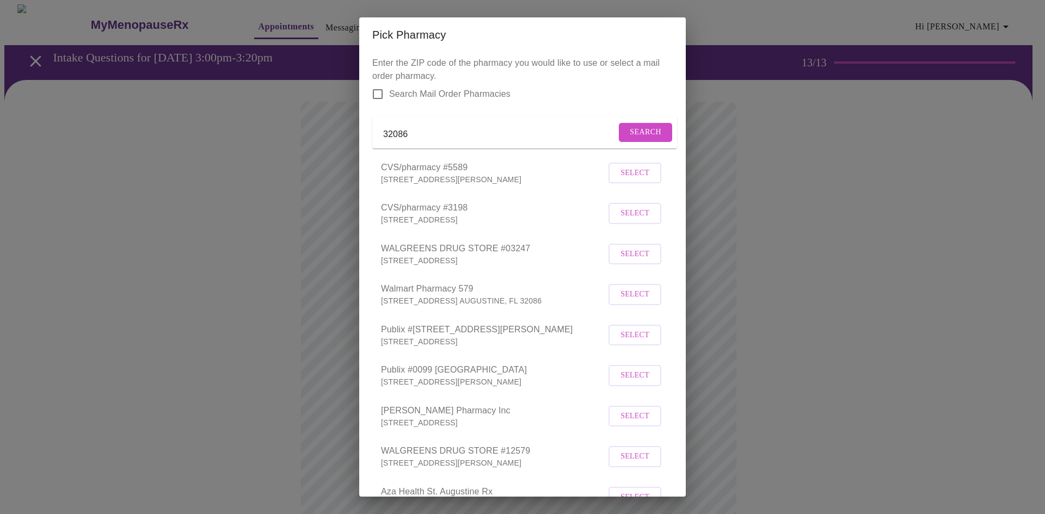
click at [620, 342] on span "Select" at bounding box center [634, 336] width 29 height 14
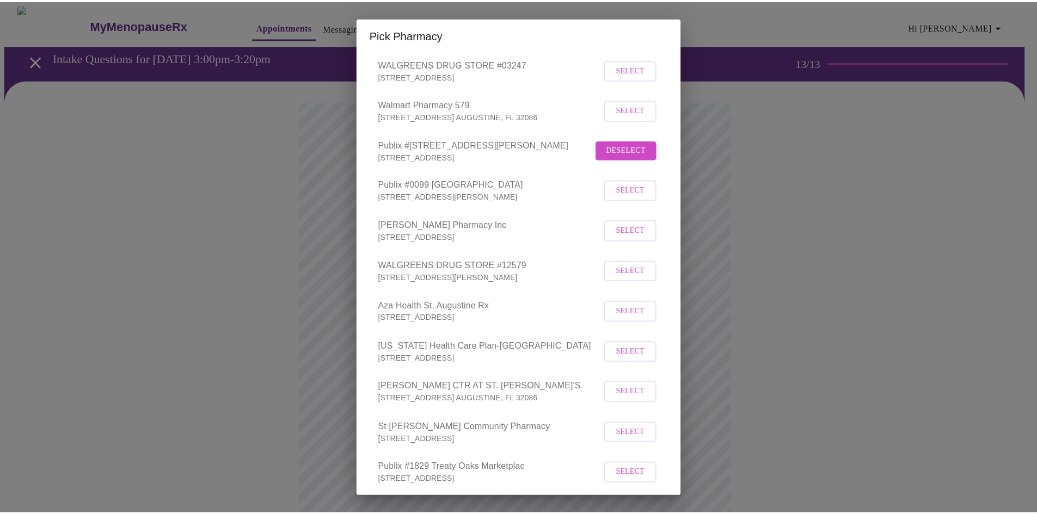
scroll to position [293, 0]
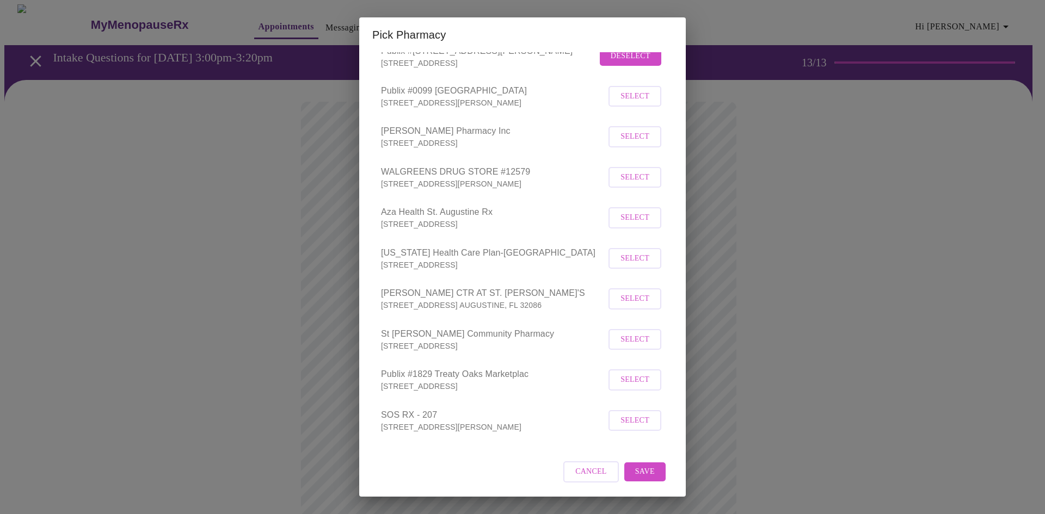
click at [642, 470] on span "Save" at bounding box center [645, 472] width 20 height 14
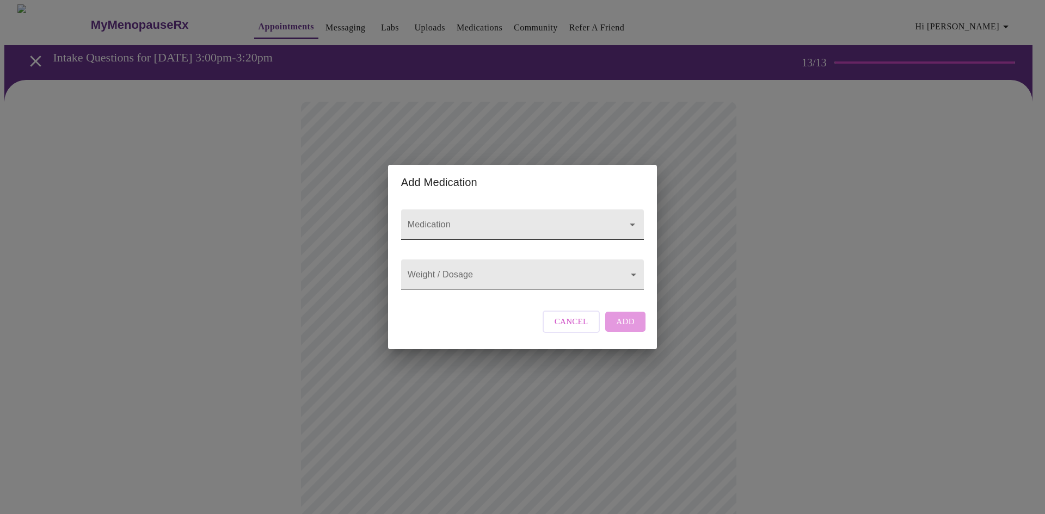
click at [445, 210] on div at bounding box center [522, 225] width 243 height 30
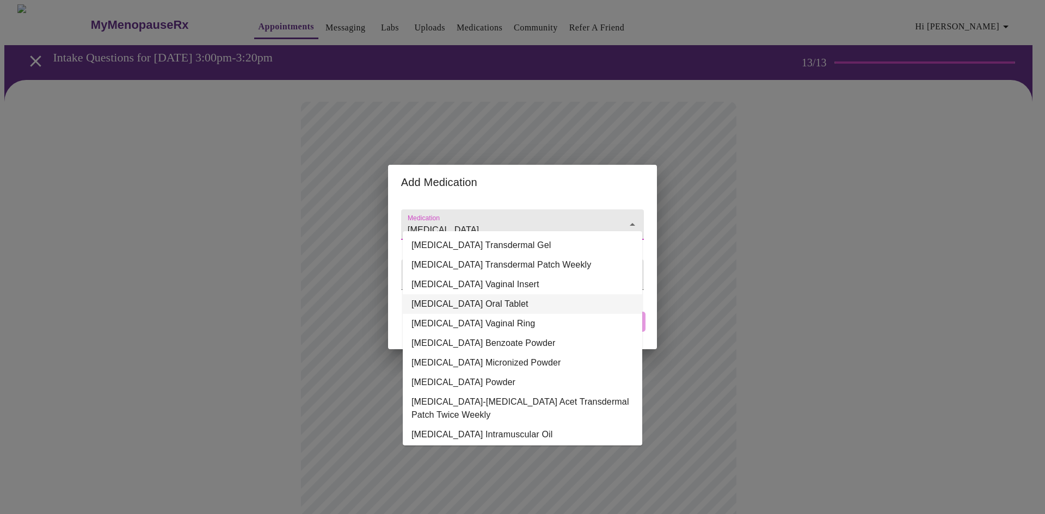
click at [544, 306] on li "[MEDICAL_DATA] Oral Tablet" at bounding box center [522, 304] width 239 height 20
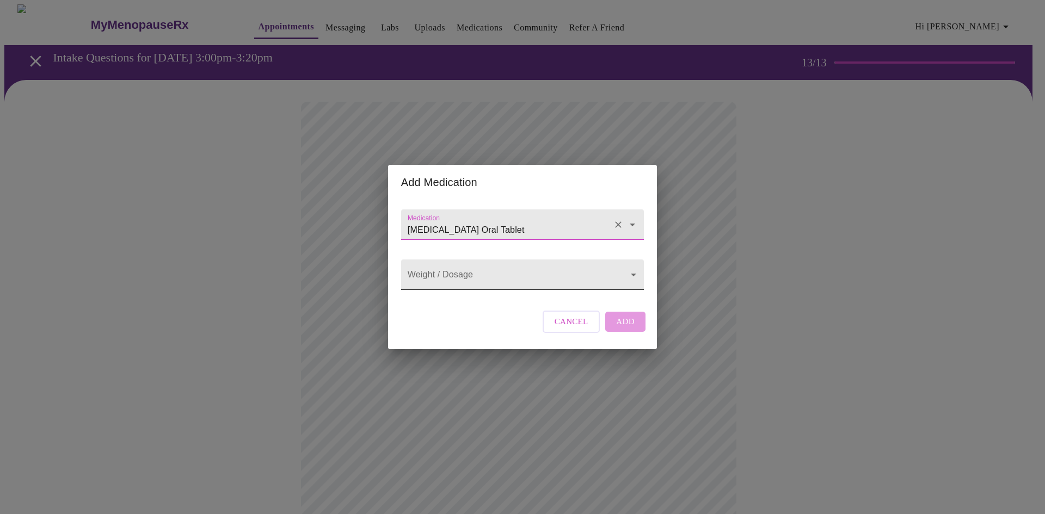
type input "[MEDICAL_DATA] Oral Tablet"
click at [529, 282] on body "MyMenopauseRx Appointments Messaging Labs Uploads Medications Community Refer a…" at bounding box center [522, 413] width 1036 height 819
click at [505, 317] on li "2 MG" at bounding box center [522, 314] width 239 height 20
type input "2 MG"
click at [631, 329] on span "Add" at bounding box center [625, 322] width 19 height 14
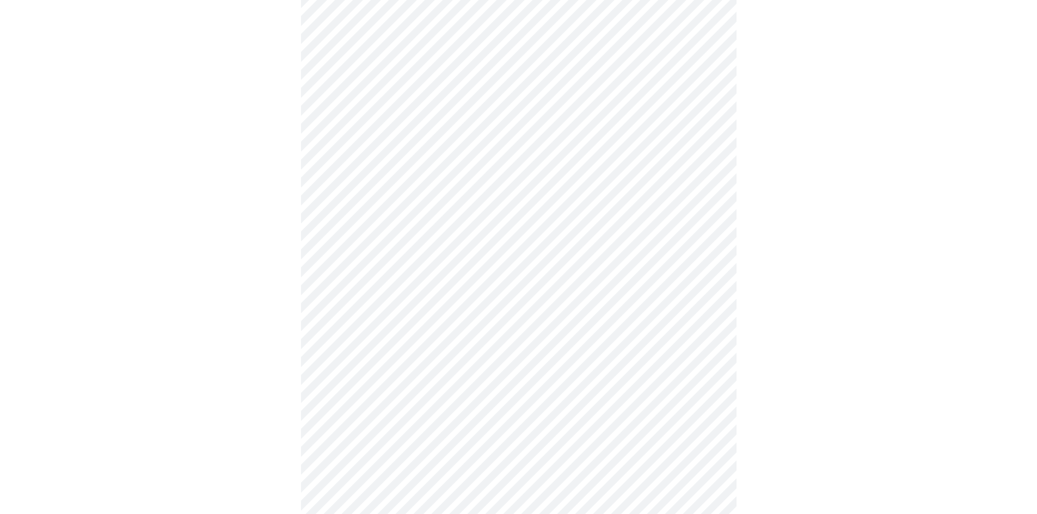
scroll to position [328, 0]
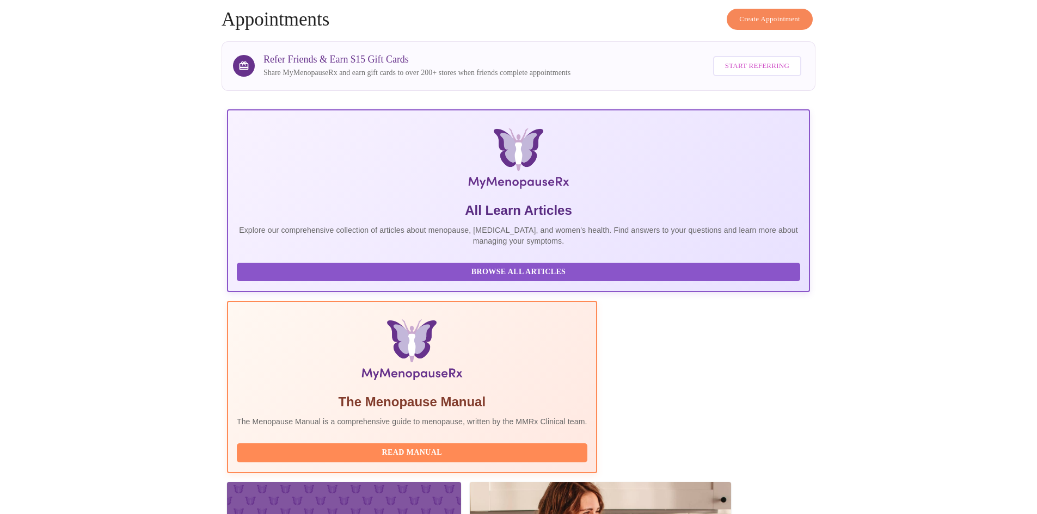
scroll to position [82, 0]
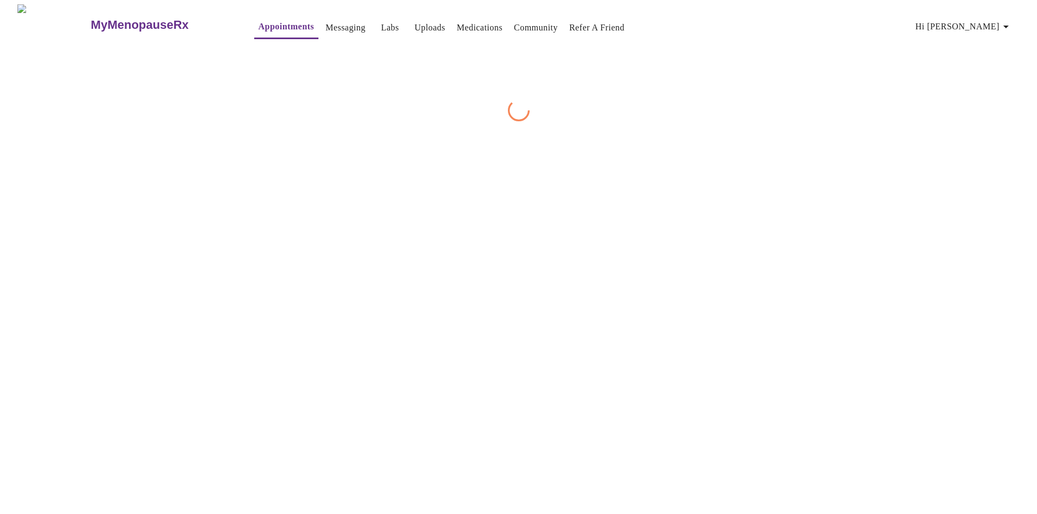
click at [778, 121] on div "MyMenopauseRx Appointments Messaging Labs Uploads Medications Community Refer a…" at bounding box center [518, 62] width 1028 height 117
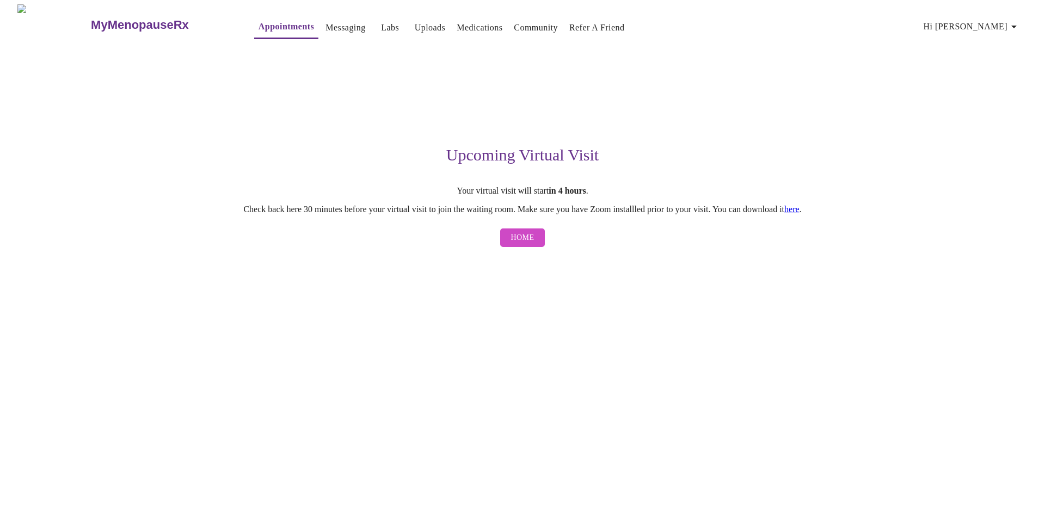
click at [800, 211] on link "here" at bounding box center [791, 209] width 15 height 9
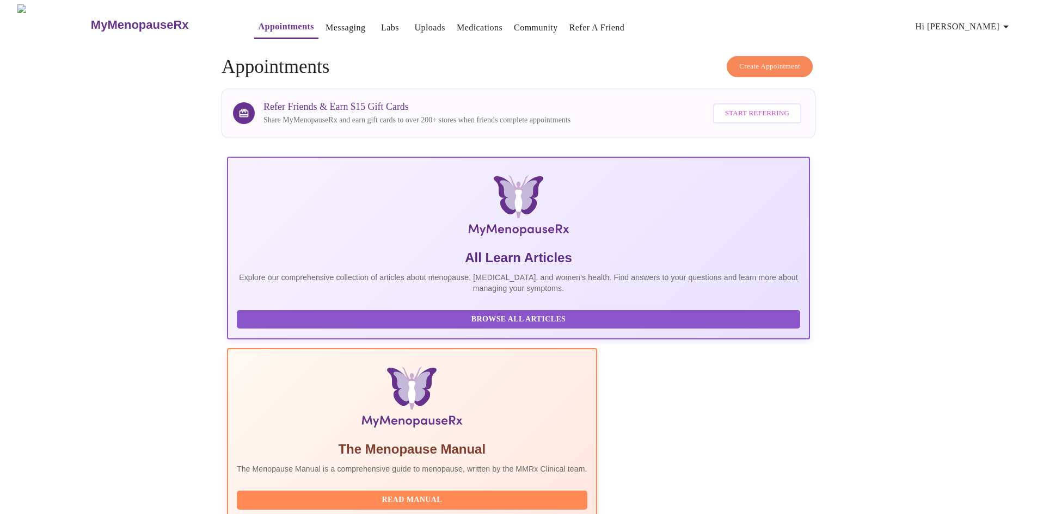
click at [441, 494] on span "Read Manual" at bounding box center [412, 501] width 329 height 14
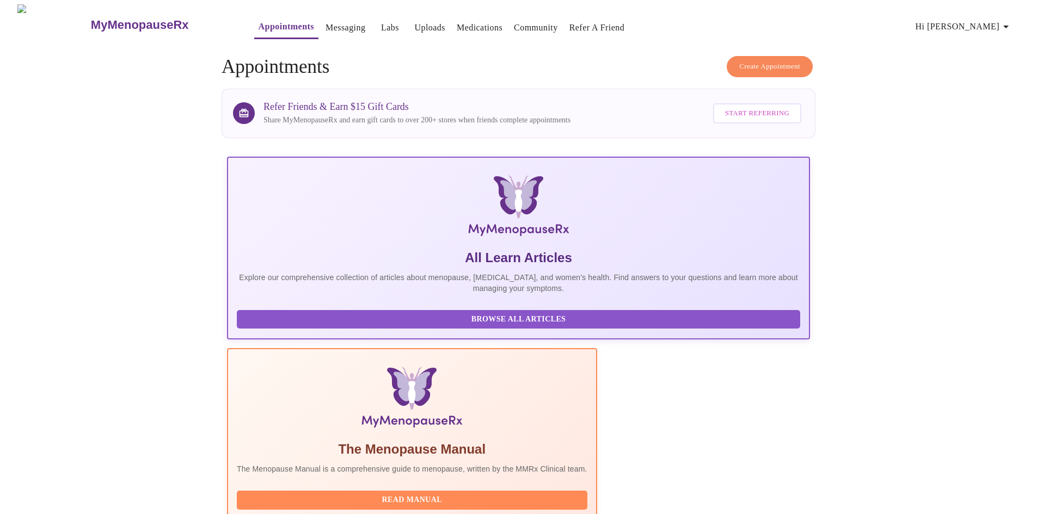
click at [324, 319] on button "Browse All Articles" at bounding box center [518, 319] width 563 height 19
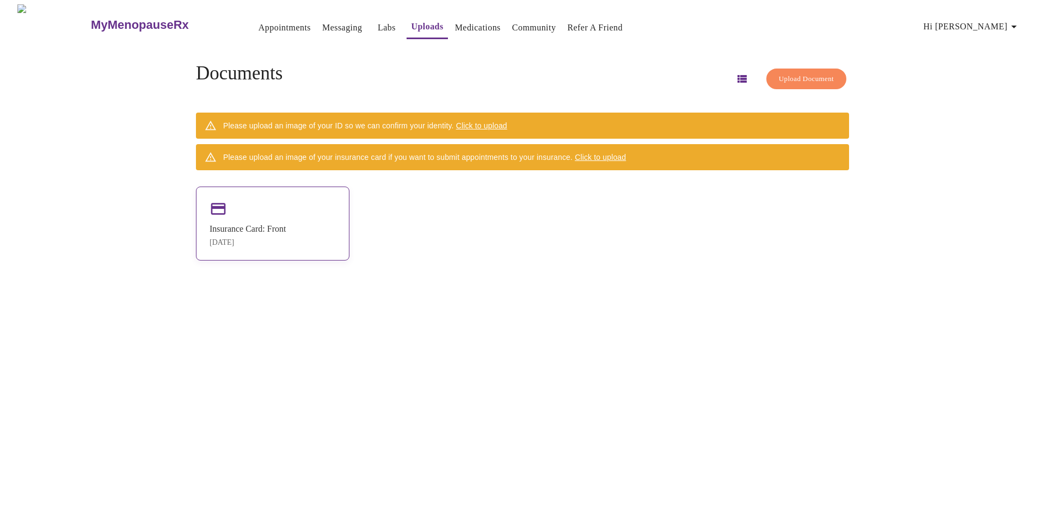
click at [286, 231] on div "Insurance Card: Front" at bounding box center [248, 229] width 76 height 10
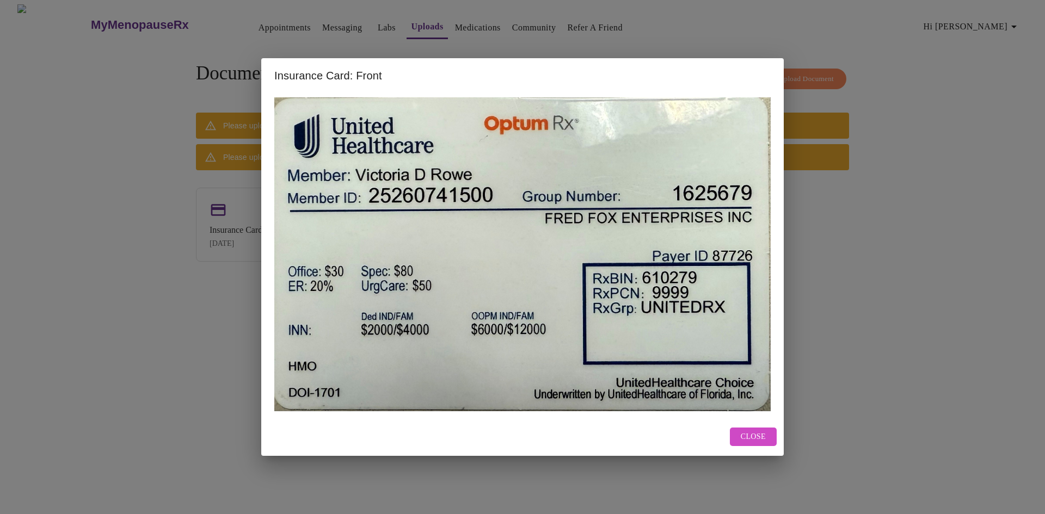
click at [759, 441] on span "Close" at bounding box center [753, 438] width 25 height 14
